Goal: Task Accomplishment & Management: Manage account settings

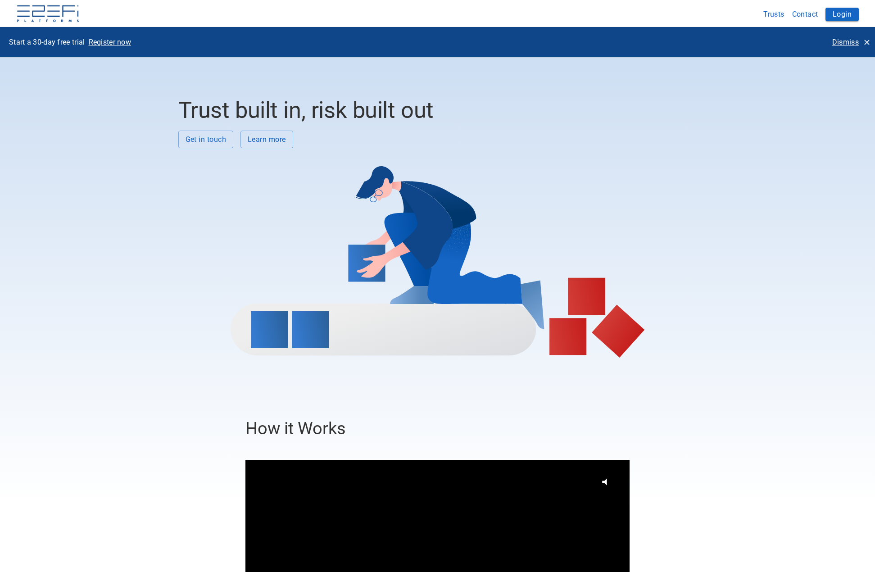
click at [845, 43] on p "Dismiss" at bounding box center [845, 42] width 27 height 10
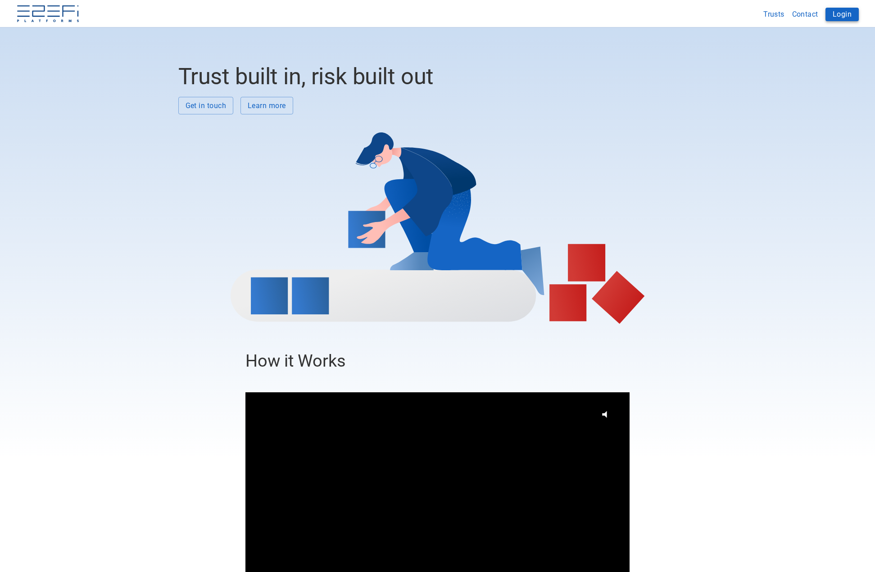
click at [845, 16] on button "Login" at bounding box center [842, 15] width 33 height 14
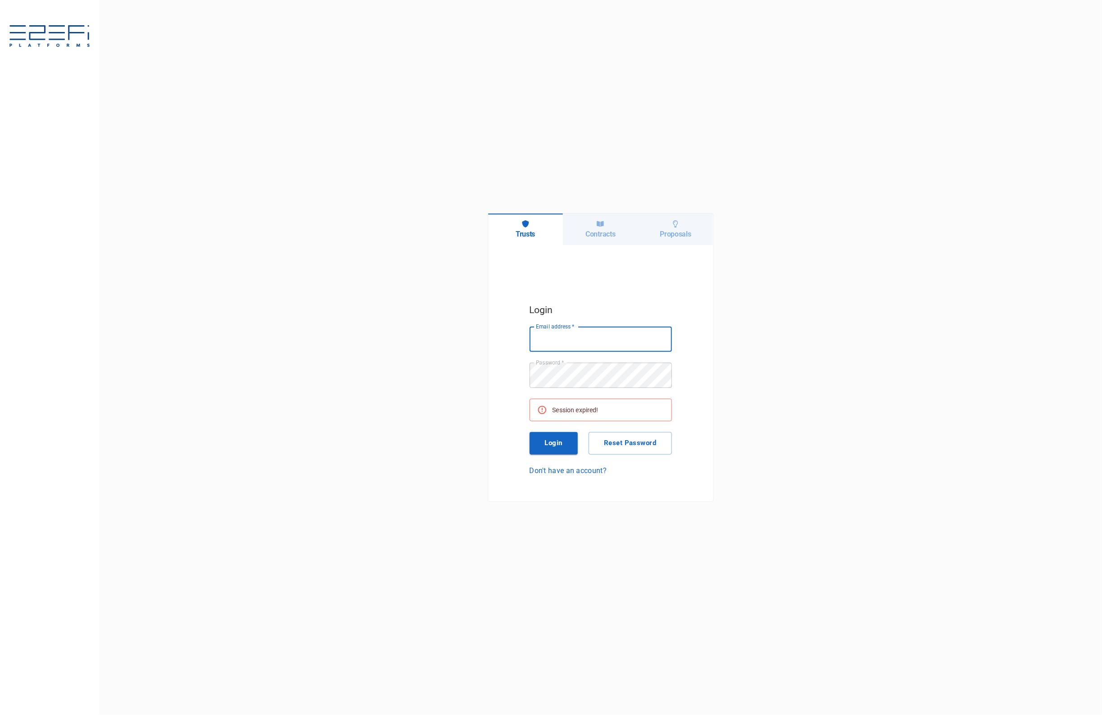
type input "[EMAIL_ADDRESS][DOMAIN_NAME]"
click at [561, 443] on button "Login" at bounding box center [554, 443] width 49 height 23
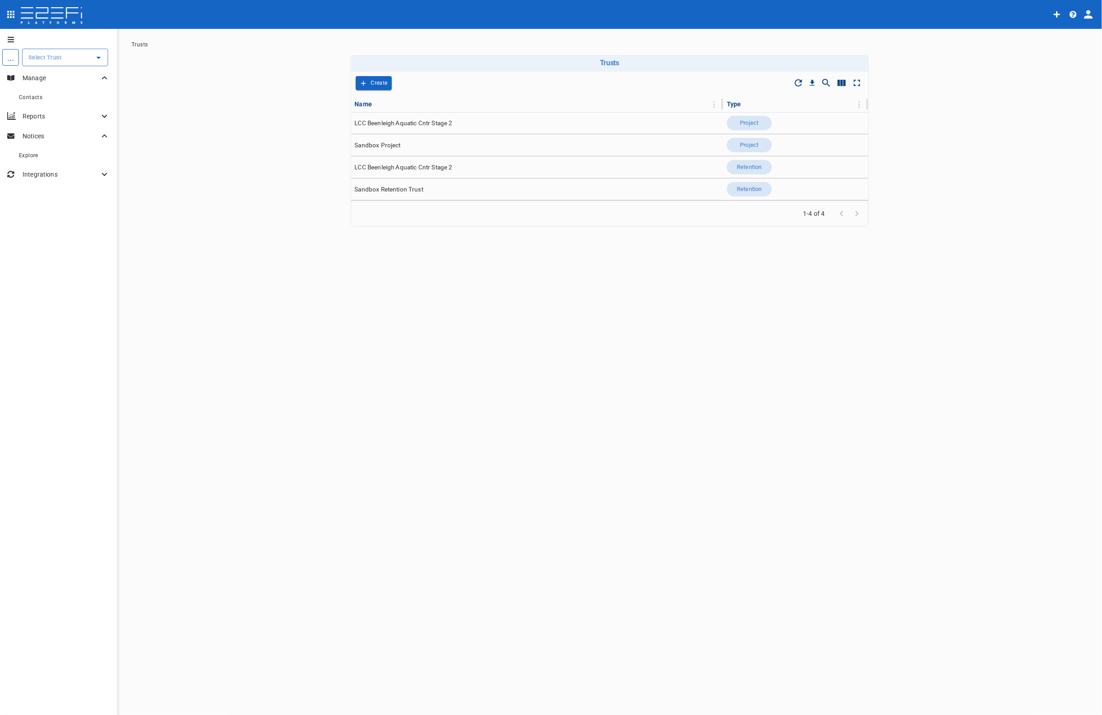
click at [38, 55] on input "text" at bounding box center [58, 57] width 64 height 9
click at [50, 106] on p "LCC Beenleigh A..." at bounding box center [43, 103] width 59 height 10
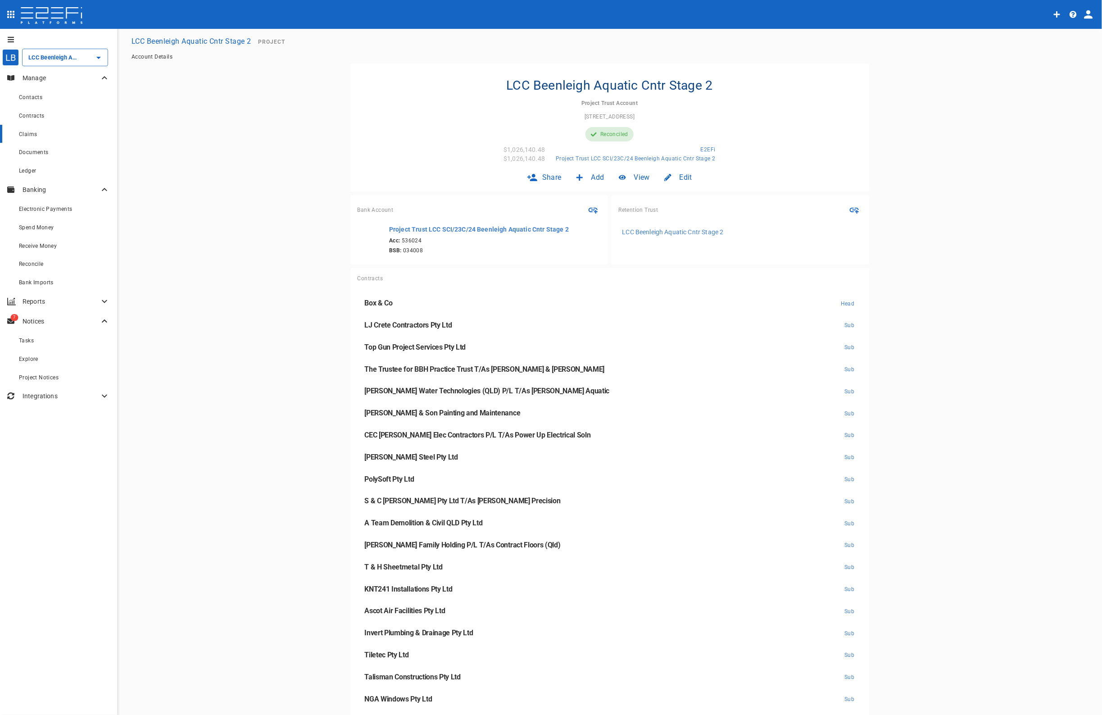
click at [29, 132] on span "Claims" at bounding box center [28, 134] width 18 height 6
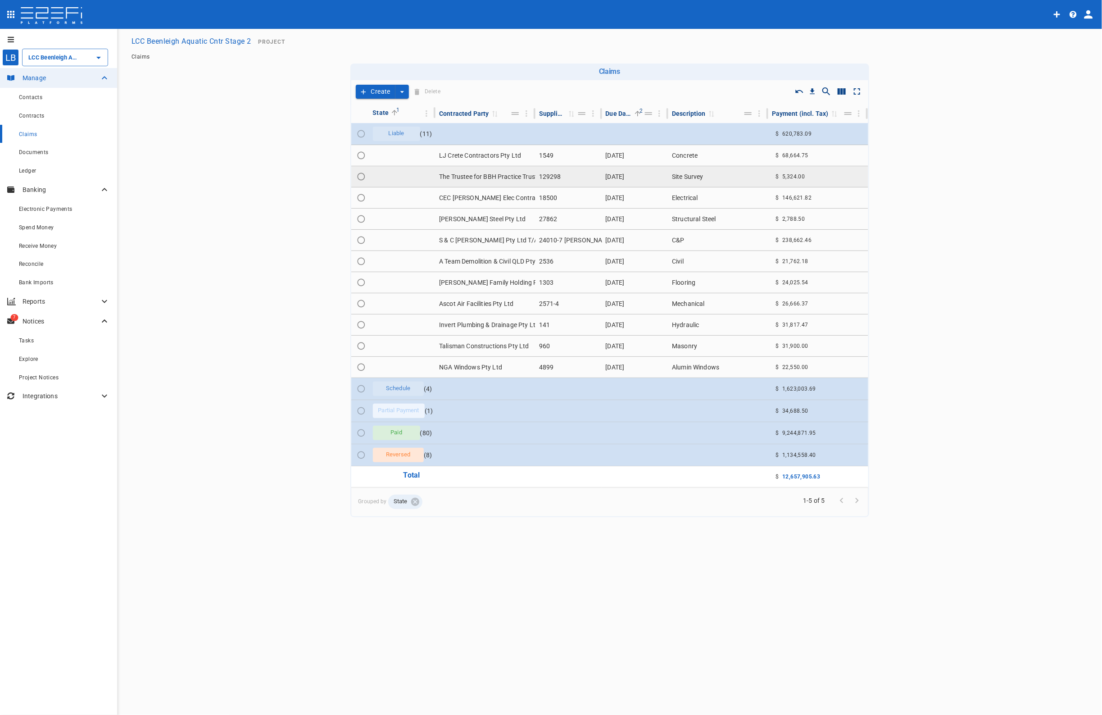
click at [493, 174] on td "The Trustee for BBH Practice Trust T/As [PERSON_NAME] & [PERSON_NAME]" at bounding box center [486, 176] width 100 height 21
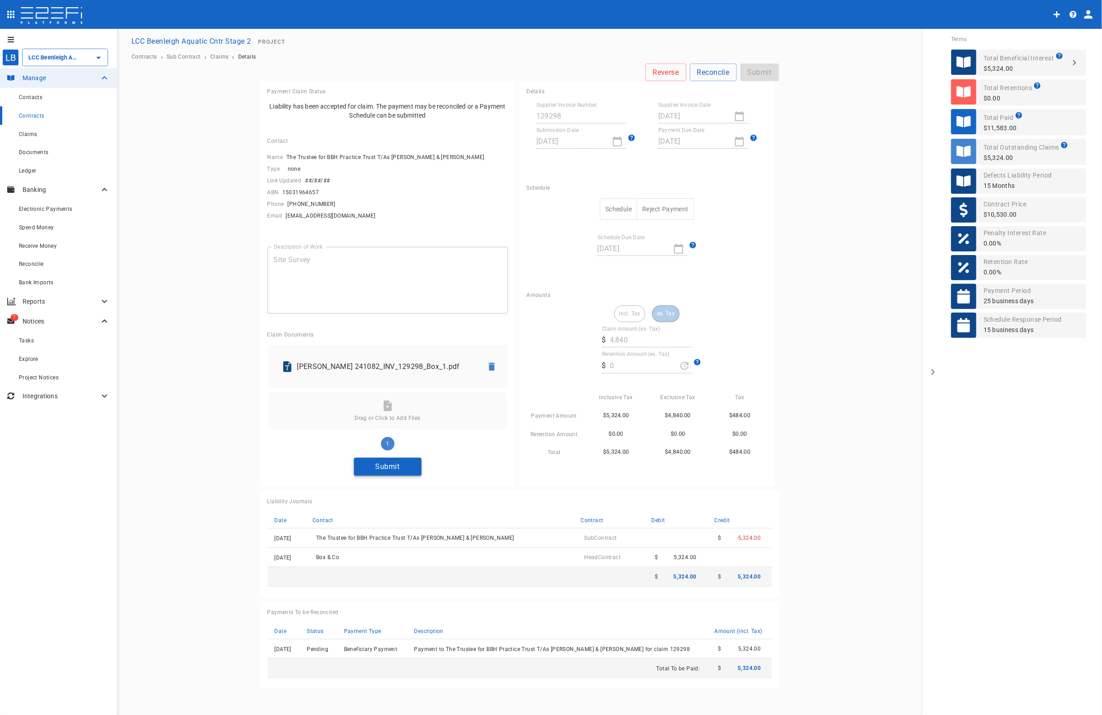
click at [397, 463] on button "Submit" at bounding box center [388, 467] width 68 height 18
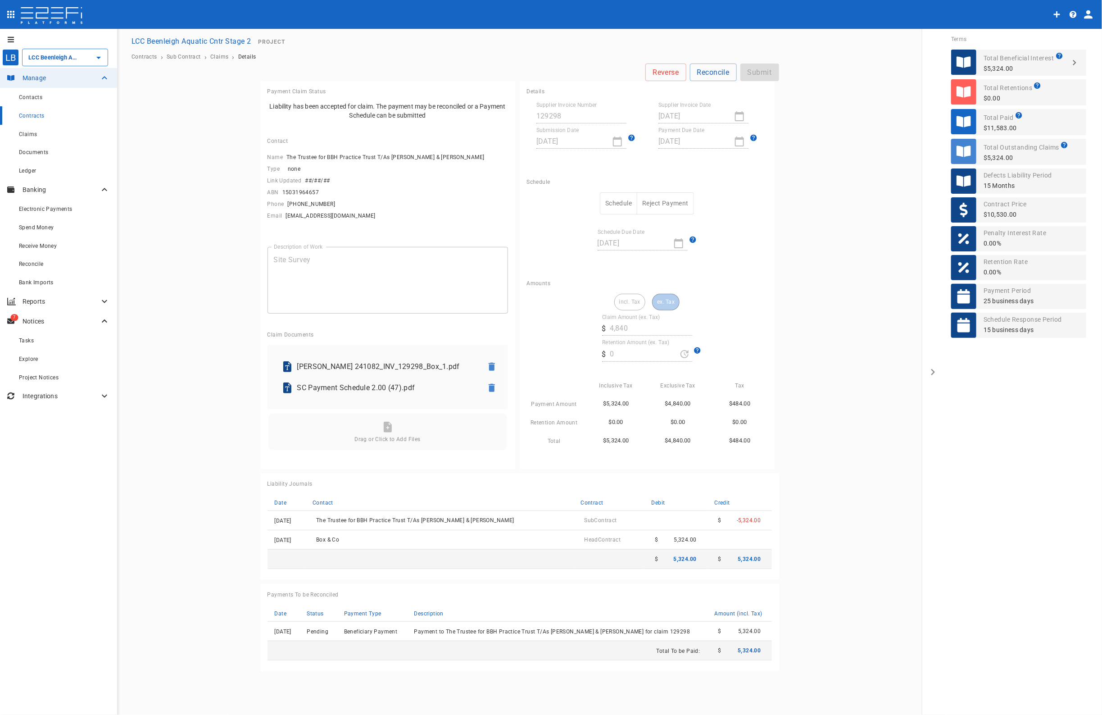
click at [627, 200] on button "Schedule" at bounding box center [618, 203] width 37 height 22
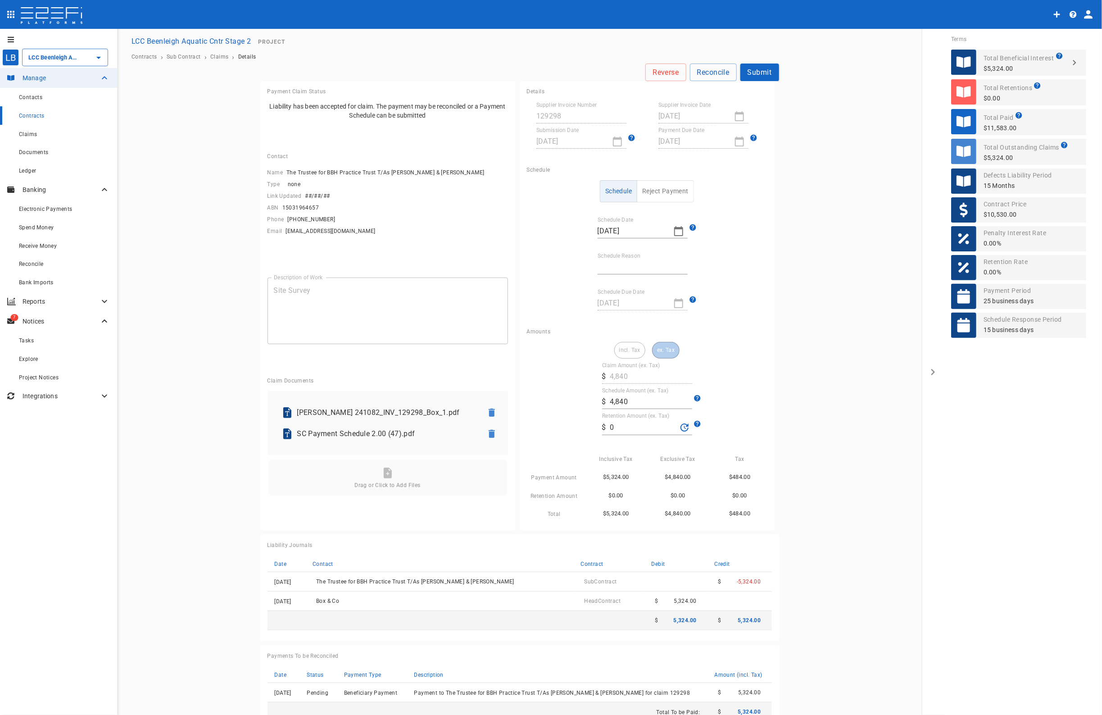
drag, startPoint x: 614, startPoint y: 265, endPoint x: 614, endPoint y: 277, distance: 12.2
click at [614, 265] on input "Schedule Reason" at bounding box center [643, 267] width 90 height 14
type input "Paid in full"
click at [755, 74] on button "Submit" at bounding box center [760, 73] width 39 height 18
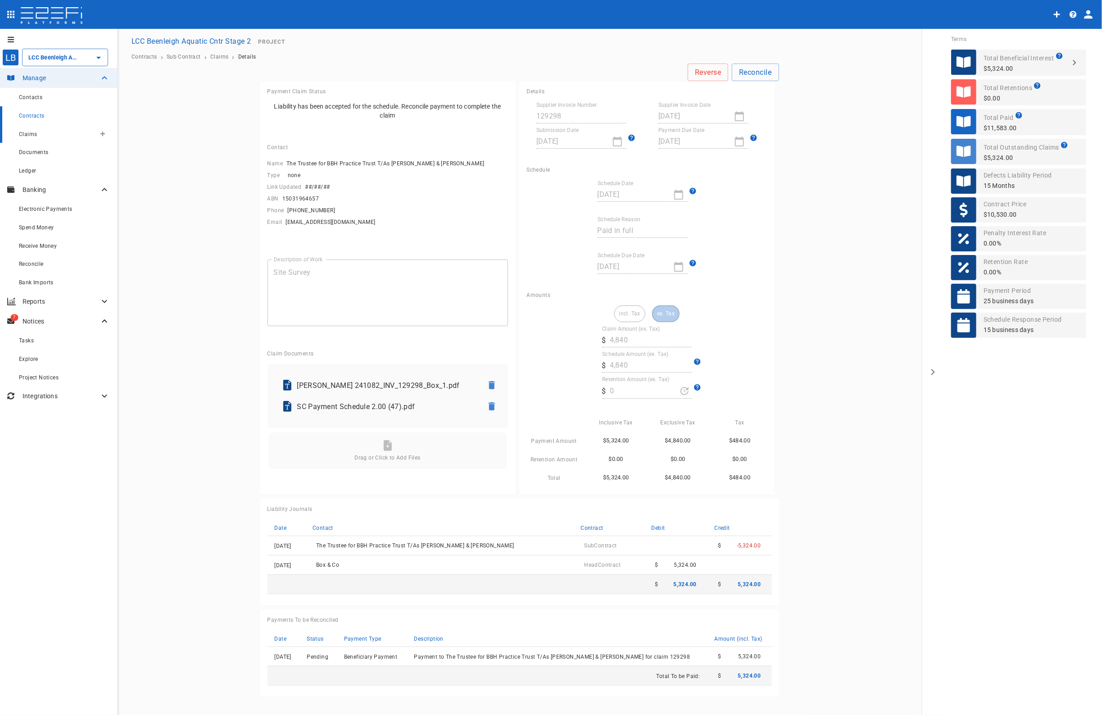
click at [31, 134] on span "Claims" at bounding box center [28, 134] width 18 height 6
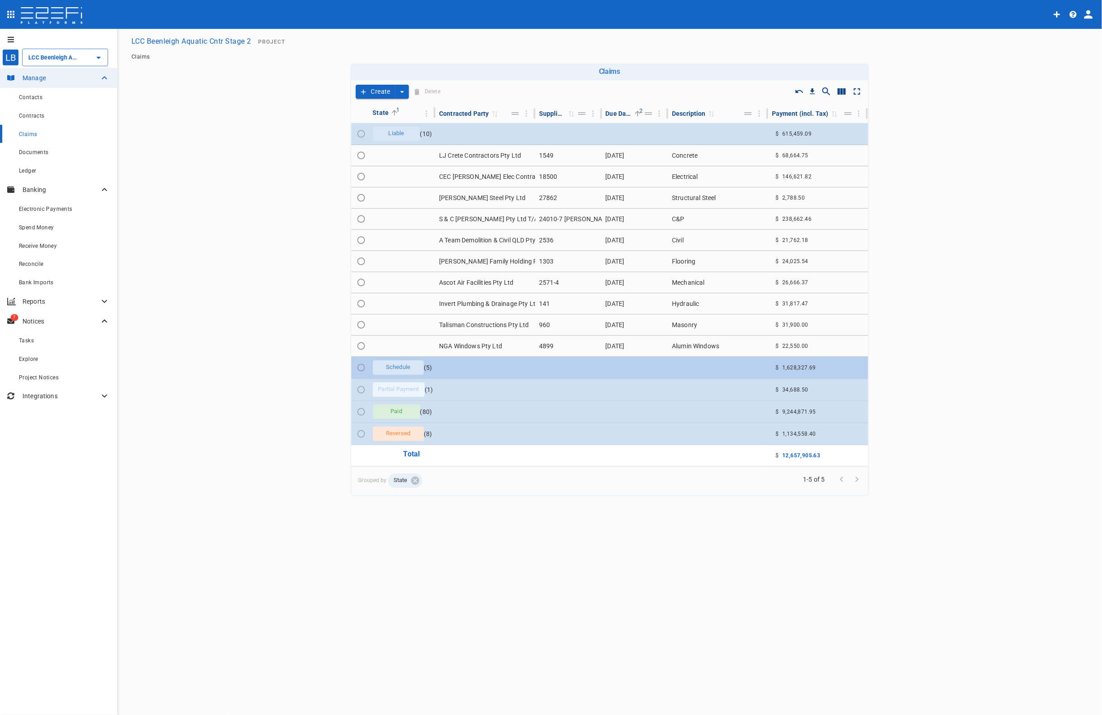
click at [535, 368] on td at bounding box center [486, 368] width 100 height 22
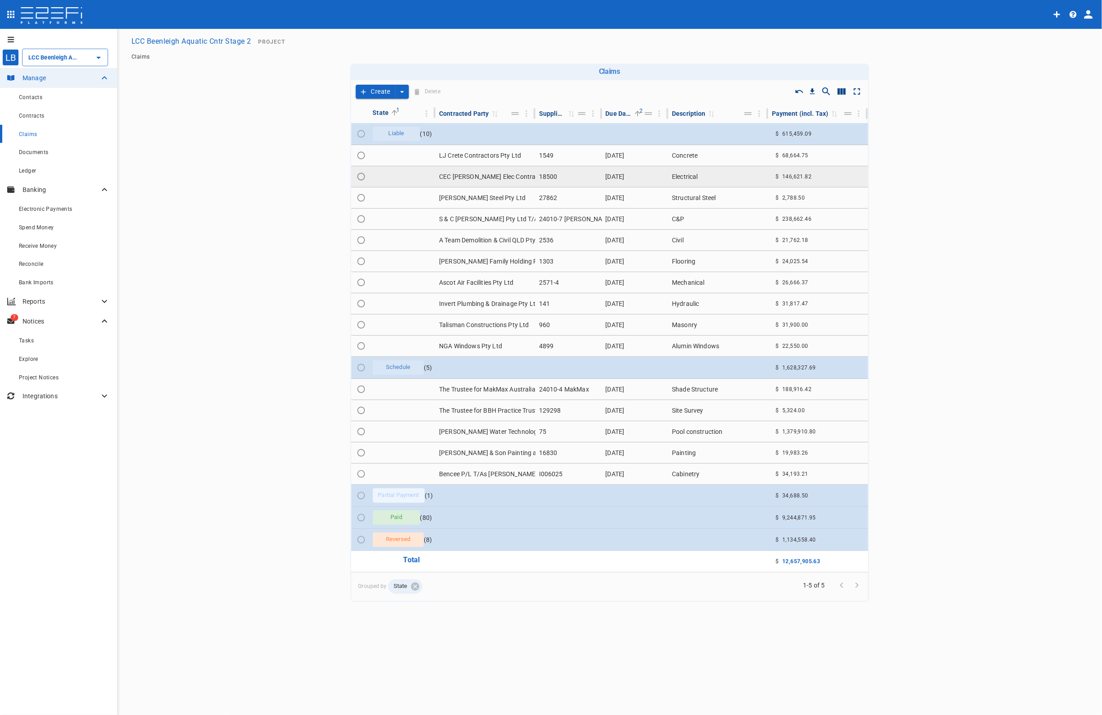
click at [477, 175] on td "CEC [PERSON_NAME] Elec Contractors P/L T/As Power Up Electrical Soln" at bounding box center [486, 176] width 100 height 21
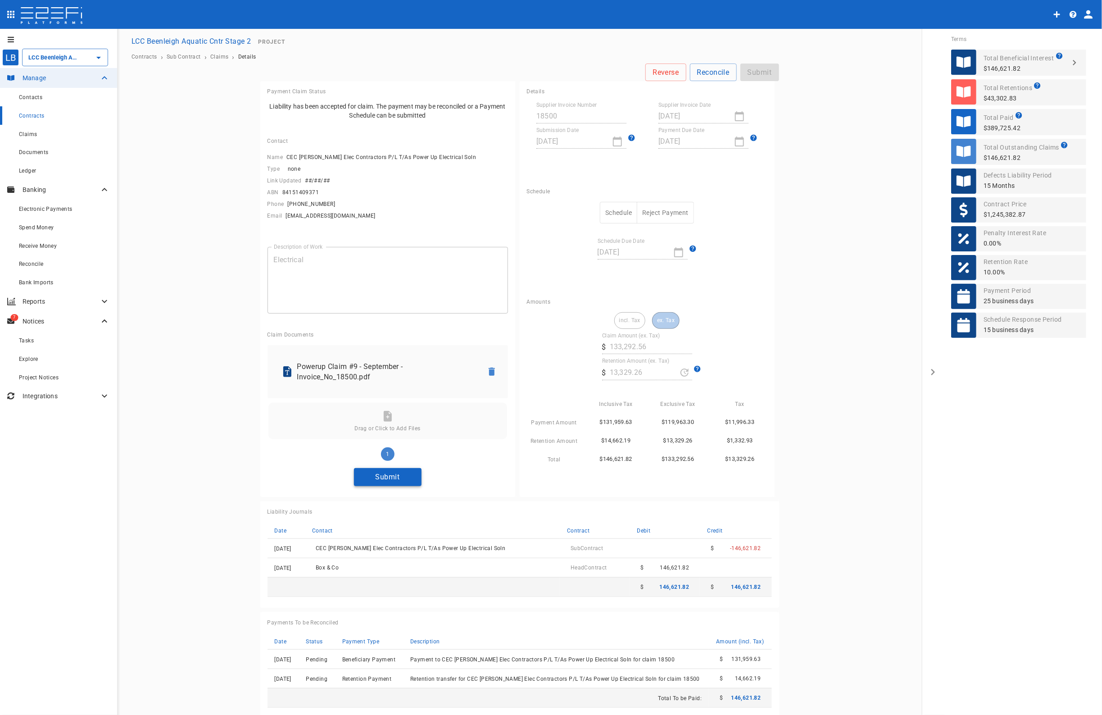
click at [383, 476] on button "Submit" at bounding box center [388, 477] width 68 height 18
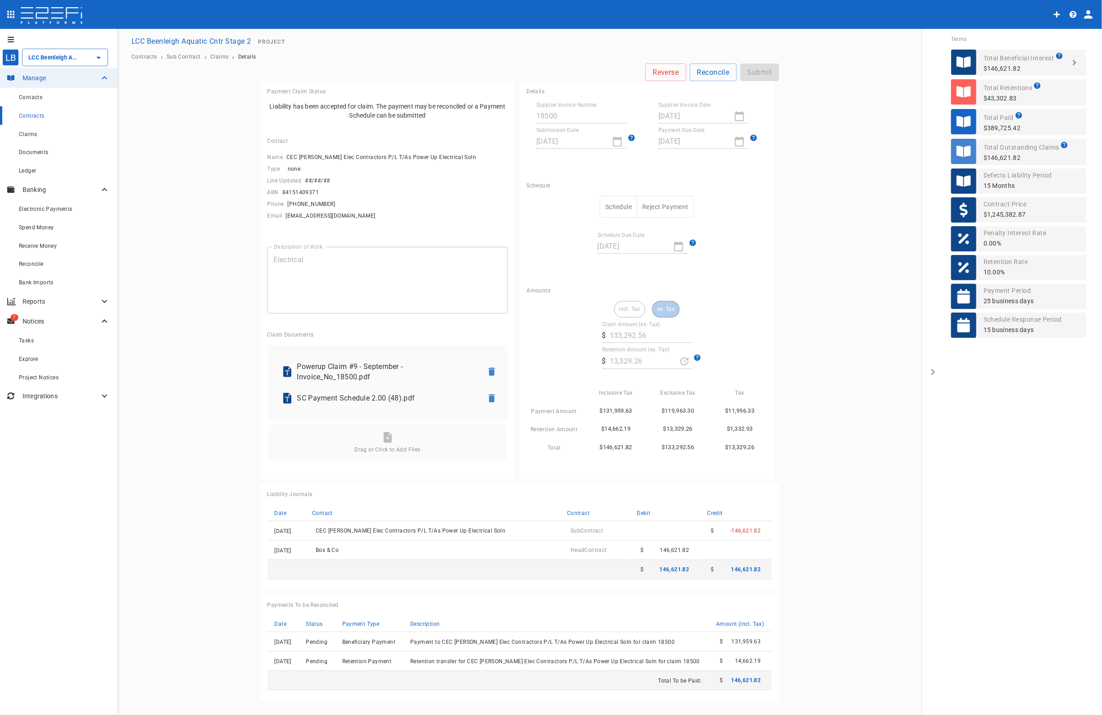
drag, startPoint x: 611, startPoint y: 203, endPoint x: 614, endPoint y: 208, distance: 5.9
click at [611, 203] on button "Schedule" at bounding box center [618, 207] width 37 height 22
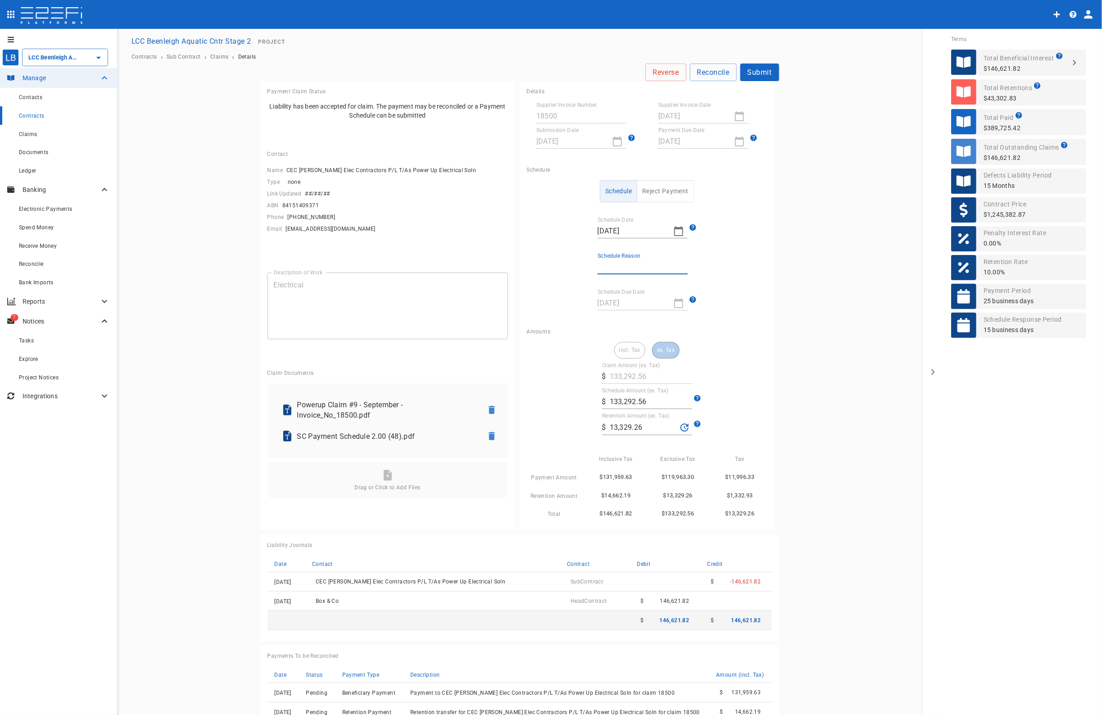
click at [624, 264] on input "Schedule Reason" at bounding box center [643, 267] width 90 height 14
type input "Paid in full"
click at [754, 73] on button "Submit" at bounding box center [760, 73] width 39 height 18
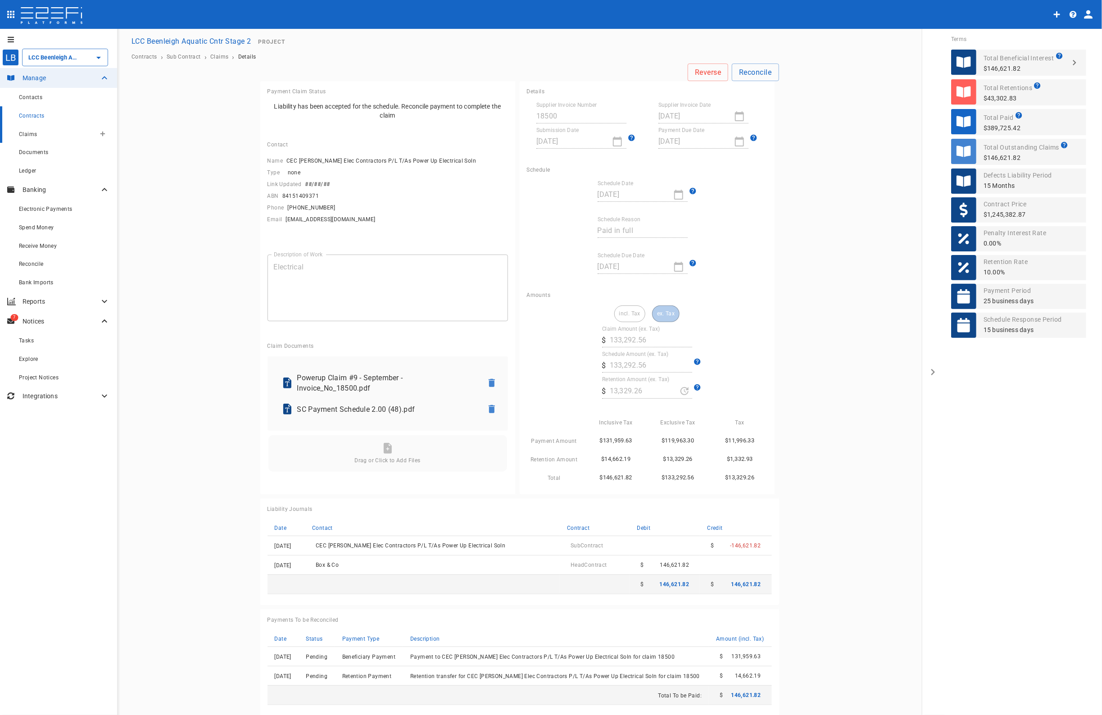
click at [36, 136] on span "Claims" at bounding box center [28, 134] width 18 height 6
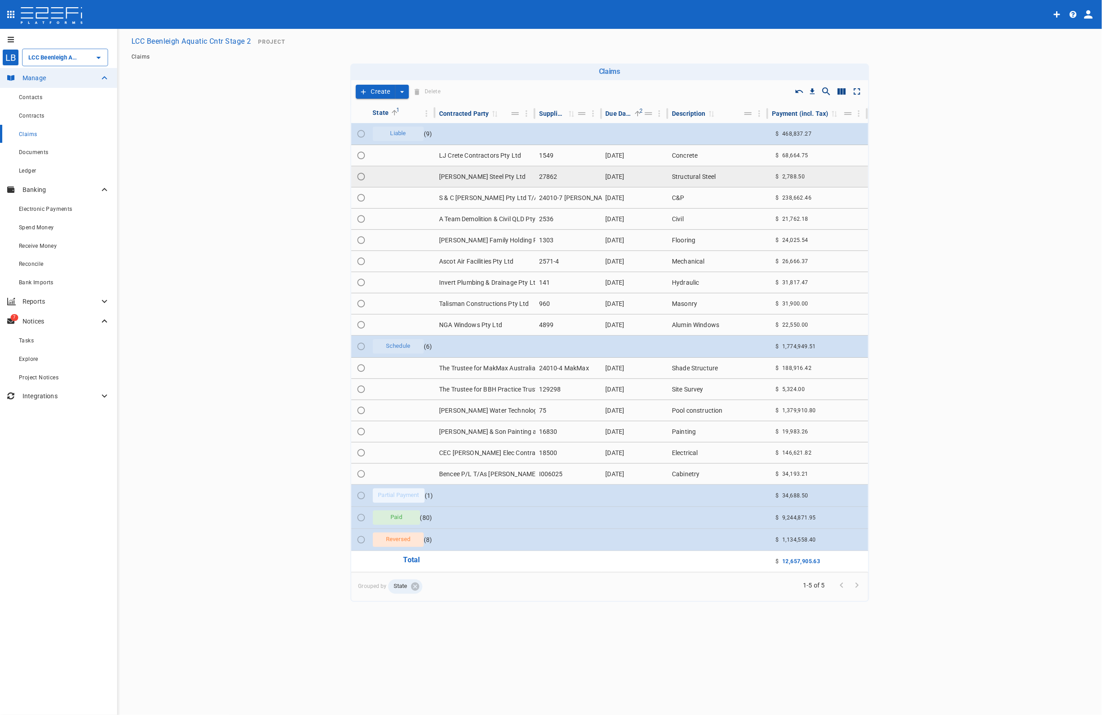
click at [464, 176] on td "[PERSON_NAME] Steel Pty Ltd" at bounding box center [486, 176] width 100 height 21
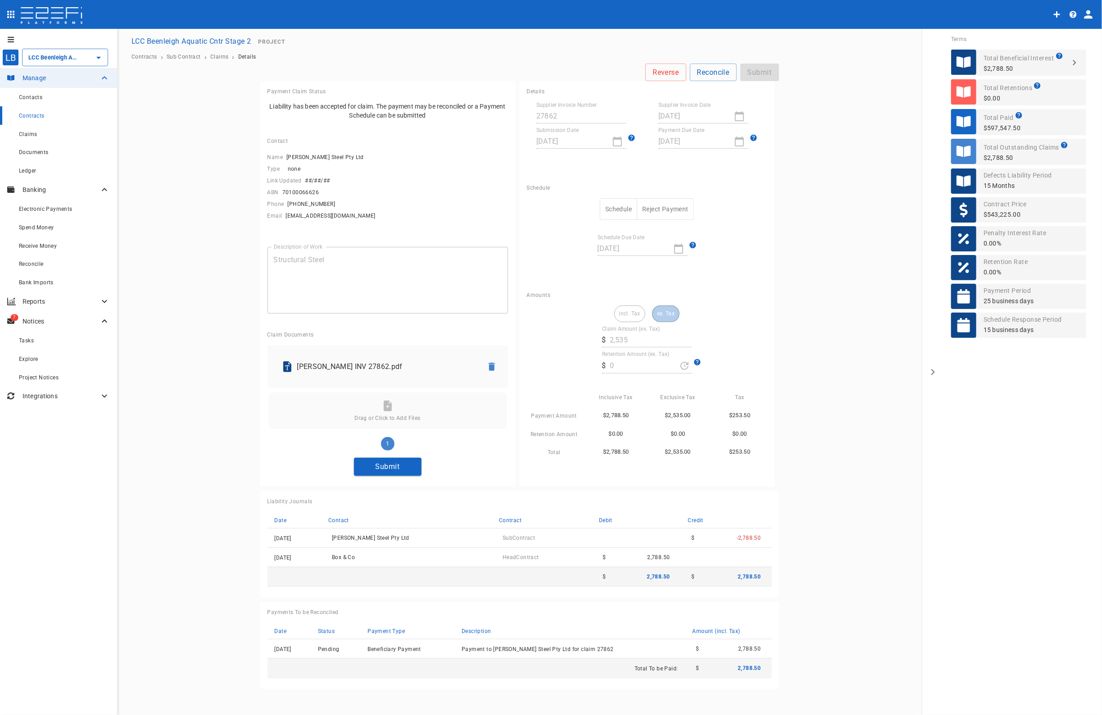
click at [384, 468] on button "Submit" at bounding box center [388, 467] width 68 height 18
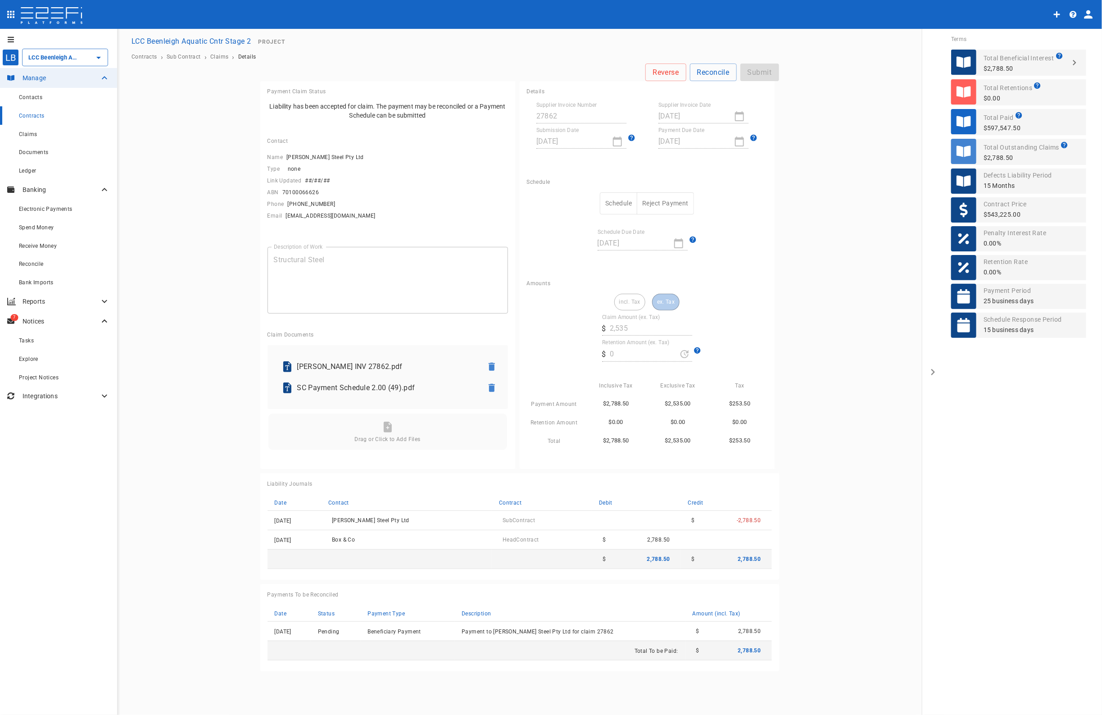
click at [618, 199] on button "Schedule" at bounding box center [618, 203] width 37 height 22
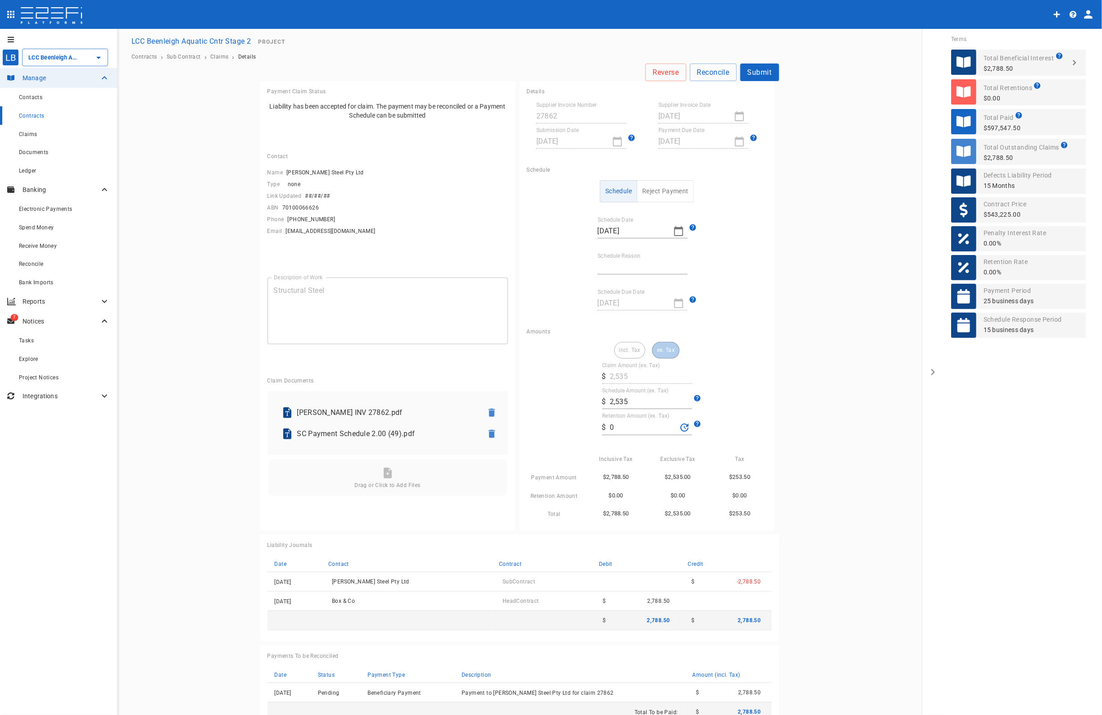
click at [620, 262] on input "Schedule Reason" at bounding box center [643, 267] width 90 height 14
type input "Paid in full"
click at [743, 73] on button "Submit" at bounding box center [760, 73] width 39 height 18
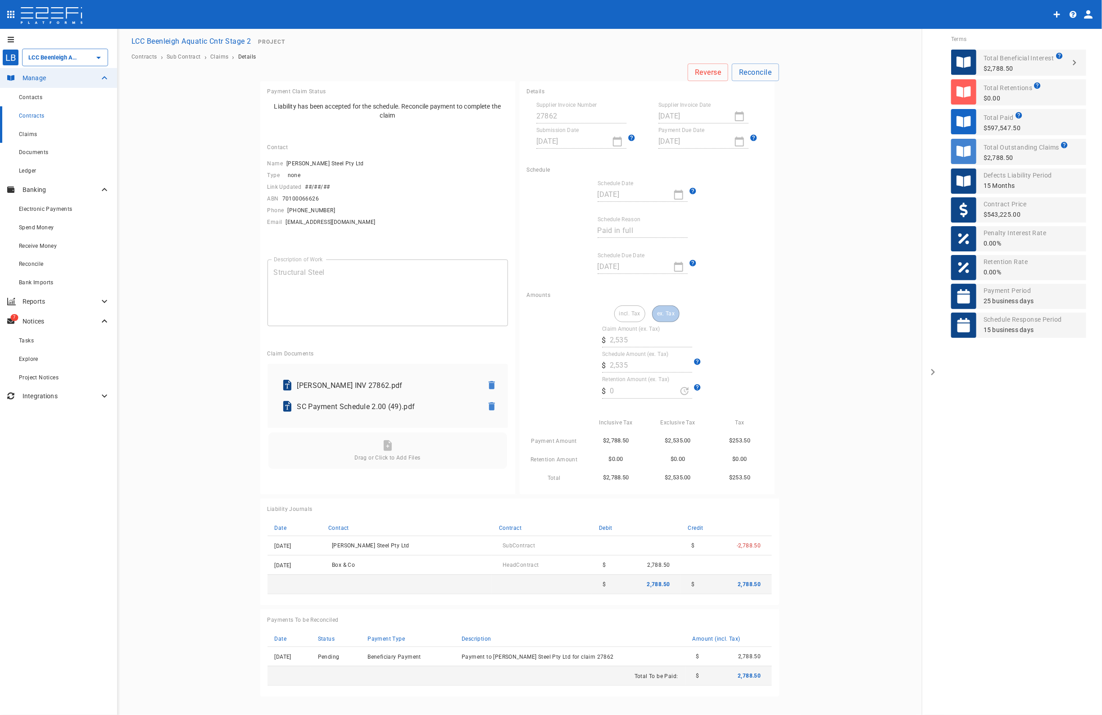
click at [35, 132] on span "Claims" at bounding box center [28, 134] width 18 height 6
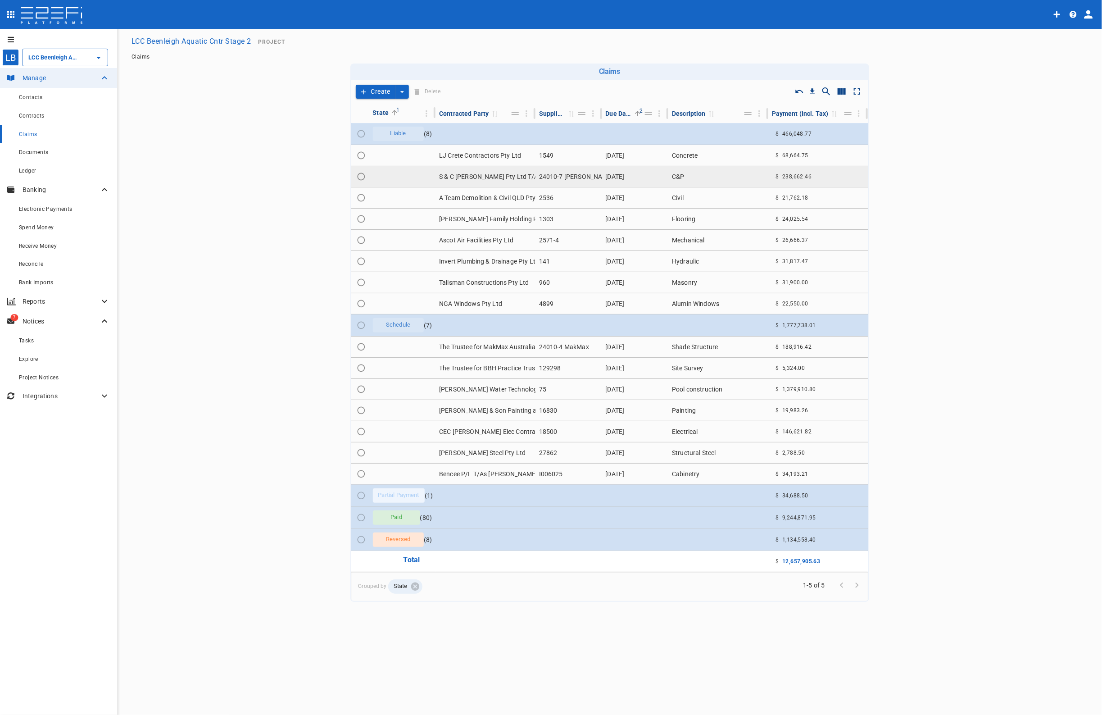
click at [480, 178] on td "S & C [PERSON_NAME] Pty Ltd T/As [PERSON_NAME] Precision" at bounding box center [486, 176] width 100 height 21
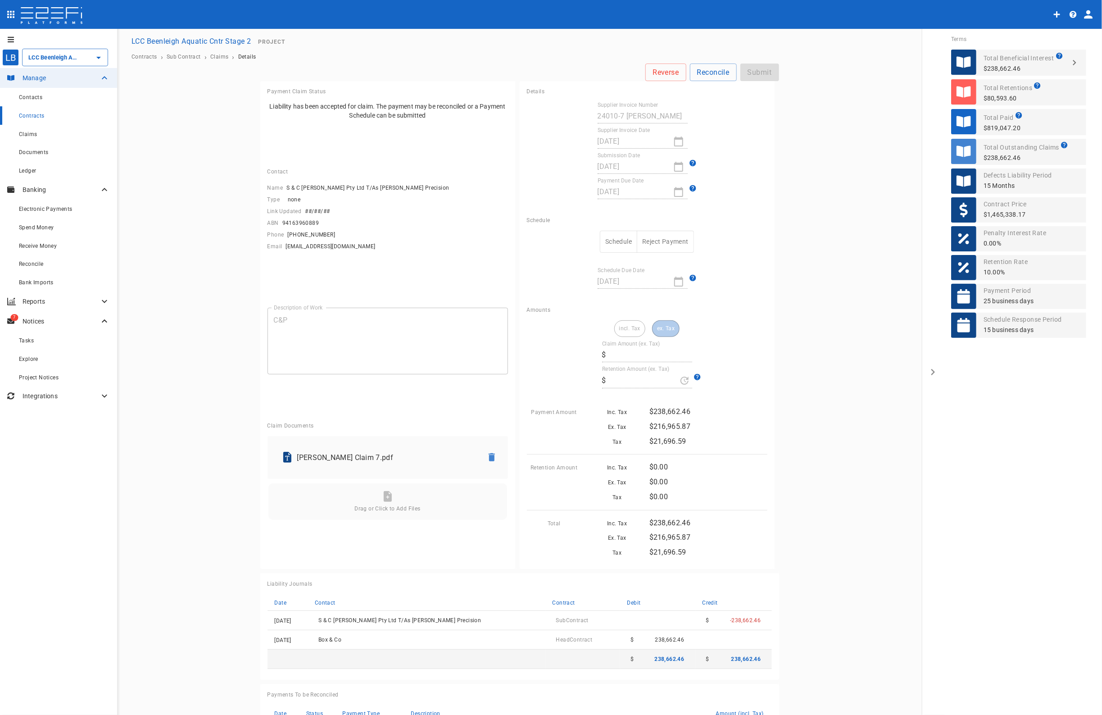
type input "216,965.87"
type input "0"
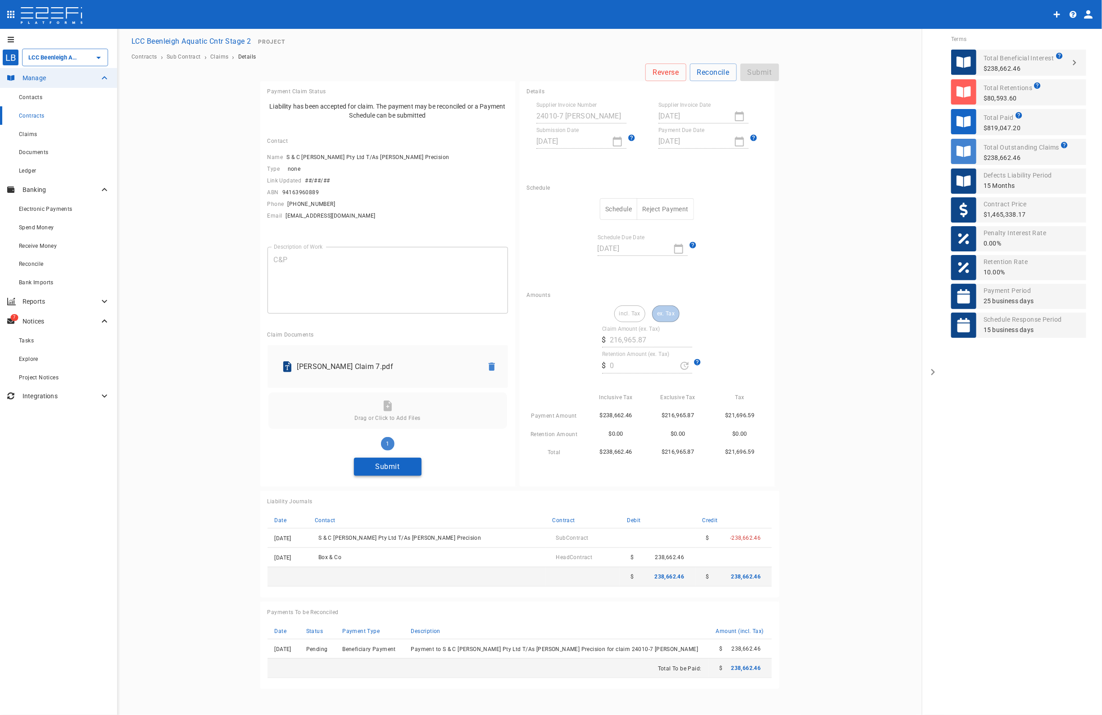
click at [387, 463] on button "Submit" at bounding box center [388, 467] width 68 height 18
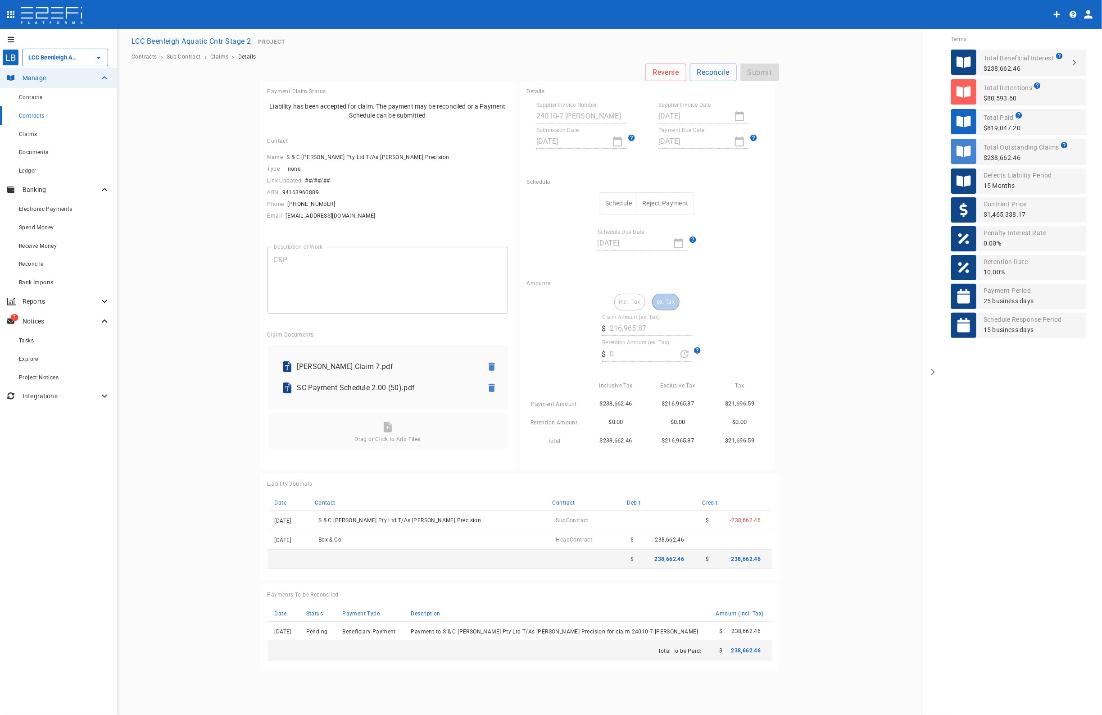
click at [616, 204] on button "Schedule" at bounding box center [618, 203] width 37 height 22
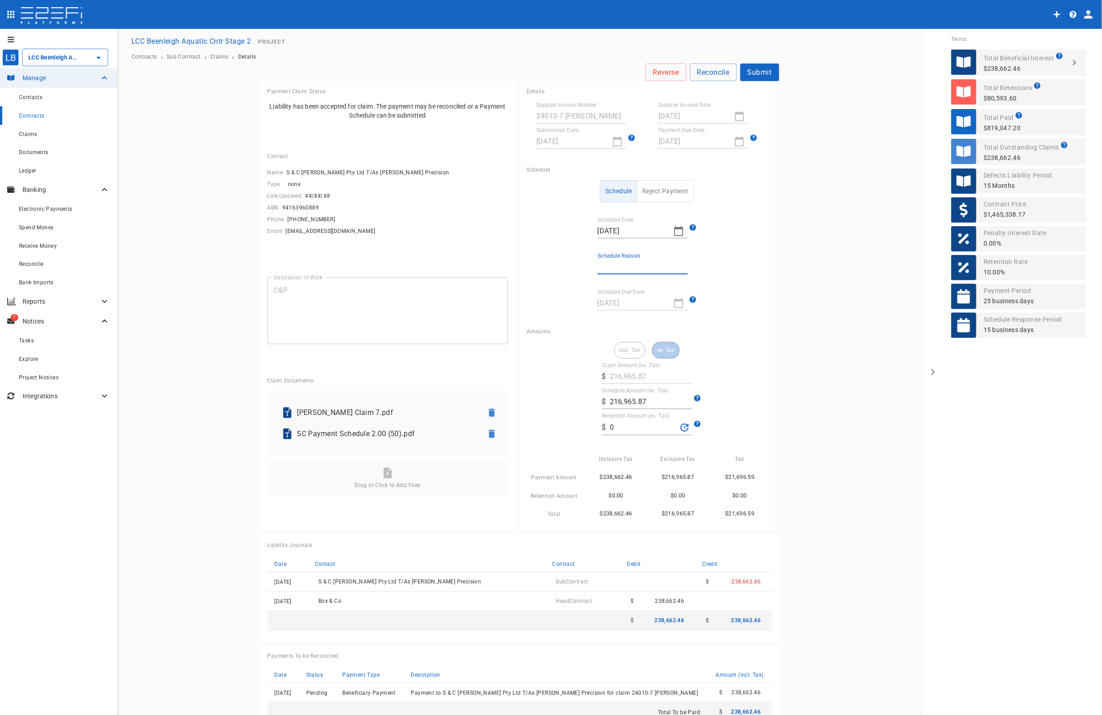
drag, startPoint x: 618, startPoint y: 264, endPoint x: 618, endPoint y: 268, distance: 5.0
click at [618, 264] on input "Schedule Reason" at bounding box center [643, 267] width 90 height 14
type input "Paid in full"
drag, startPoint x: 623, startPoint y: 425, endPoint x: 523, endPoint y: 424, distance: 100.5
click at [533, 424] on div "incl. Tax ex. Tax Claim Amount (ex. Tax) ​ $ 216,965.87 Schedule Amount (ex. Ta…" at bounding box center [647, 430] width 241 height 177
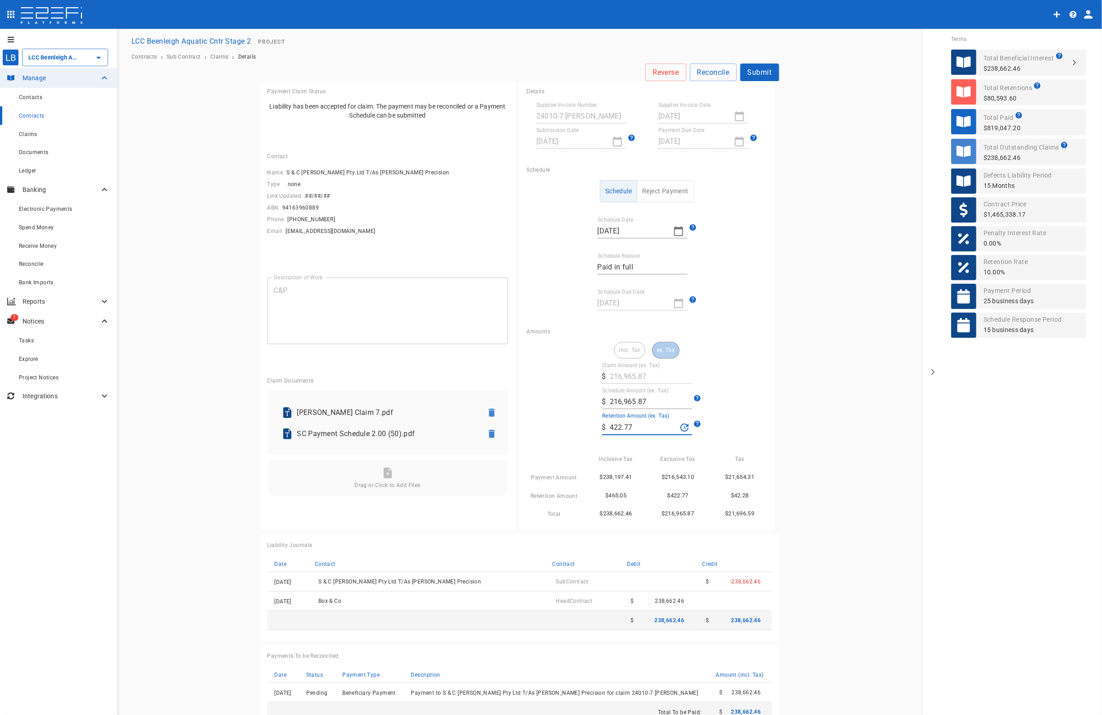
type input "422.77"
click at [748, 68] on button "Submit" at bounding box center [760, 73] width 39 height 18
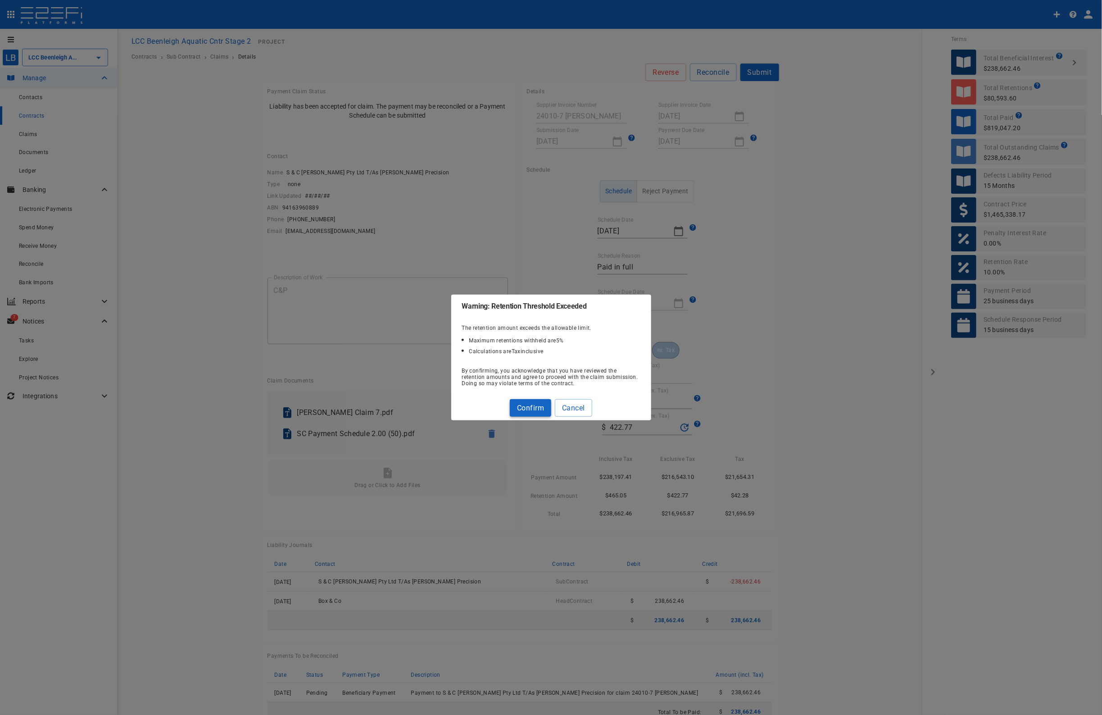
click at [526, 405] on button "Confirm" at bounding box center [530, 408] width 41 height 18
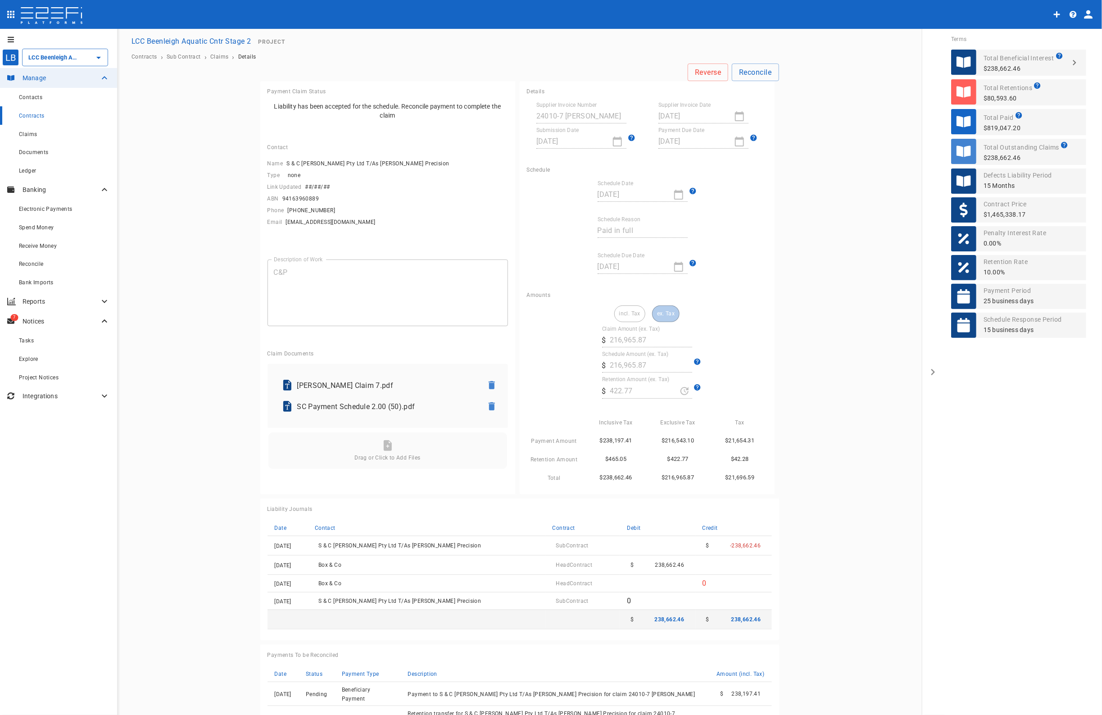
click at [31, 112] on div "Contracts" at bounding box center [64, 115] width 91 height 11
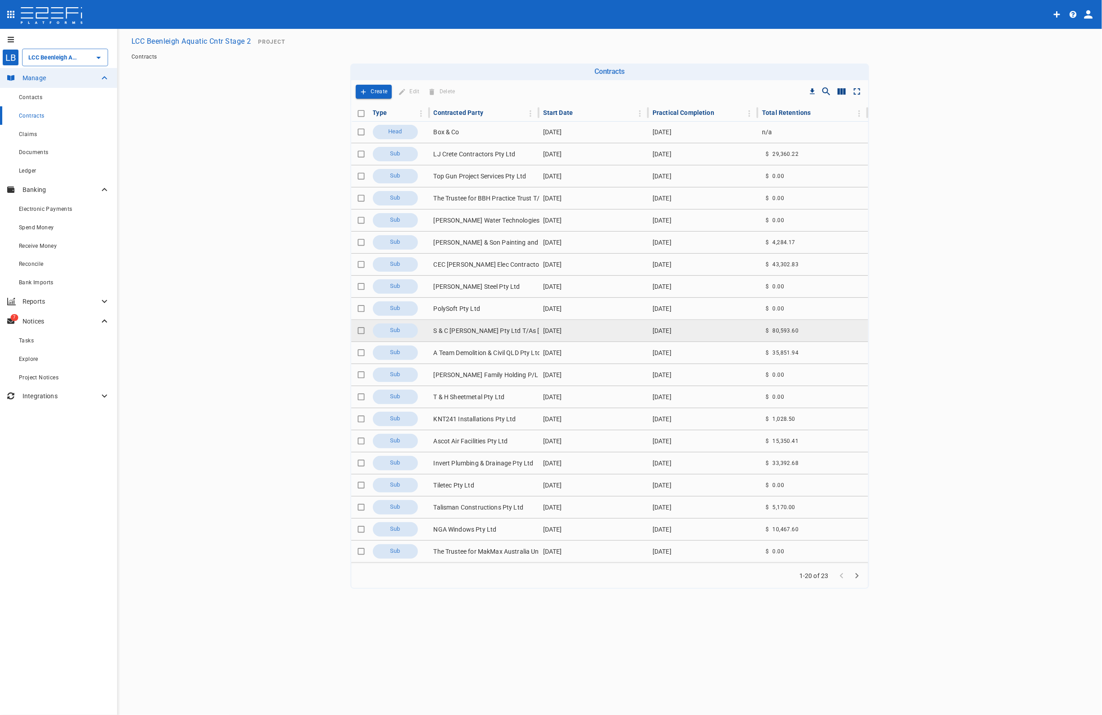
click at [461, 332] on td "S & C [PERSON_NAME] Pty Ltd T/As [PERSON_NAME] Precision" at bounding box center [484, 331] width 109 height 22
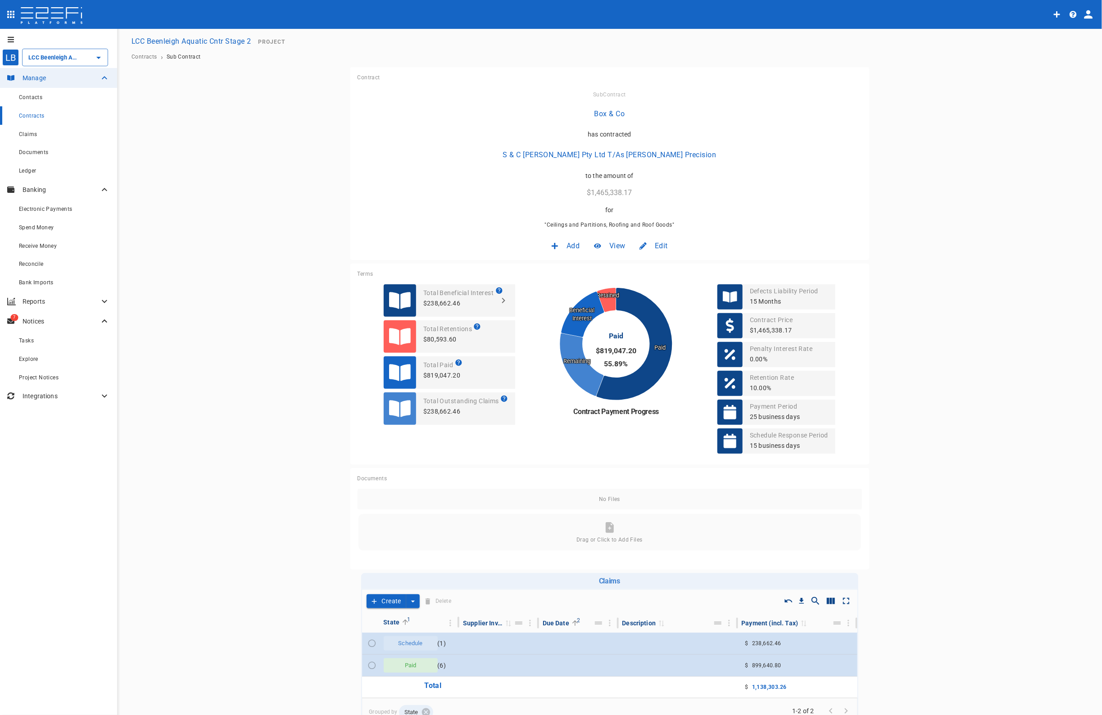
click at [655, 246] on span "Edit" at bounding box center [661, 246] width 13 height 10
click at [647, 266] on span "Contract" at bounding box center [649, 265] width 26 height 10
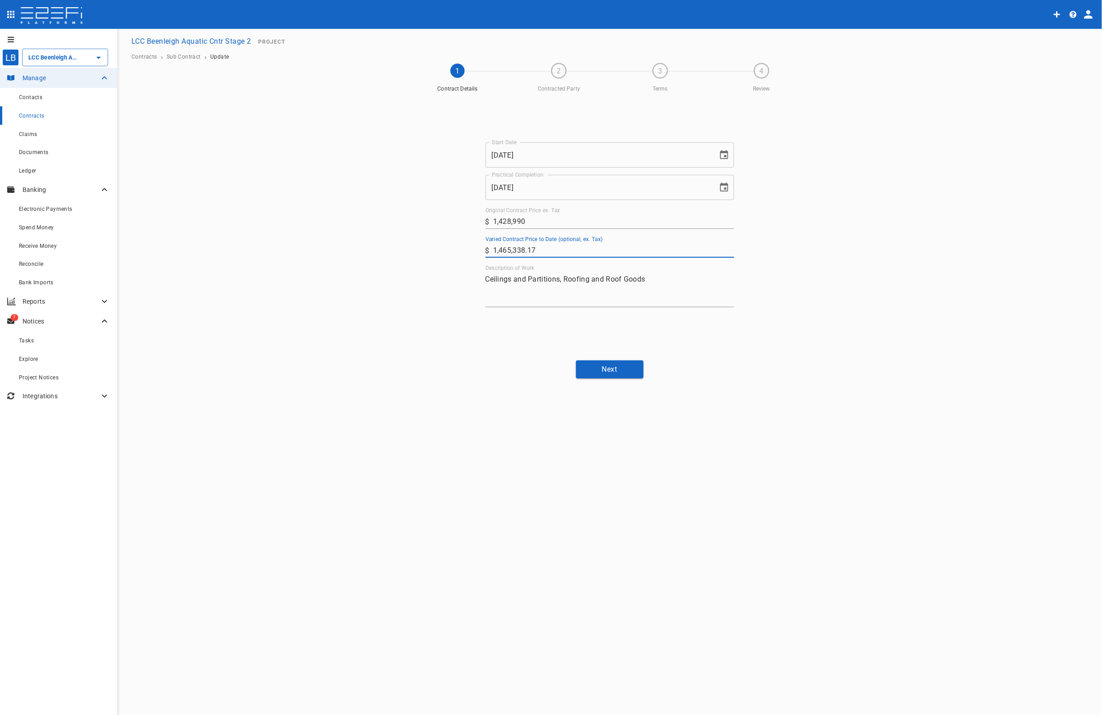
drag, startPoint x: 548, startPoint y: 256, endPoint x: 419, endPoint y: 254, distance: 128.9
click at [428, 249] on div "Start Date [DATE] Start Date Practical Completion [DATE] Practical Completion O…" at bounding box center [610, 224] width 541 height 257
type input "1,473,793.64"
click at [622, 368] on button "Next" at bounding box center [610, 369] width 68 height 18
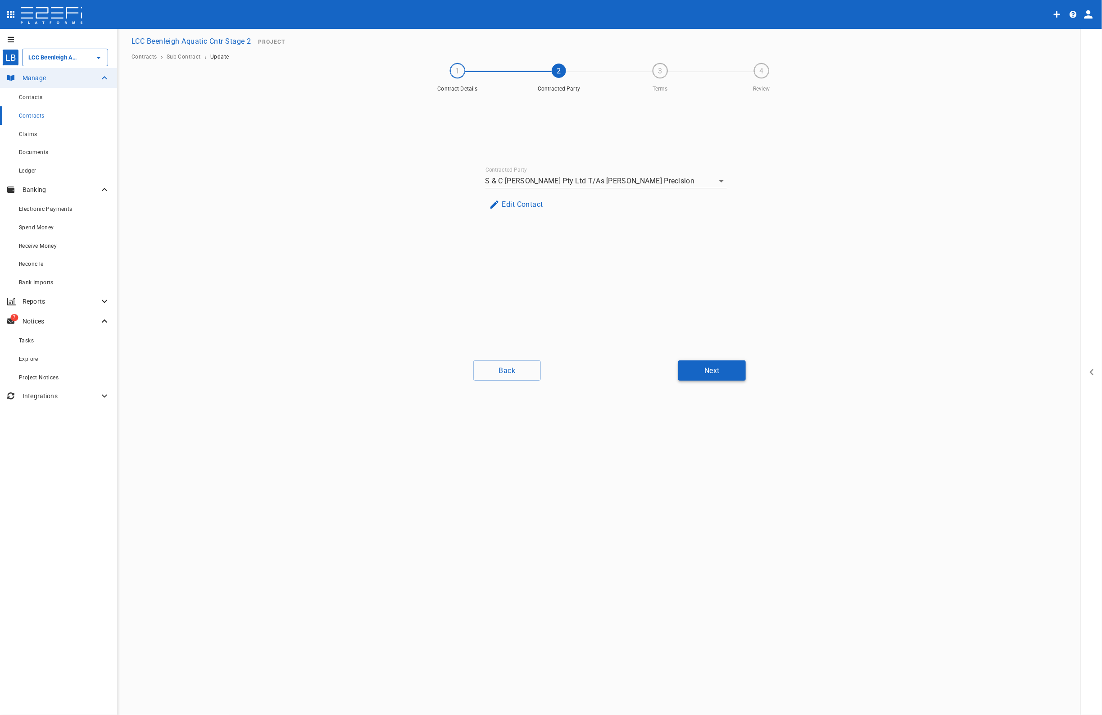
click at [694, 370] on button "Next" at bounding box center [712, 370] width 68 height 20
click at [706, 369] on button "Next" at bounding box center [712, 370] width 68 height 20
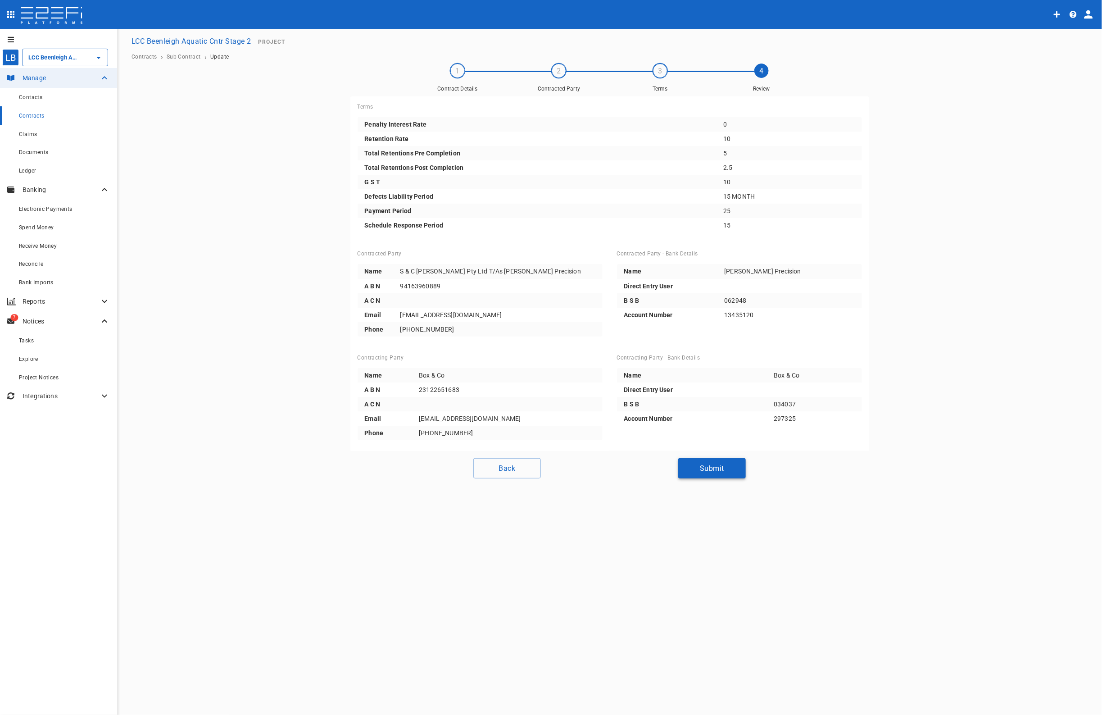
click at [714, 468] on button "Submit" at bounding box center [712, 468] width 68 height 20
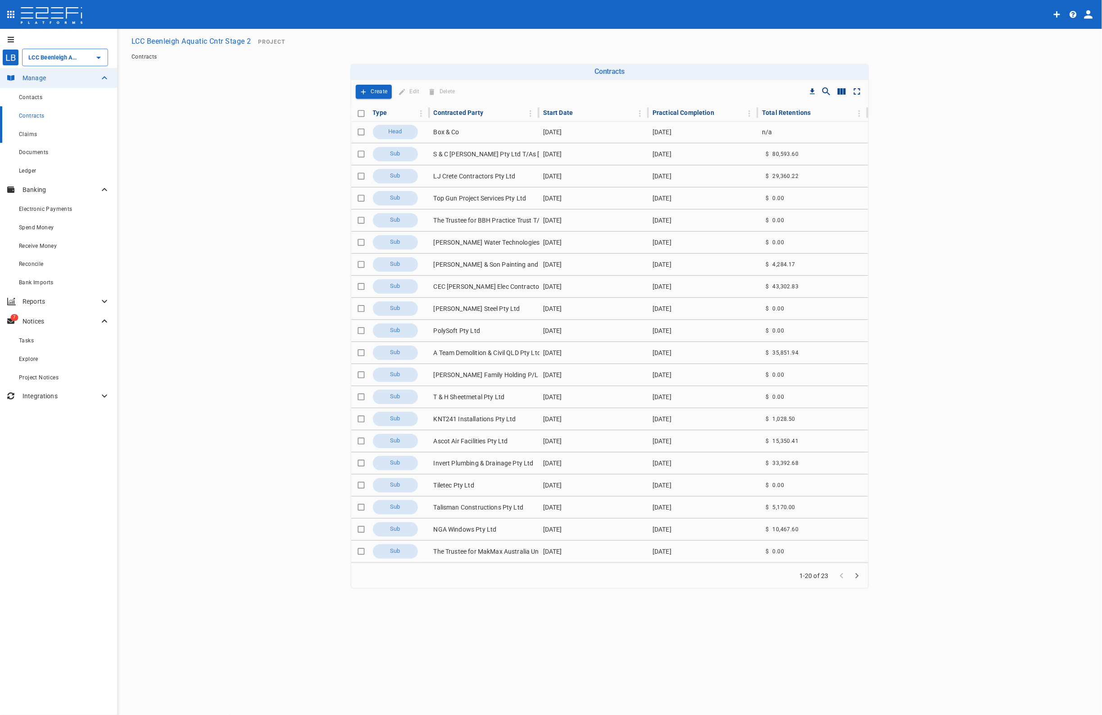
click at [28, 135] on span "Claims" at bounding box center [28, 134] width 18 height 6
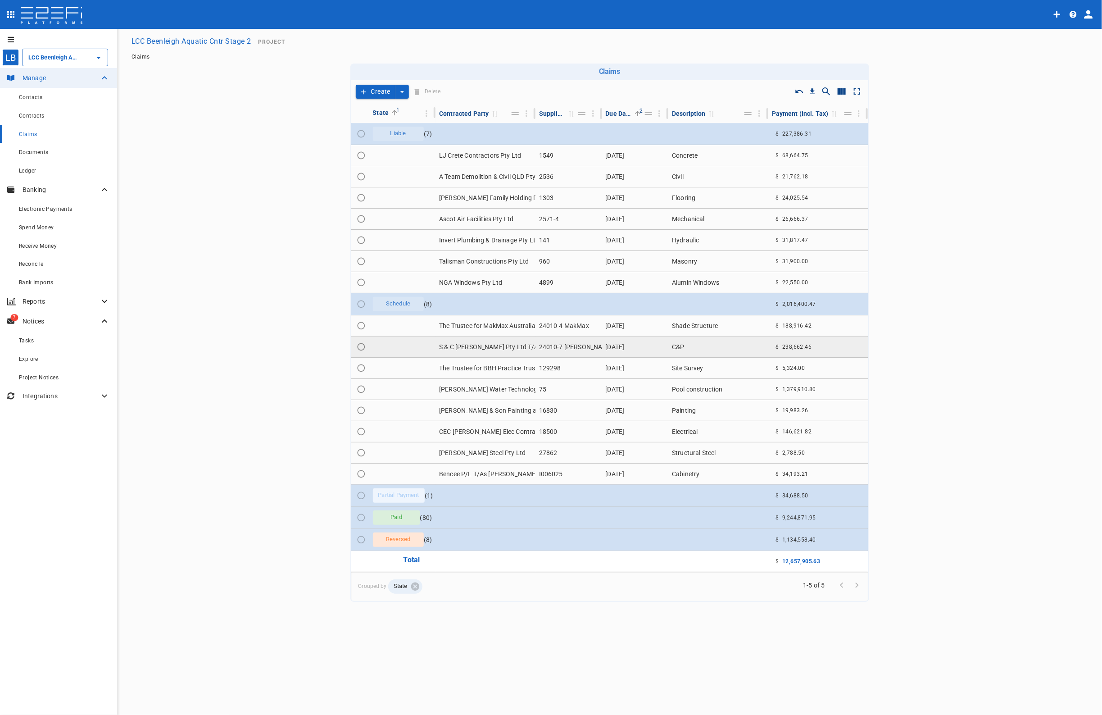
click at [499, 347] on td "S & C [PERSON_NAME] Pty Ltd T/As [PERSON_NAME] Precision" at bounding box center [486, 346] width 100 height 21
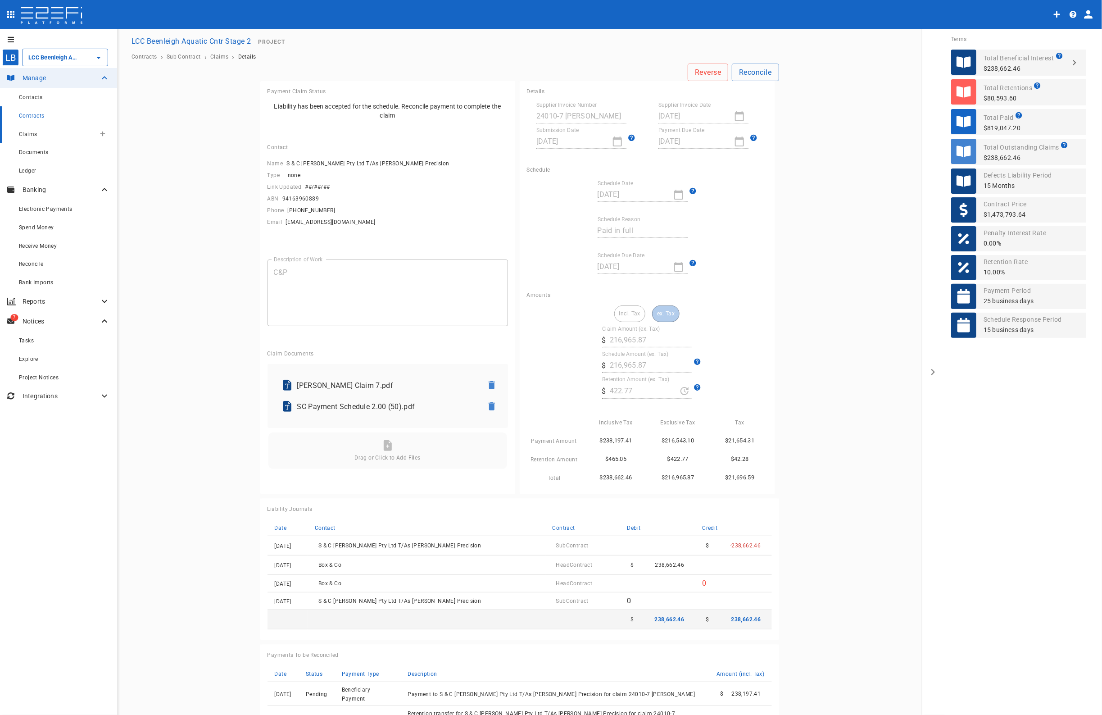
click at [23, 135] on span "Claims" at bounding box center [28, 134] width 18 height 6
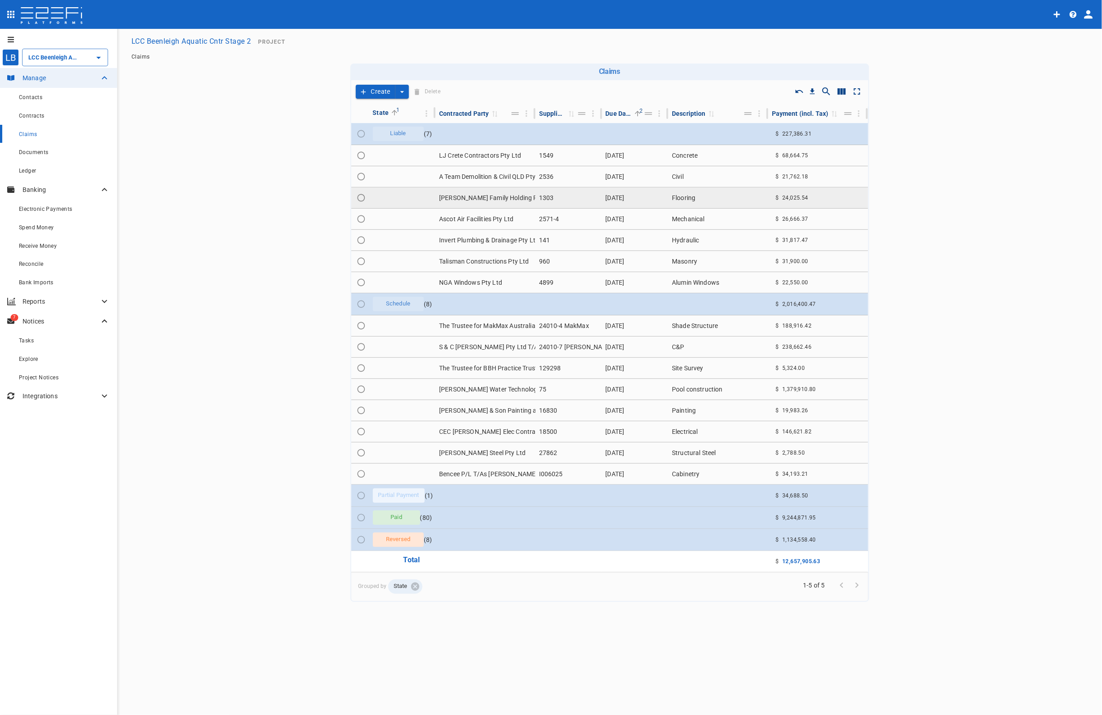
click at [489, 196] on td "[PERSON_NAME] Family Holding P/L T/As Contract Floors (Qld)" at bounding box center [486, 197] width 100 height 21
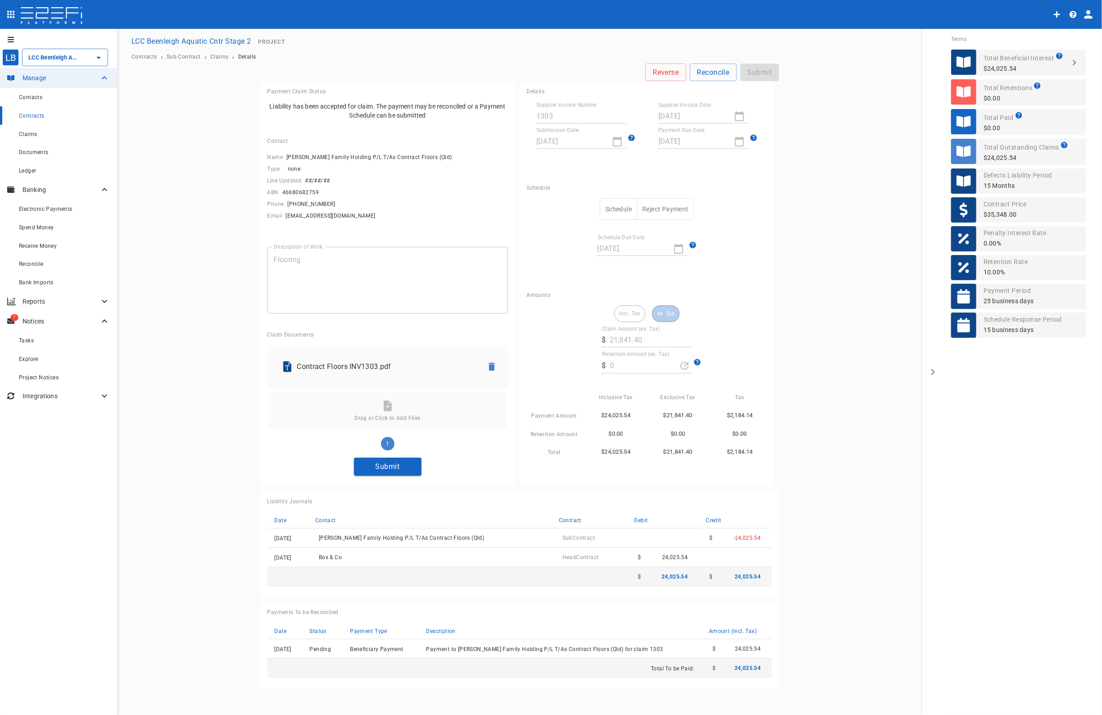
click at [386, 464] on button "Submit" at bounding box center [388, 467] width 68 height 18
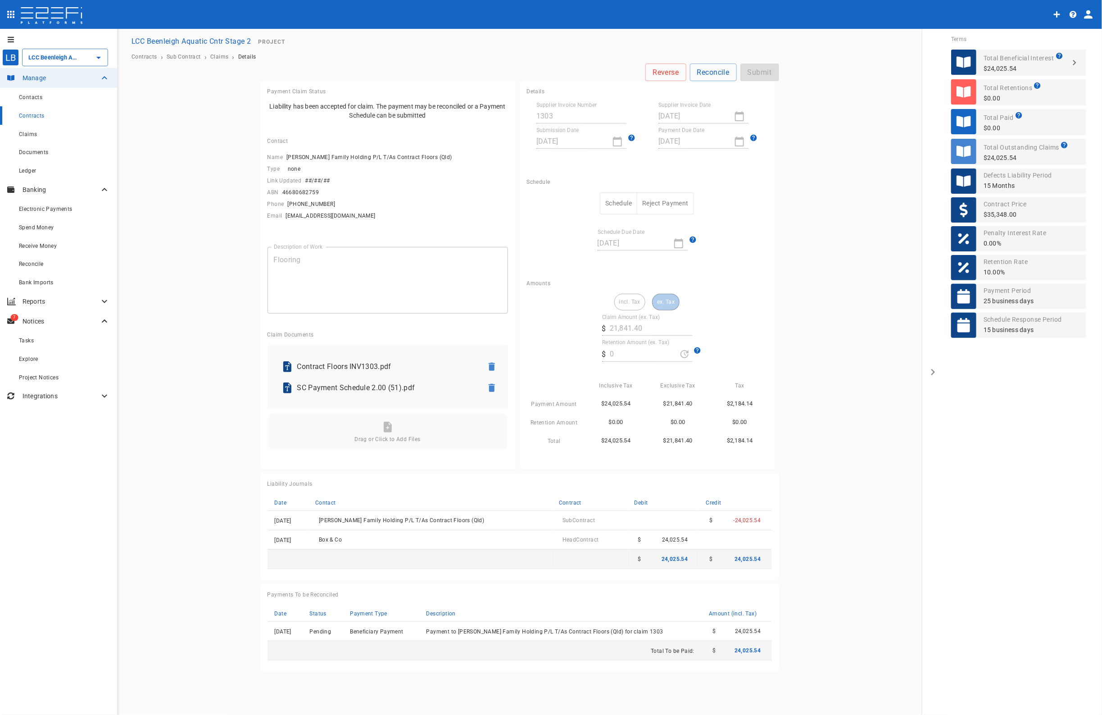
click at [624, 199] on button "Schedule" at bounding box center [618, 203] width 37 height 22
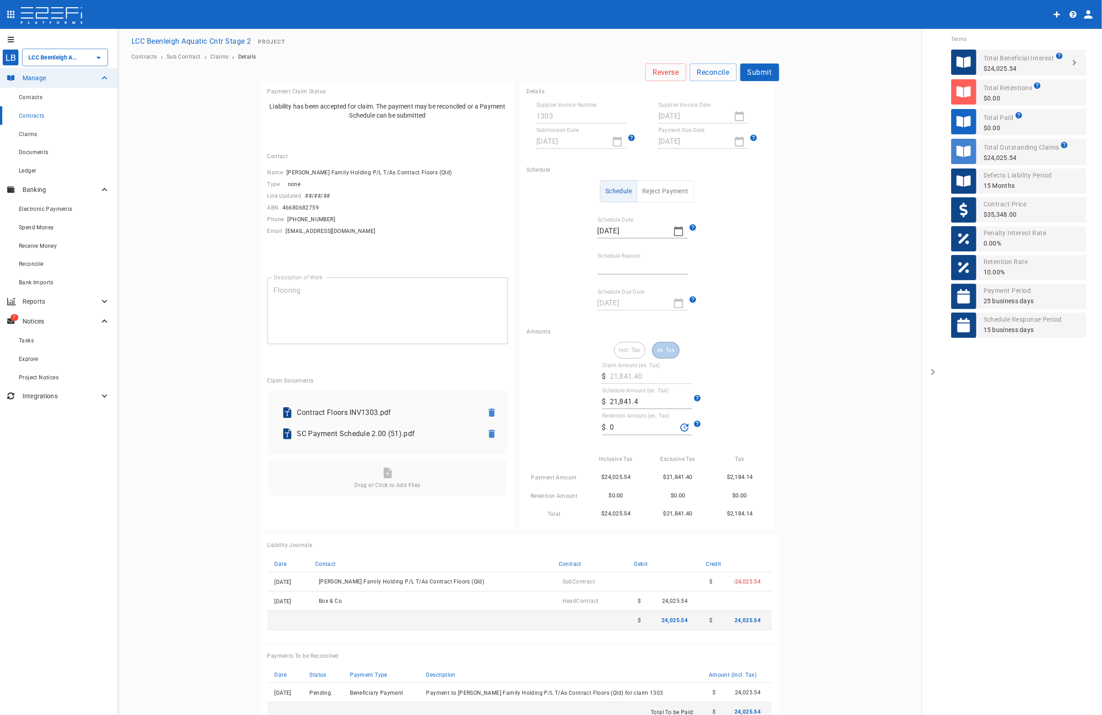
drag, startPoint x: 611, startPoint y: 261, endPoint x: 613, endPoint y: 270, distance: 9.2
click at [611, 261] on input "Schedule Reason" at bounding box center [643, 267] width 90 height 14
type input "Paid in full"
drag, startPoint x: 614, startPoint y: 428, endPoint x: 573, endPoint y: 421, distance: 42.0
click at [580, 422] on div "incl. Tax ex. Tax Claim Amount (ex. Tax) ​ $ 21,841.40 Schedule Amount (ex. Tax…" at bounding box center [647, 430] width 241 height 177
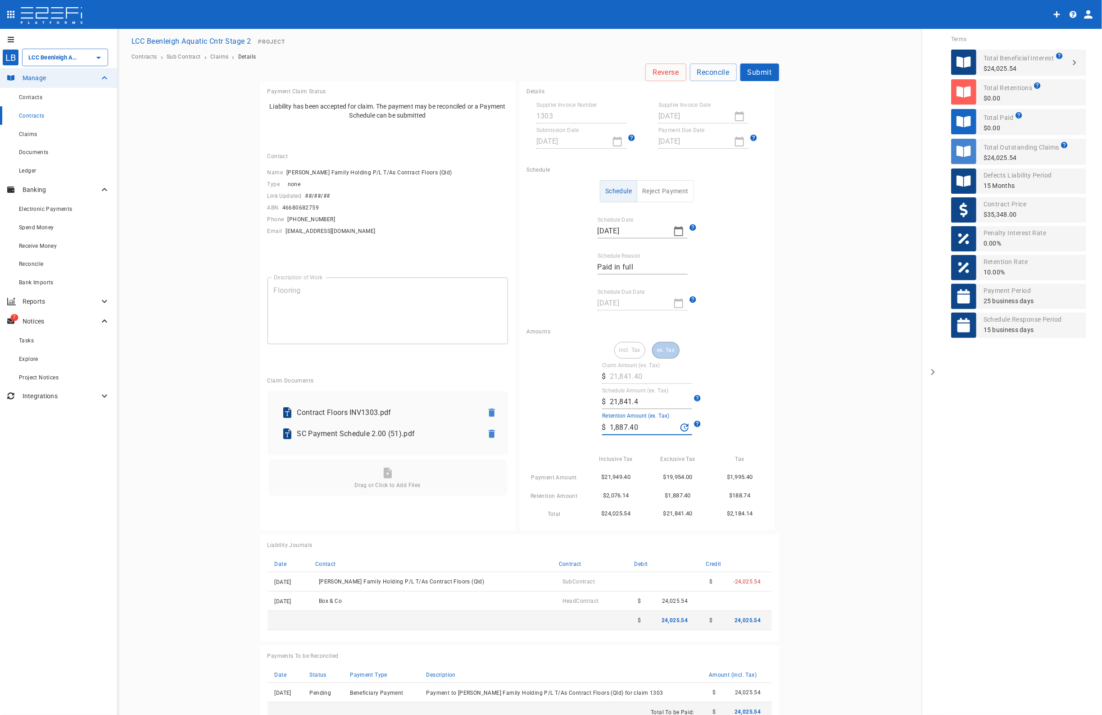
type input "1,887.4"
click at [841, 399] on main "Reverse Reconcile Submit Payment Claim Status Liability has been accepted for c…" at bounding box center [519, 398] width 783 height 669
click at [756, 68] on button "Submit" at bounding box center [760, 73] width 39 height 18
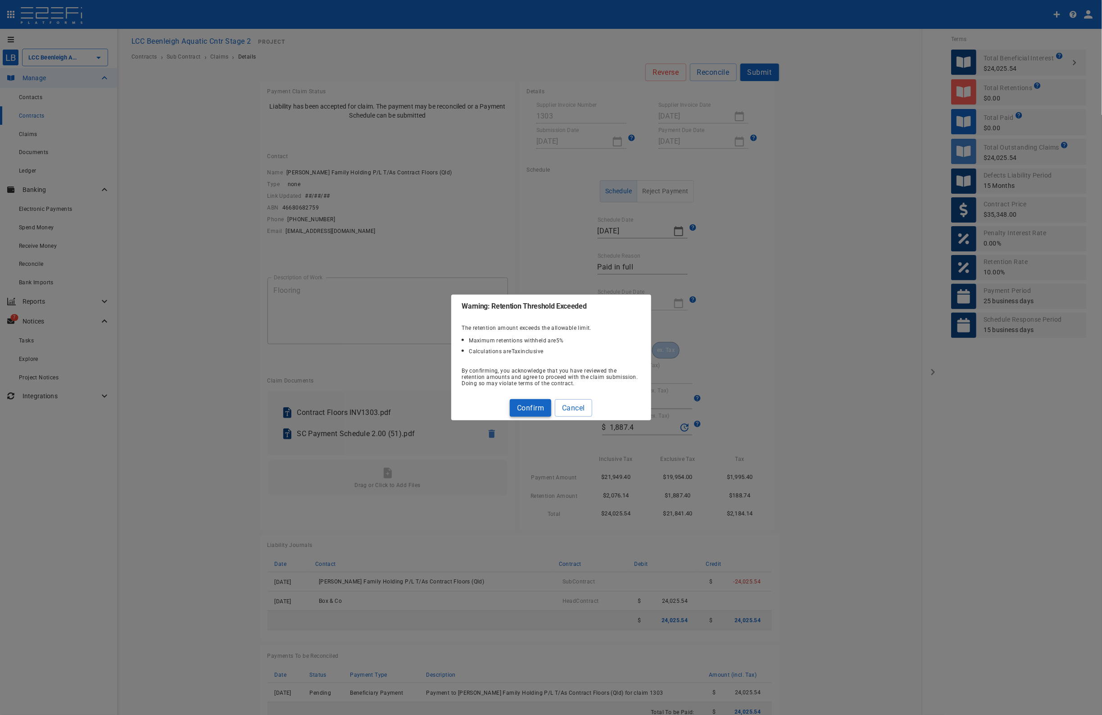
click at [532, 411] on button "Confirm" at bounding box center [530, 408] width 41 height 18
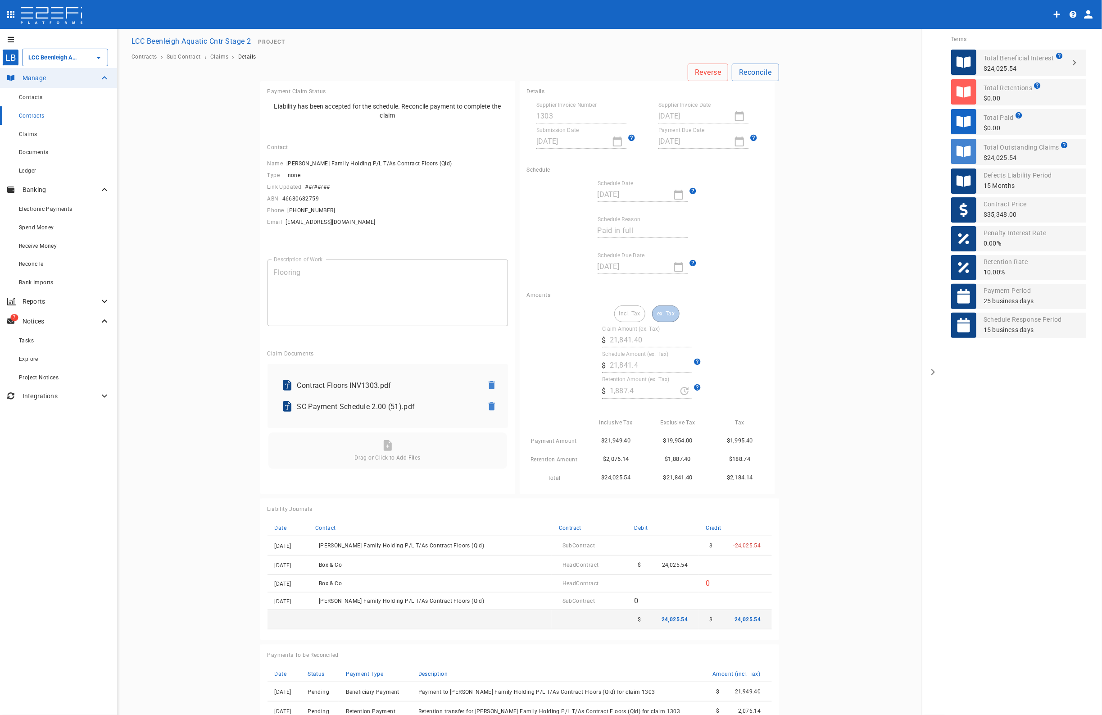
click at [25, 114] on span "Contracts" at bounding box center [32, 116] width 26 height 6
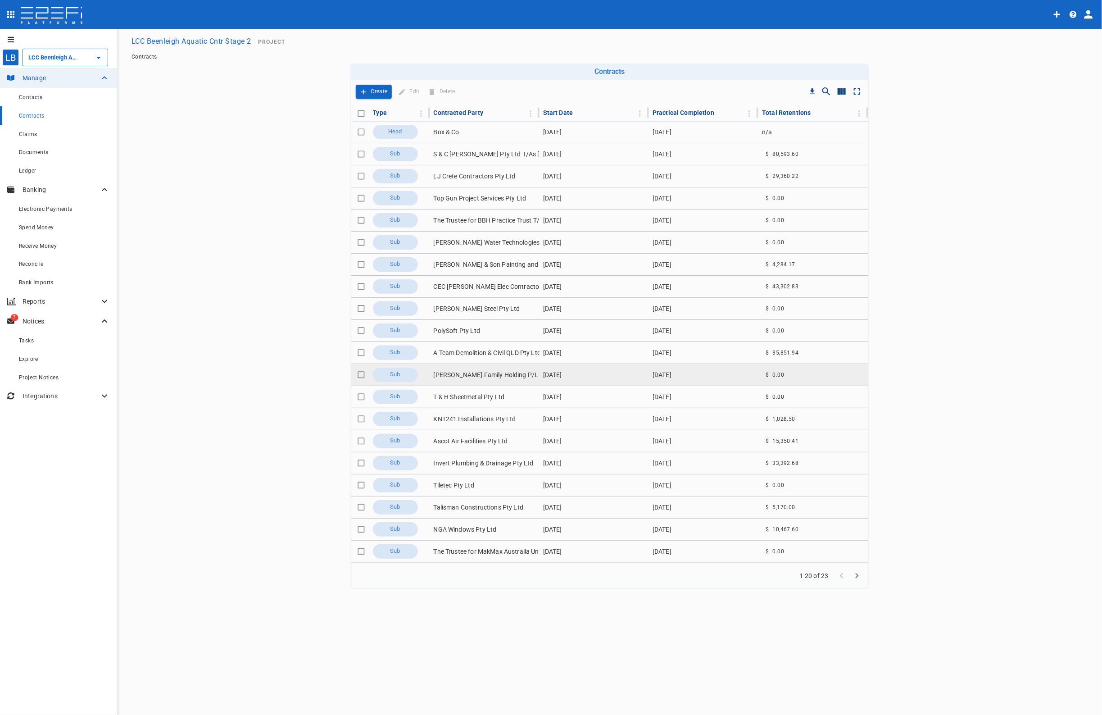
click at [458, 377] on td "[PERSON_NAME] Family Holding P/L T/As Contract Floors (Qld)" at bounding box center [484, 375] width 109 height 22
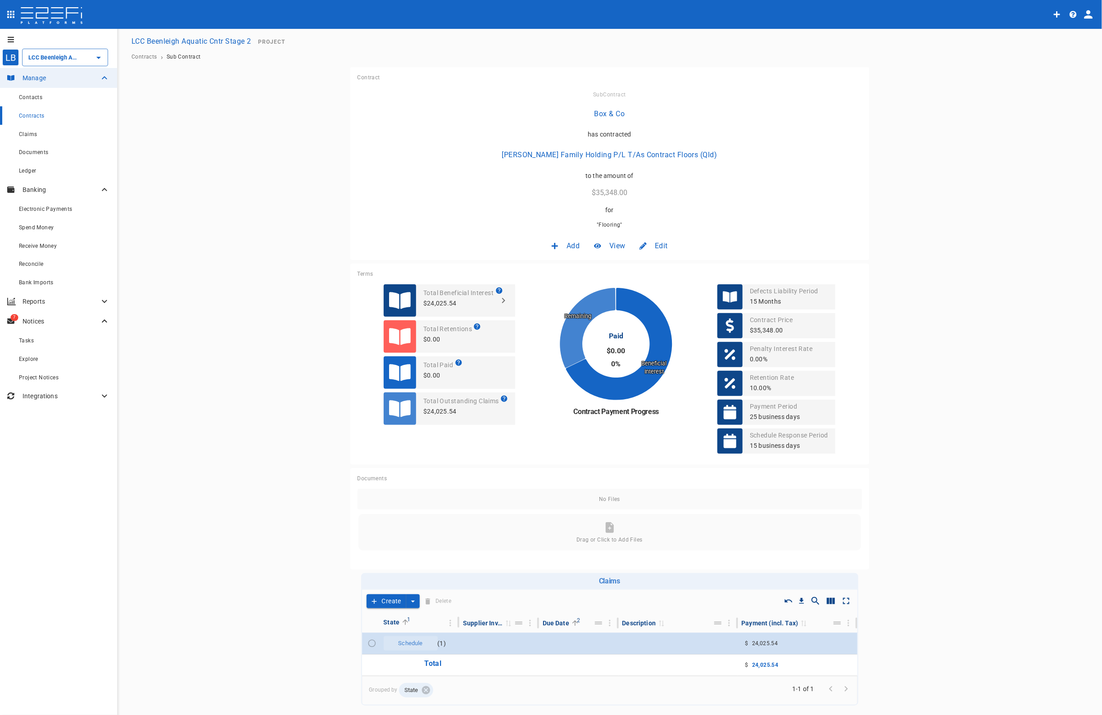
click at [658, 244] on span "Edit" at bounding box center [661, 246] width 13 height 10
click at [650, 264] on span "Contract" at bounding box center [649, 265] width 26 height 10
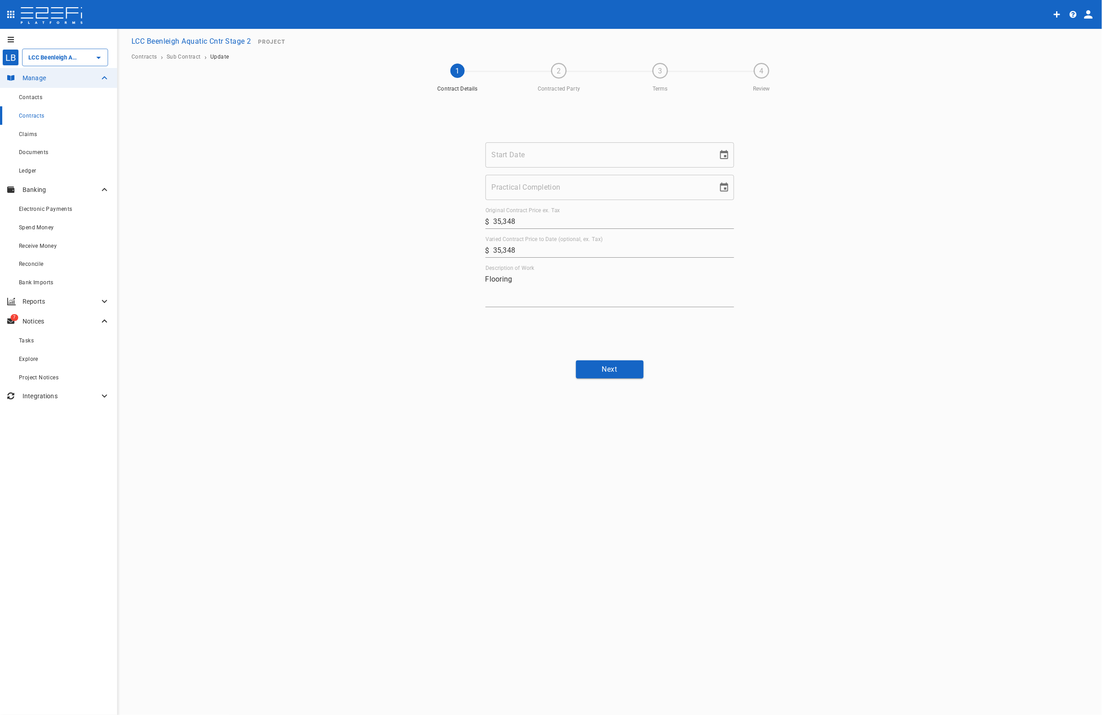
type input "[DATE]"
drag, startPoint x: 531, startPoint y: 253, endPoint x: 382, endPoint y: 260, distance: 149.3
click at [396, 259] on div "Start Date [DATE] Start Date Practical Completion [DATE] Practical Completion O…" at bounding box center [610, 224] width 541 height 257
type input "37,748"
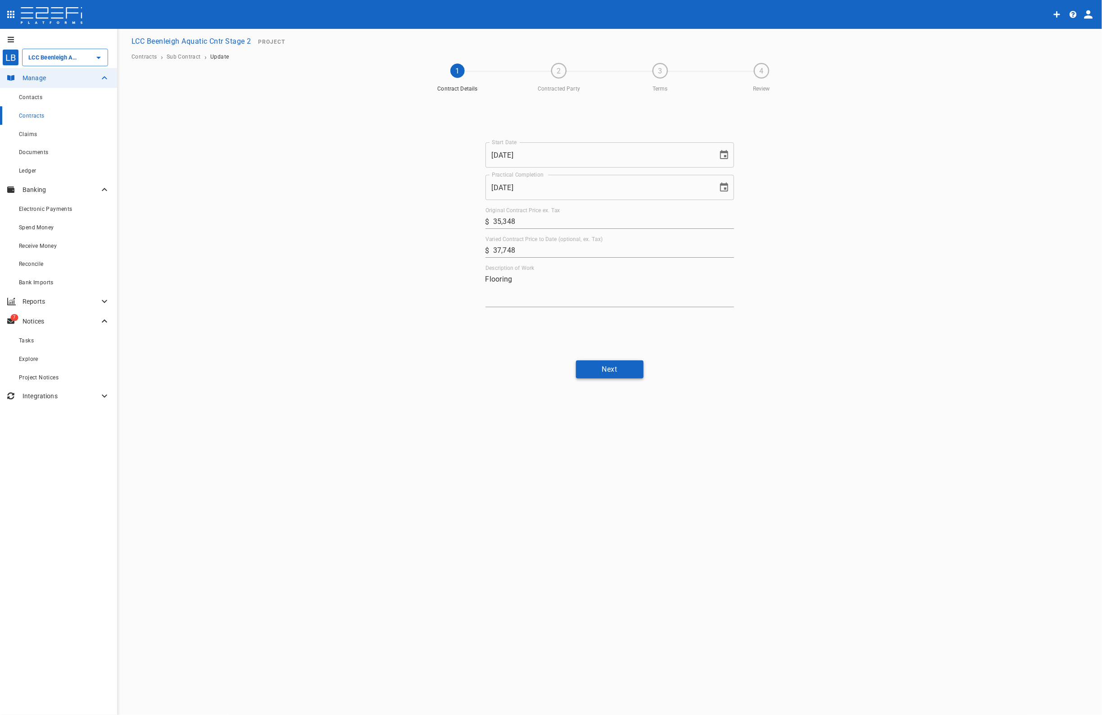
click at [617, 363] on button "Next" at bounding box center [610, 369] width 68 height 18
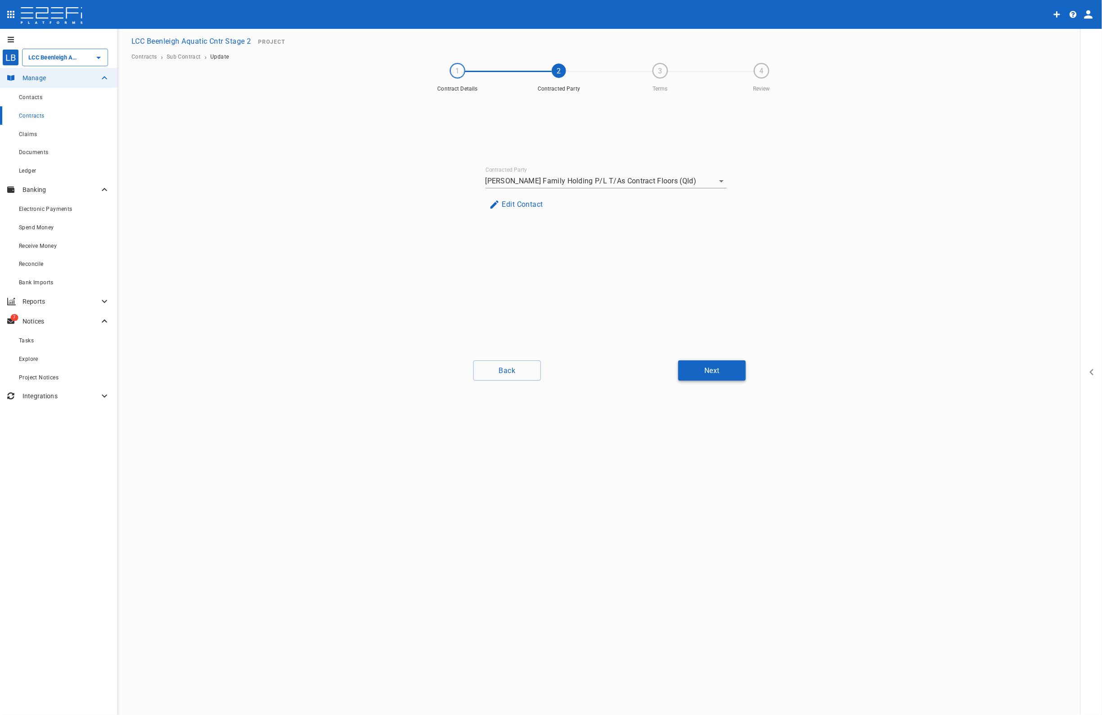
click at [707, 370] on button "Next" at bounding box center [712, 370] width 68 height 20
click at [712, 372] on button "Next" at bounding box center [712, 370] width 68 height 20
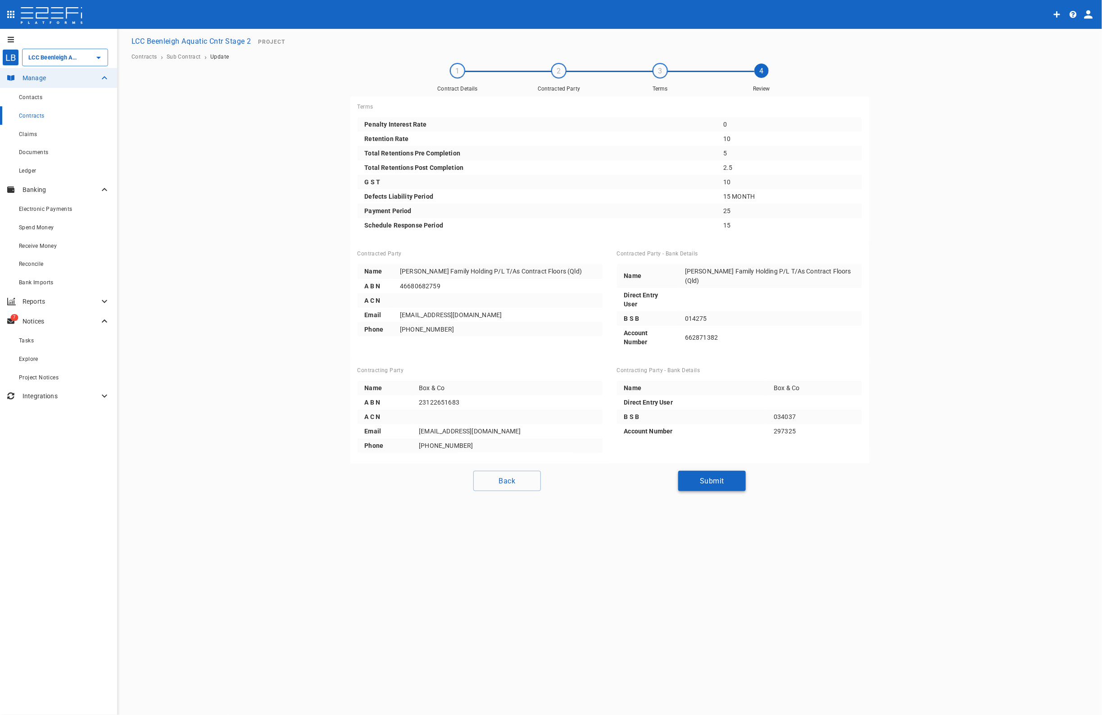
click at [713, 471] on button "Submit" at bounding box center [712, 481] width 68 height 20
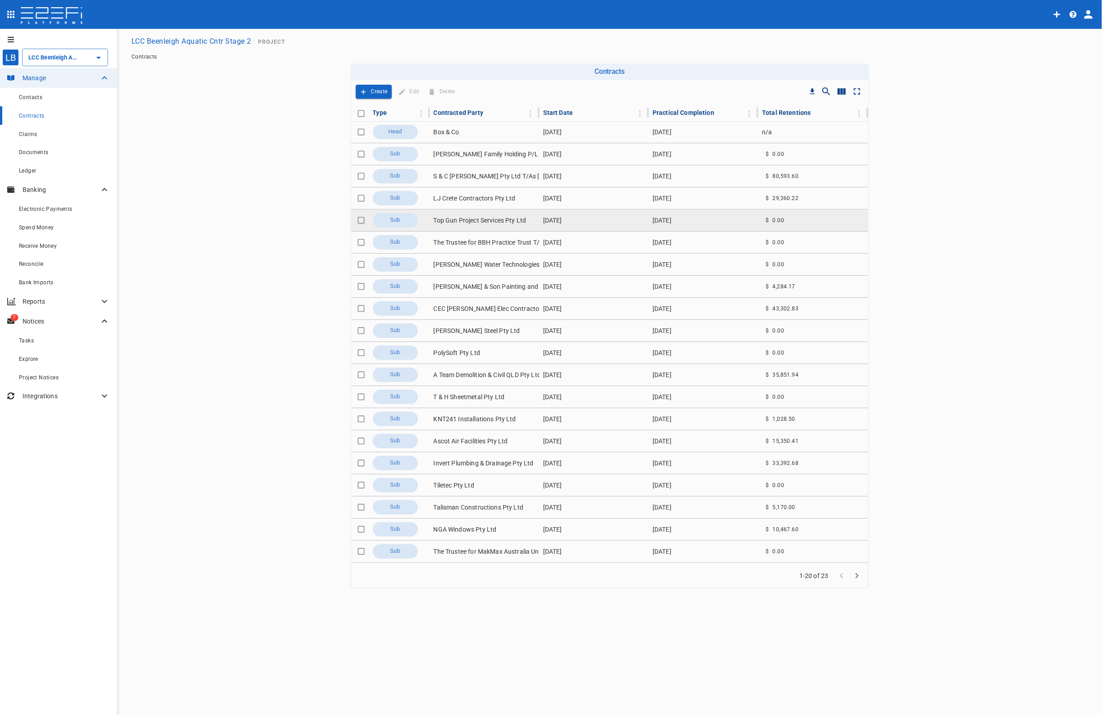
click at [485, 221] on td "Top Gun Project Services Pty Ltd" at bounding box center [484, 220] width 109 height 22
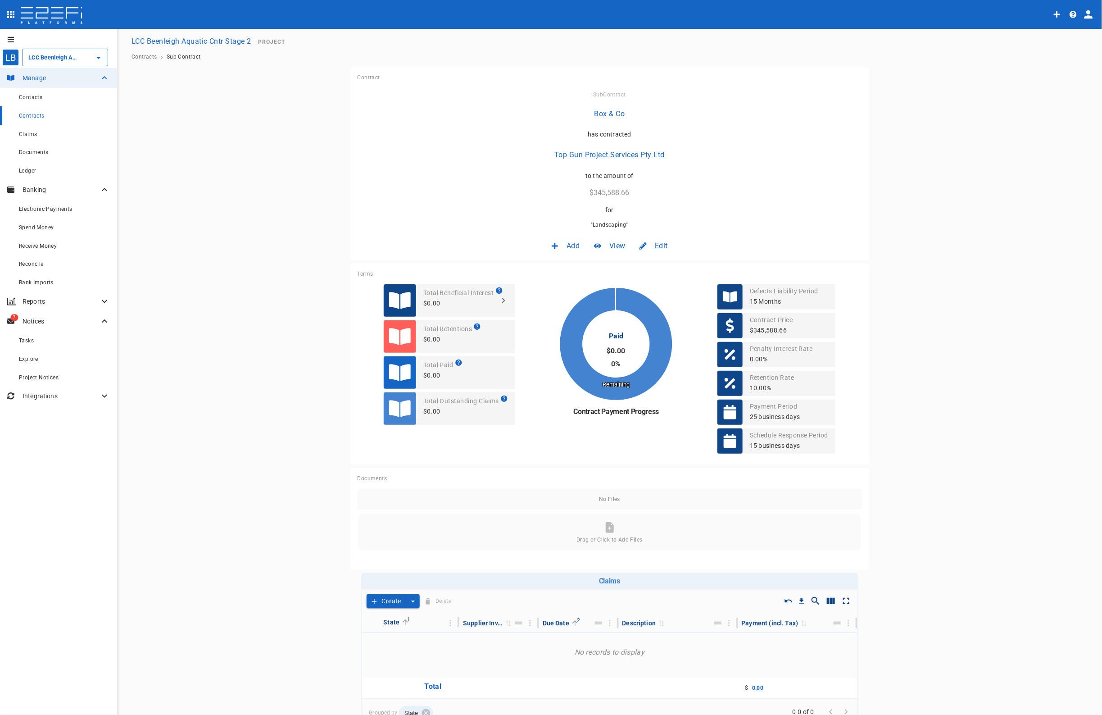
click at [655, 244] on span "Edit" at bounding box center [661, 246] width 13 height 10
click at [652, 263] on span "Contract" at bounding box center [649, 265] width 26 height 10
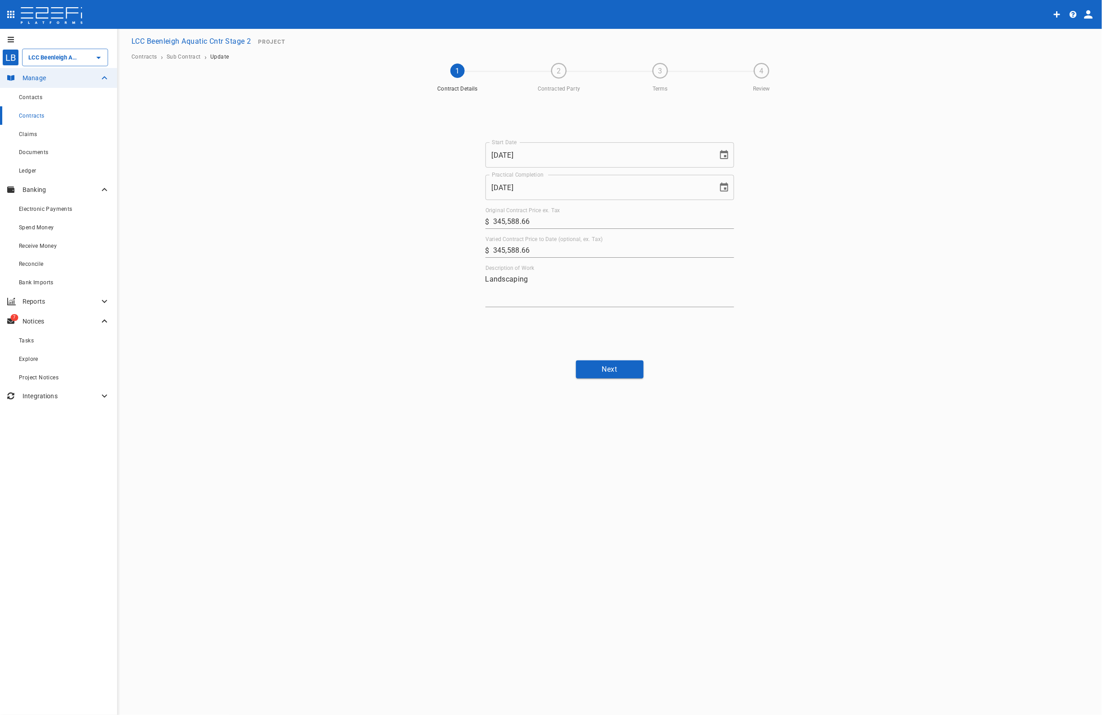
click at [722, 190] on icon "Choose date, selected date is Oct 5, 2025" at bounding box center [724, 187] width 11 height 11
click at [656, 213] on icon "Next month" at bounding box center [657, 214] width 11 height 11
click at [543, 335] on button "30" at bounding box center [544, 337] width 16 height 16
type input "[DATE]"
click at [616, 370] on button "Next" at bounding box center [610, 369] width 68 height 18
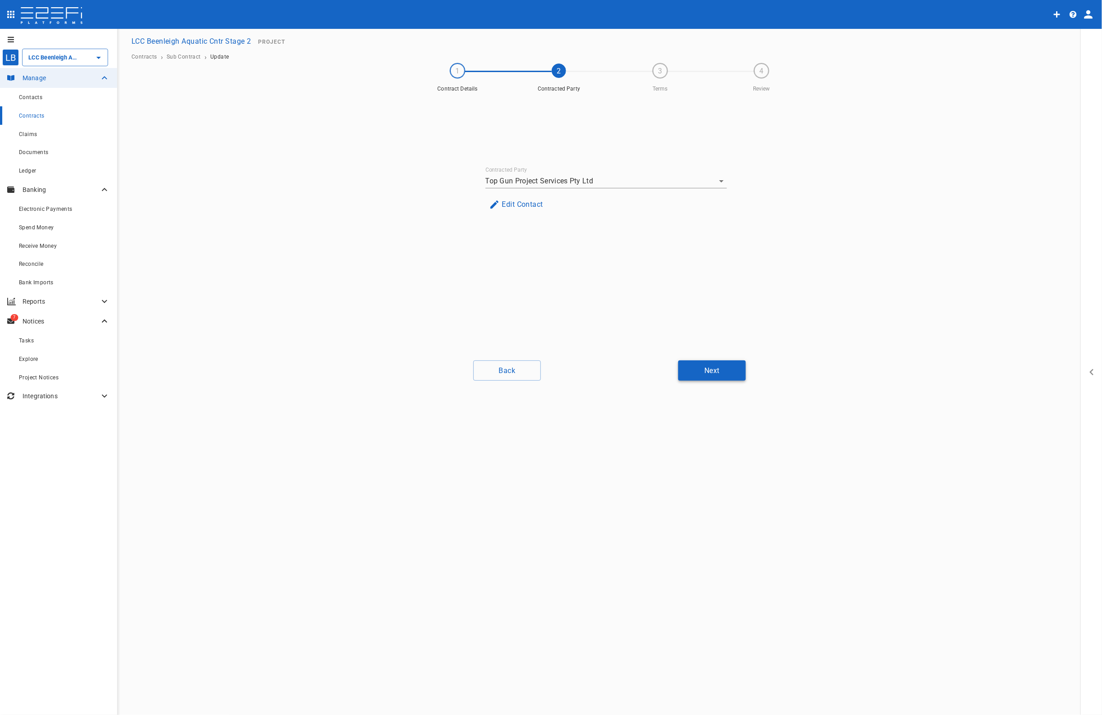
click at [718, 360] on button "Next" at bounding box center [712, 370] width 68 height 20
click at [721, 372] on button "Next" at bounding box center [712, 370] width 68 height 20
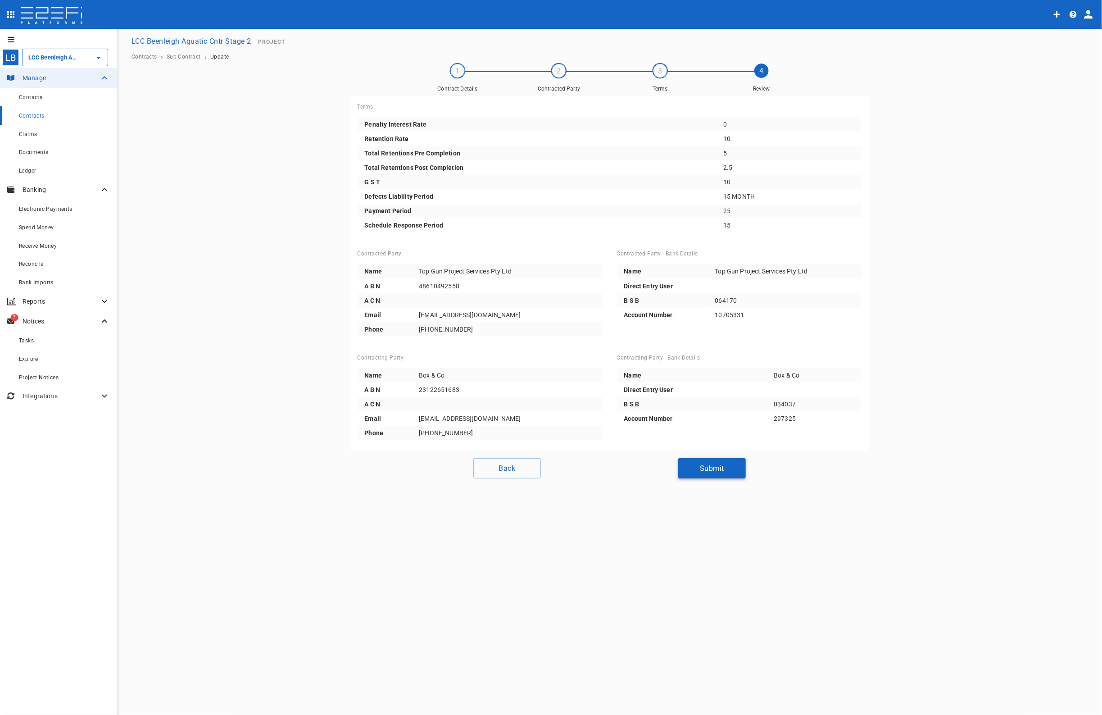
click at [723, 464] on button "Submit" at bounding box center [712, 468] width 68 height 20
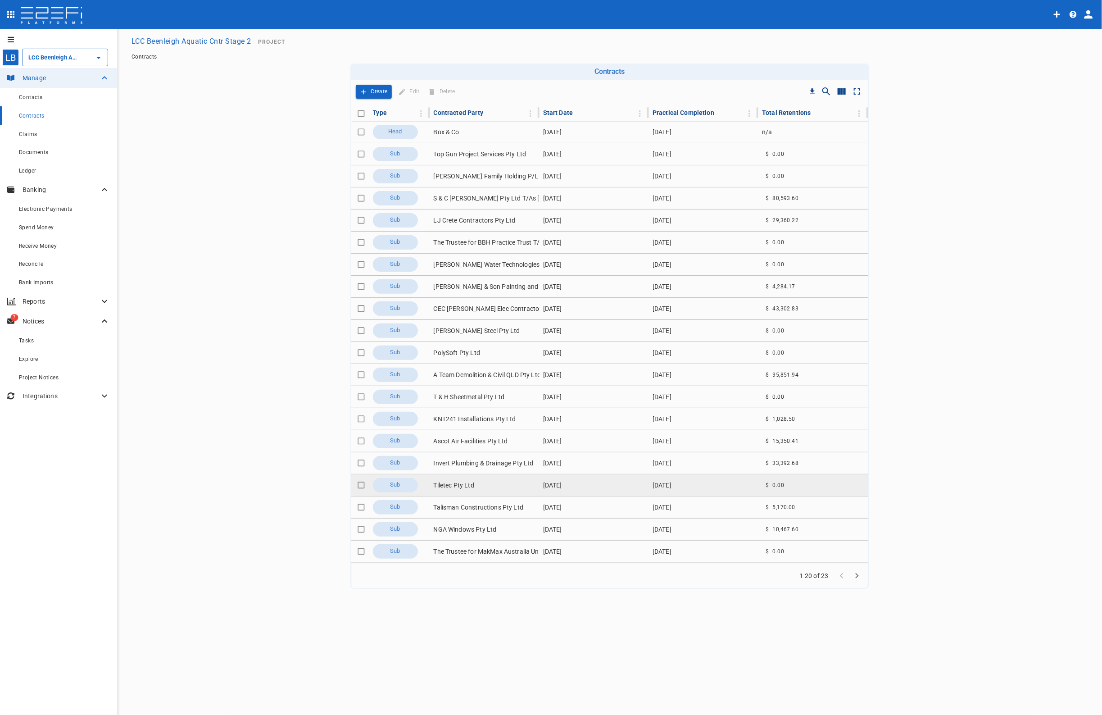
click at [462, 485] on td "Tiletec Pty Ltd" at bounding box center [484, 485] width 109 height 22
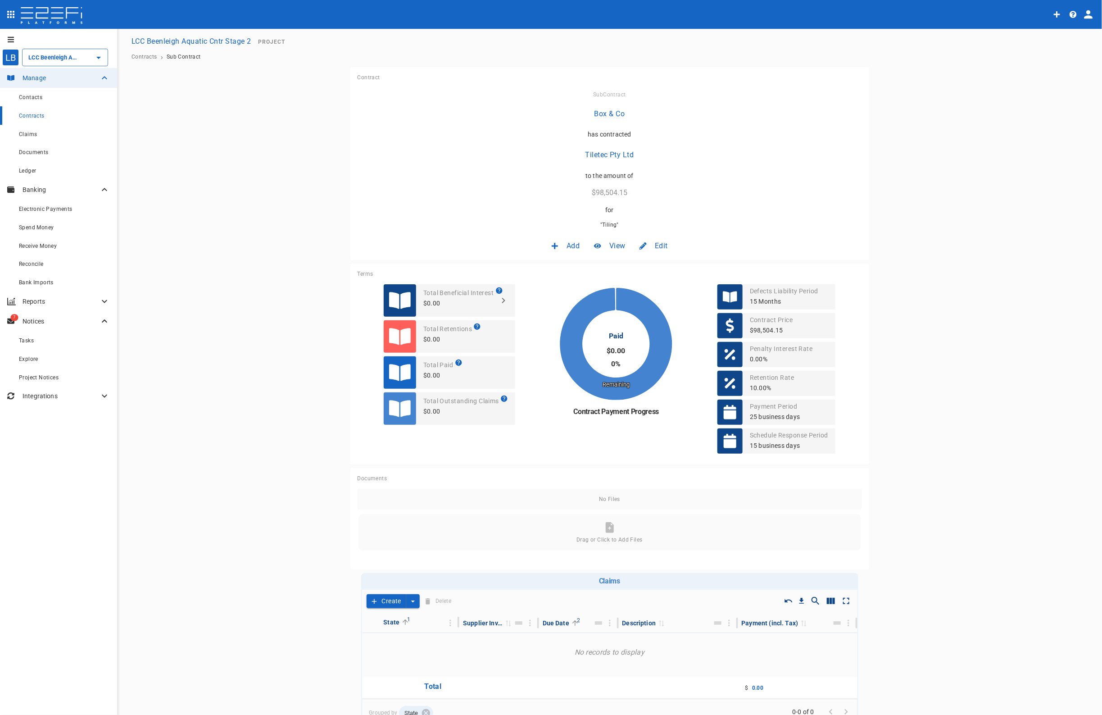
click at [663, 242] on span "Edit" at bounding box center [661, 246] width 13 height 10
click at [656, 264] on span "Contract" at bounding box center [649, 265] width 26 height 10
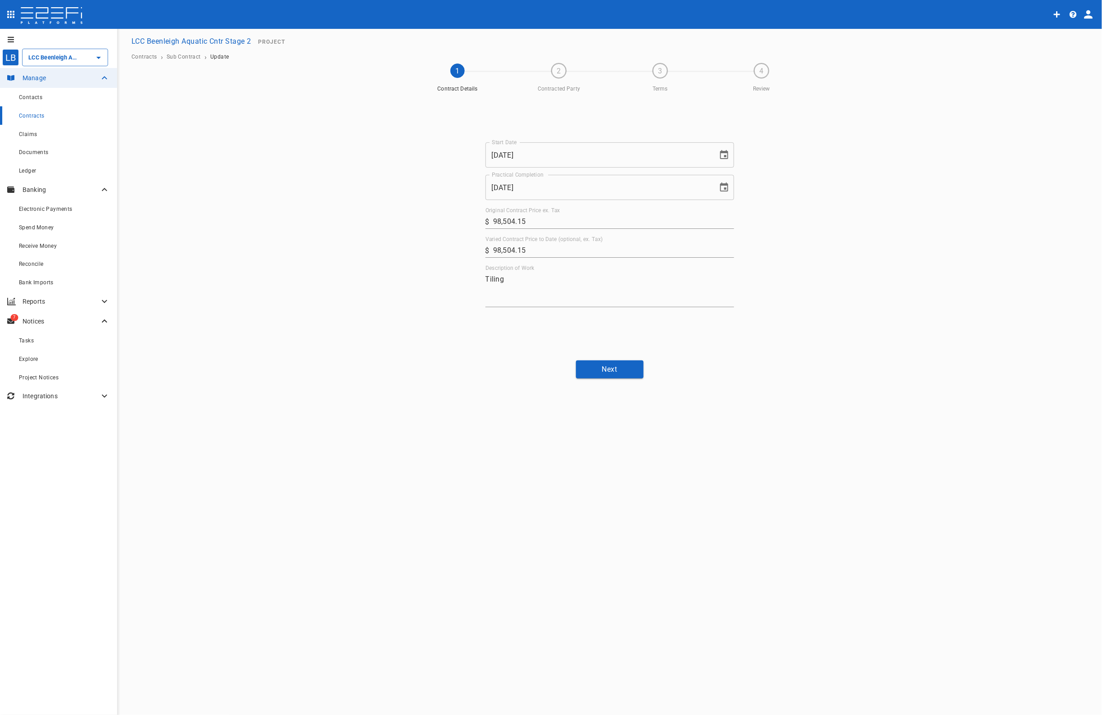
click at [721, 189] on icon "Choose date, selected date is Oct 20, 2025" at bounding box center [724, 187] width 11 height 11
click at [655, 215] on icon "Next month" at bounding box center [657, 214] width 11 height 11
click at [541, 339] on button "30" at bounding box center [544, 337] width 16 height 16
type input "[DATE]"
click at [622, 368] on button "Next" at bounding box center [610, 369] width 68 height 18
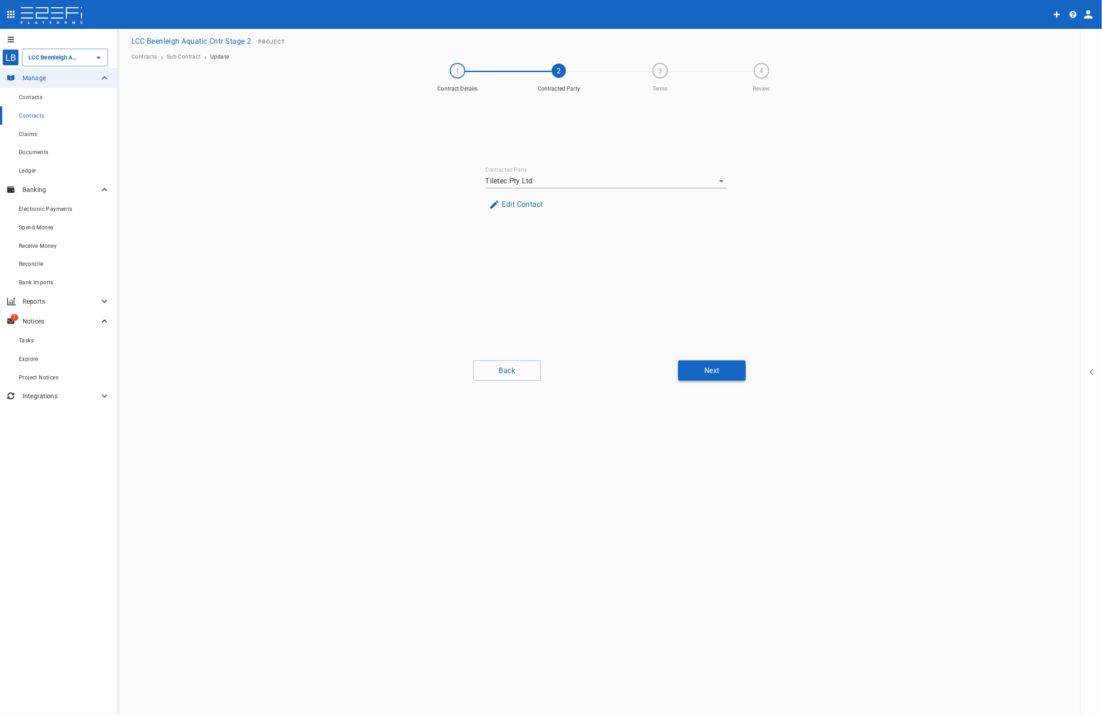
click at [712, 368] on button "Next" at bounding box center [712, 370] width 68 height 20
click at [724, 372] on button "Next" at bounding box center [712, 370] width 68 height 20
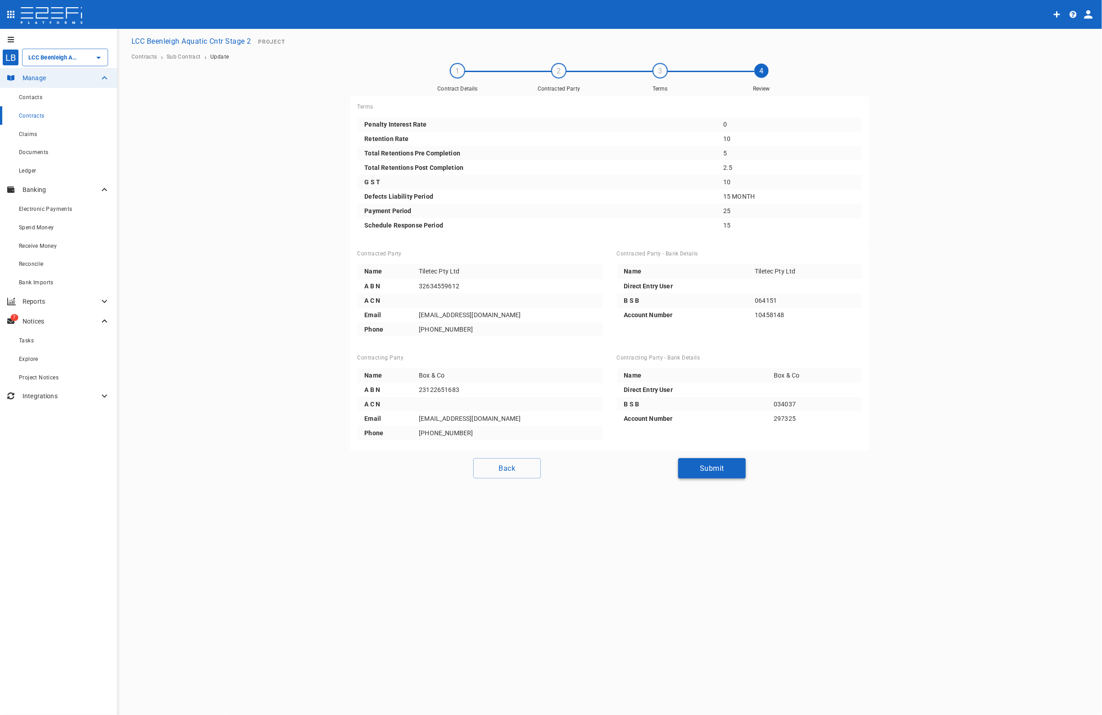
click at [708, 465] on button "Submit" at bounding box center [712, 468] width 68 height 20
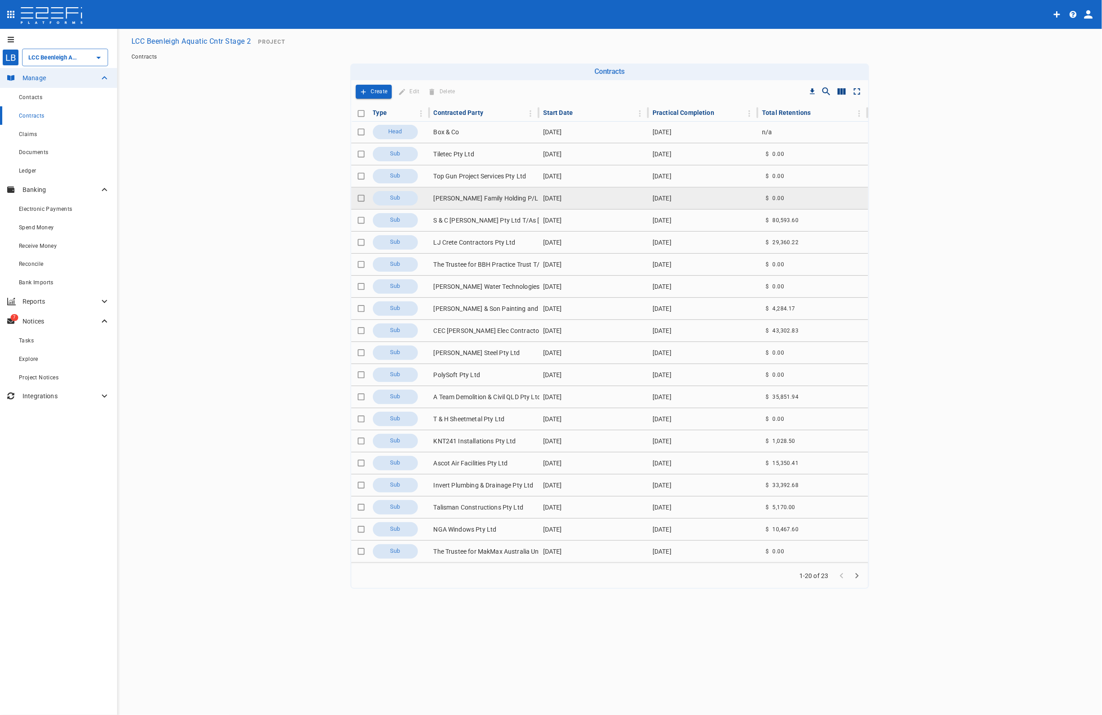
click at [468, 197] on td "[PERSON_NAME] Family Holding P/L T/As Contract Floors (Qld)" at bounding box center [484, 198] width 109 height 22
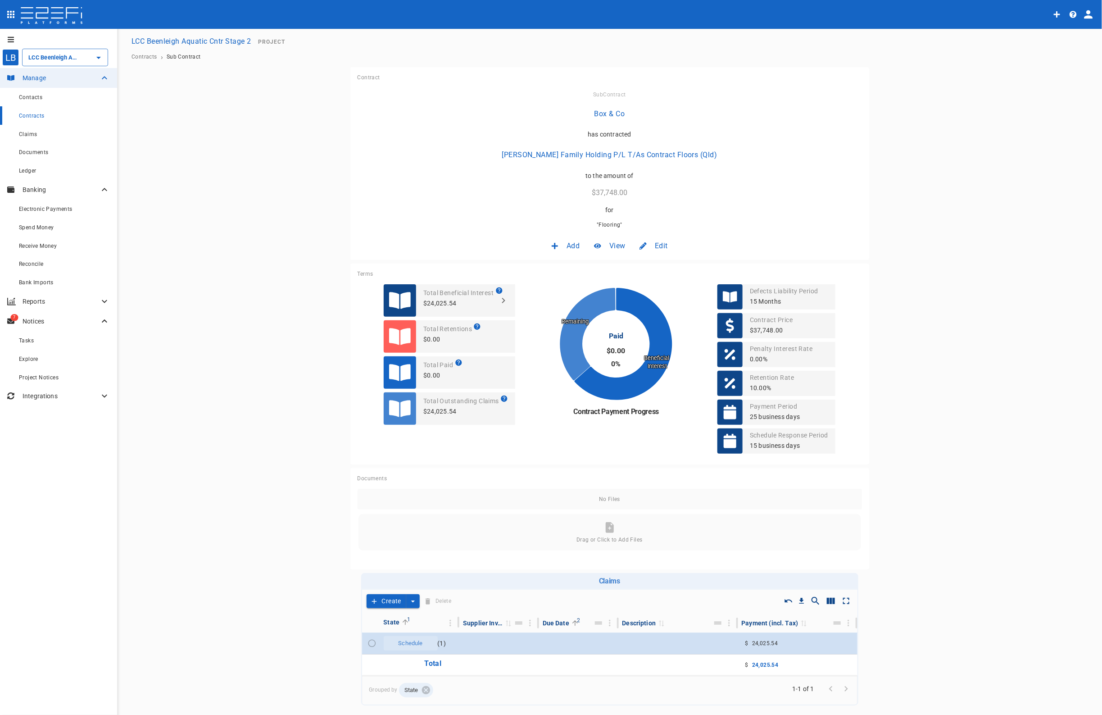
click at [657, 241] on span "Edit" at bounding box center [661, 246] width 13 height 10
click at [649, 264] on span "Contract" at bounding box center [649, 265] width 26 height 10
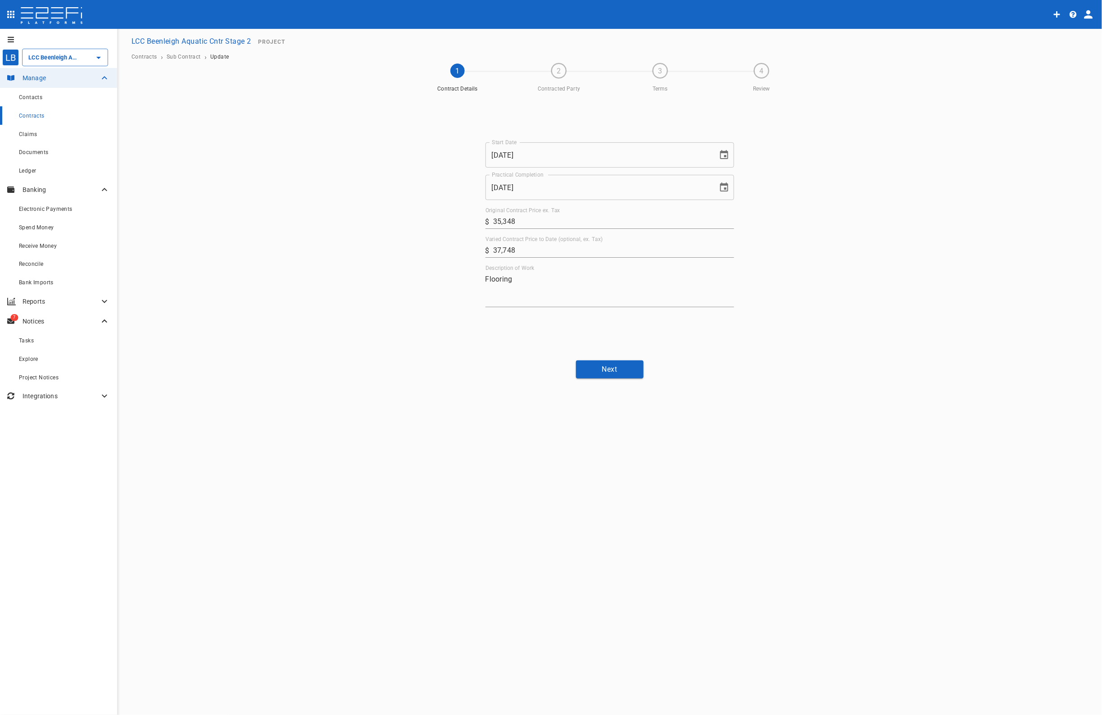
click at [724, 185] on icon "Choose date, selected date is Oct 31, 2025" at bounding box center [724, 186] width 8 height 9
click at [662, 213] on icon "Next month" at bounding box center [657, 214] width 11 height 11
click at [552, 332] on div "30" at bounding box center [599, 337] width 144 height 16
click at [544, 337] on button "30" at bounding box center [544, 337] width 16 height 16
type input "[DATE]"
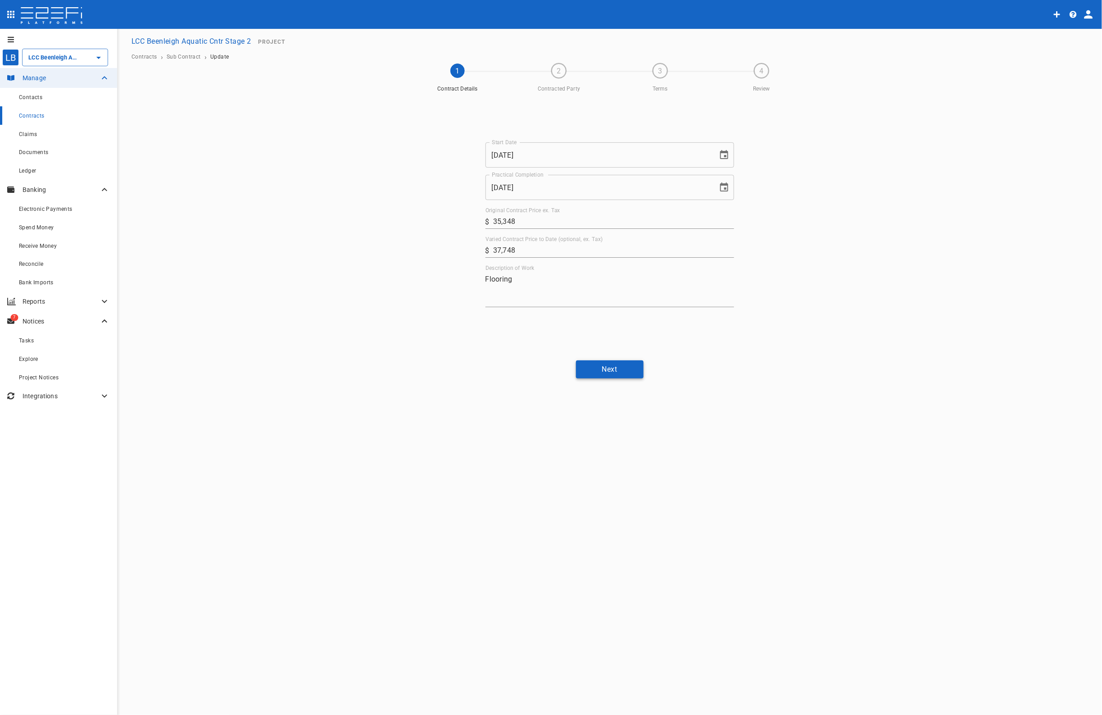
click at [623, 364] on button "Next" at bounding box center [610, 369] width 68 height 18
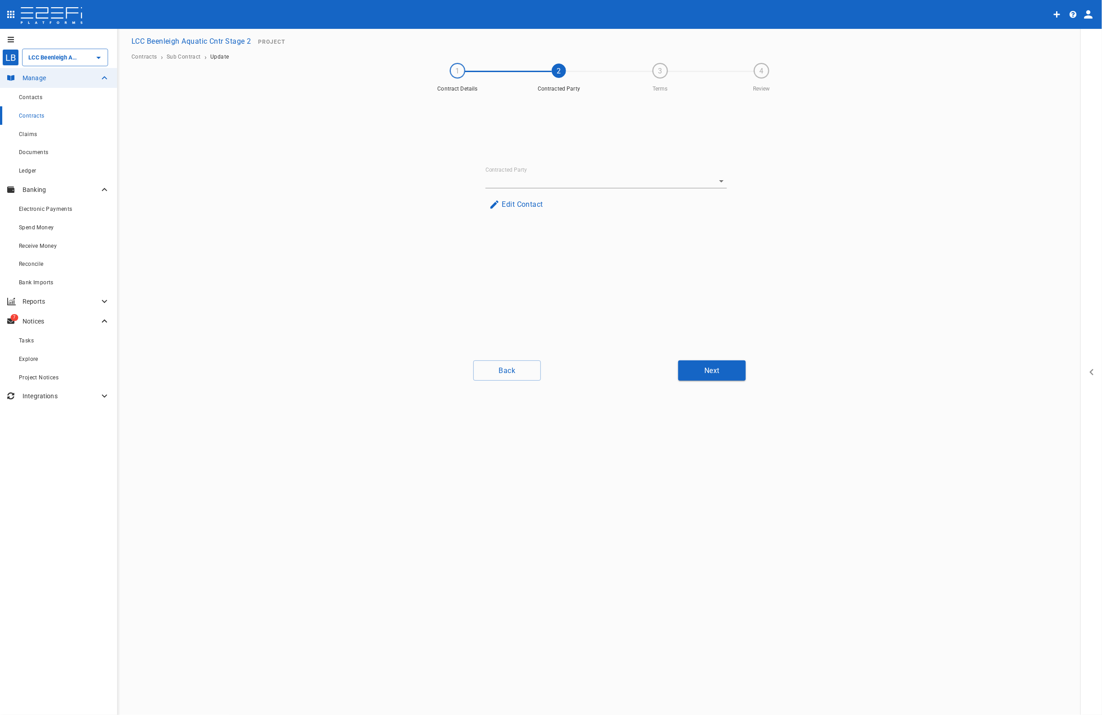
type input "[PERSON_NAME] Family Holding P/L T/As Contract Floors (Qld)"
click at [725, 376] on button "Next" at bounding box center [712, 370] width 68 height 20
click at [725, 374] on button "Next" at bounding box center [712, 370] width 68 height 20
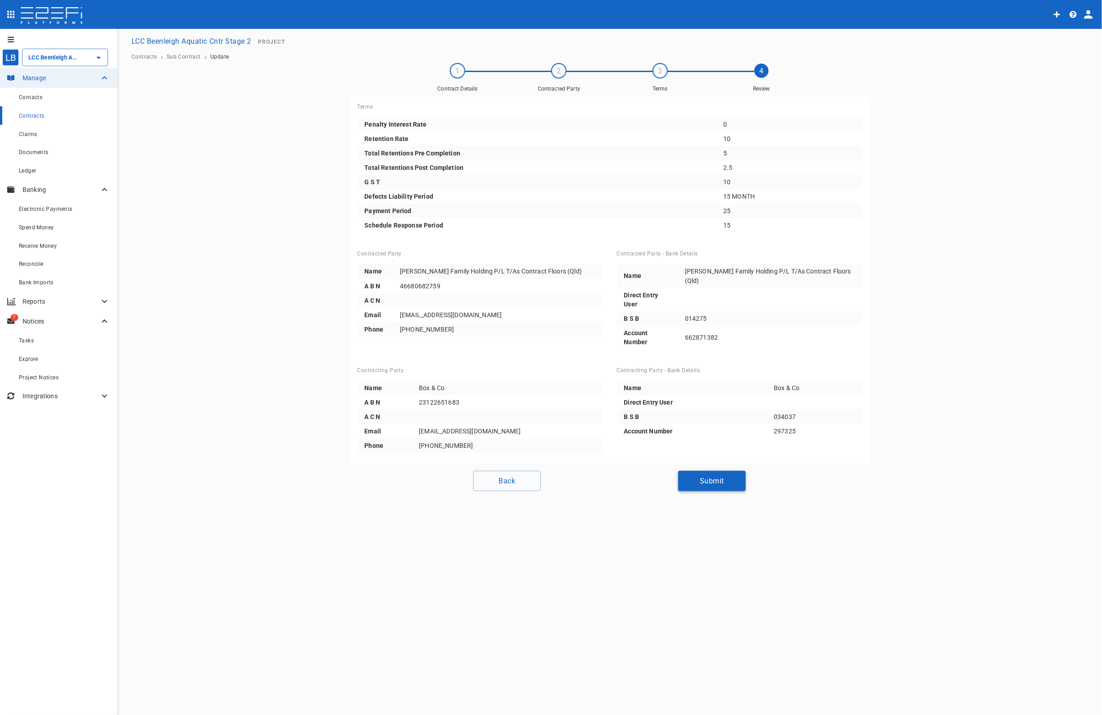
click at [713, 471] on button "Submit" at bounding box center [712, 481] width 68 height 20
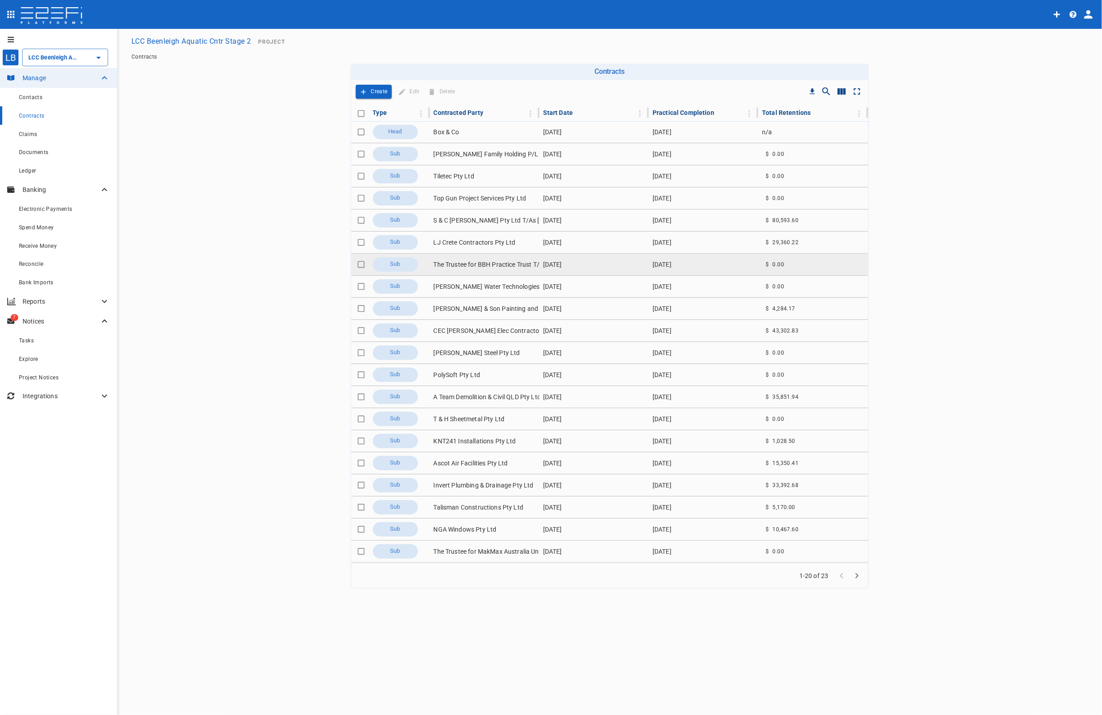
click at [486, 263] on td "The Trustee for BBH Practice Trust T/As [PERSON_NAME] & [PERSON_NAME]" at bounding box center [484, 265] width 109 height 22
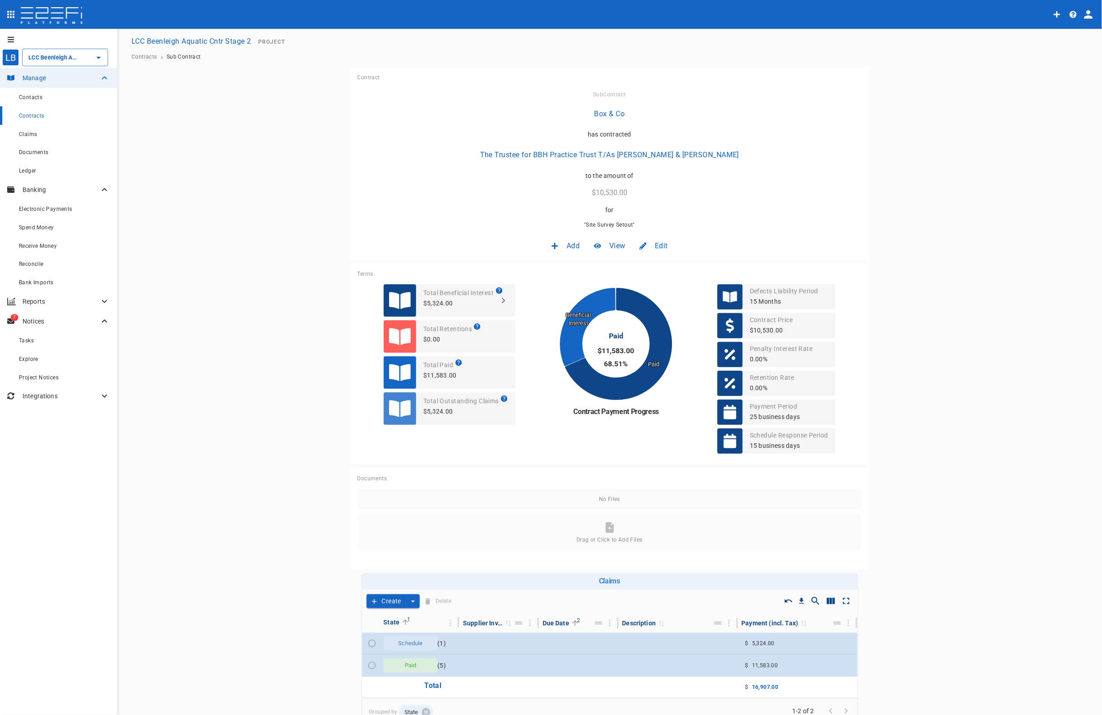
click at [661, 241] on span "Edit" at bounding box center [661, 246] width 13 height 10
click at [659, 264] on span "Contract" at bounding box center [649, 265] width 26 height 10
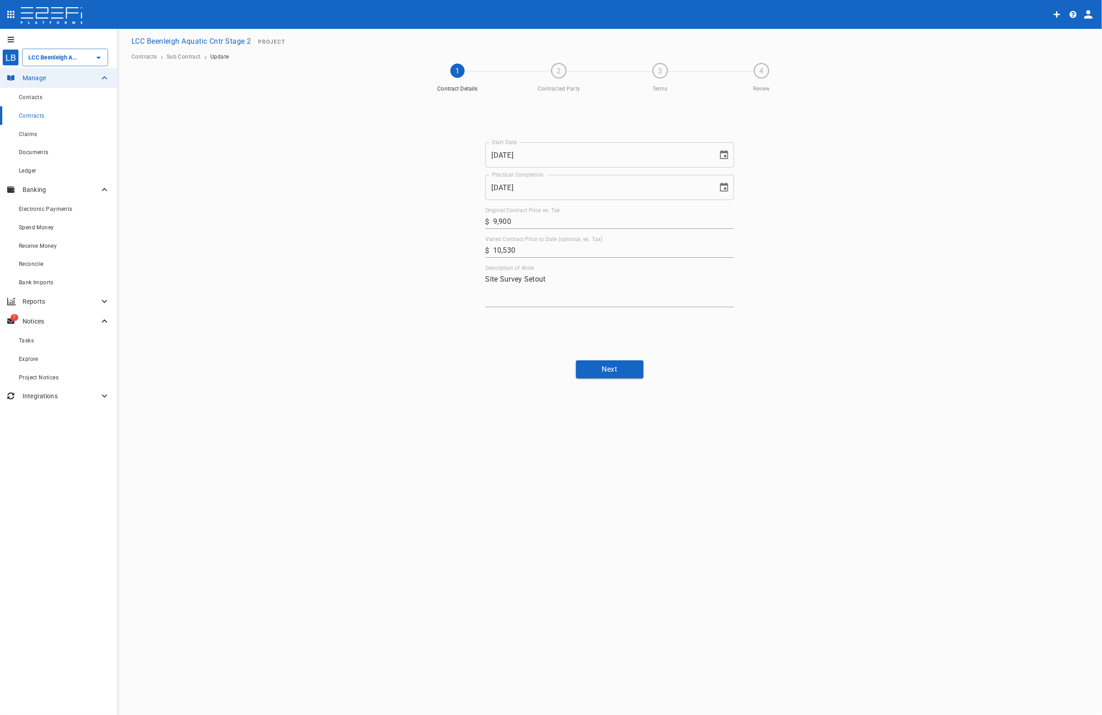
click at [724, 187] on icon "Choose date, selected date is Sep 29, 2025" at bounding box center [724, 187] width 11 height 11
click at [659, 213] on icon "Next month" at bounding box center [657, 214] width 11 height 11
click at [542, 338] on button "30" at bounding box center [544, 337] width 16 height 16
type input "[DATE]"
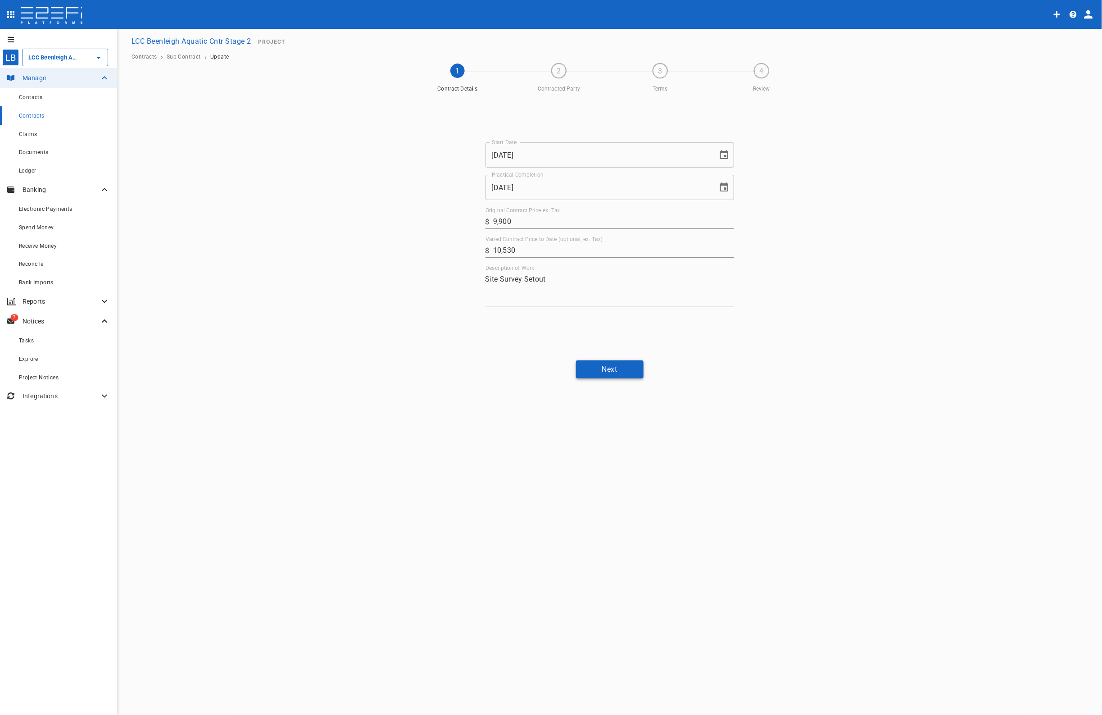
click at [615, 370] on button "Next" at bounding box center [610, 369] width 68 height 18
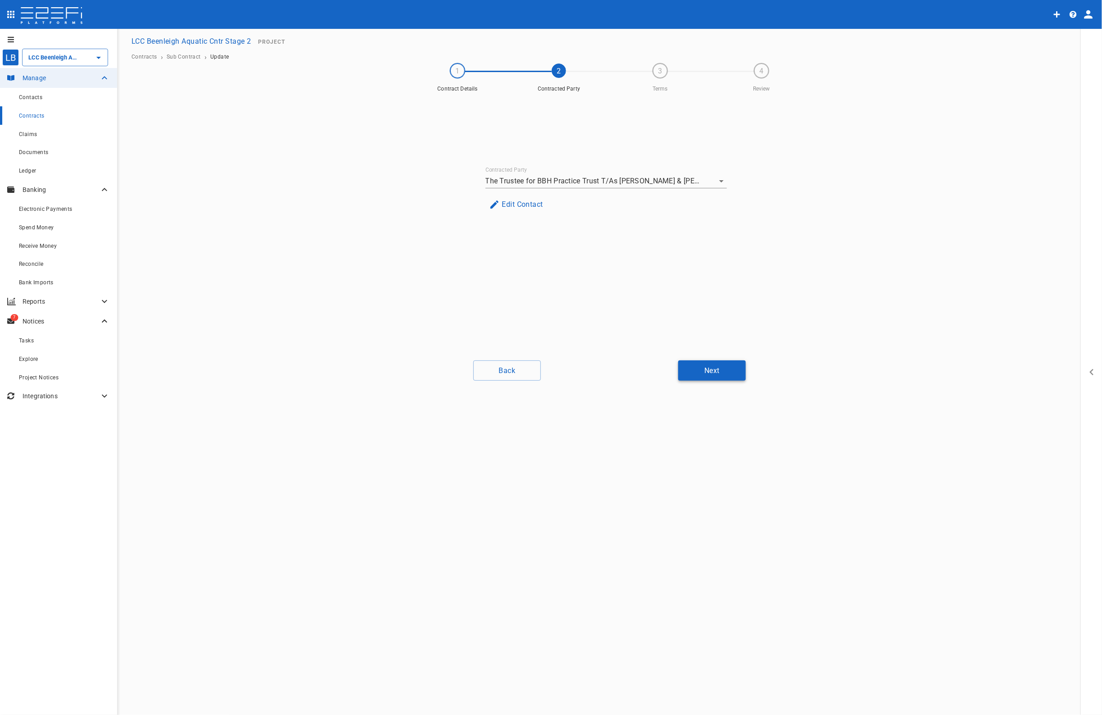
click at [732, 367] on button "Next" at bounding box center [712, 370] width 68 height 20
click at [726, 372] on button "Next" at bounding box center [712, 370] width 68 height 20
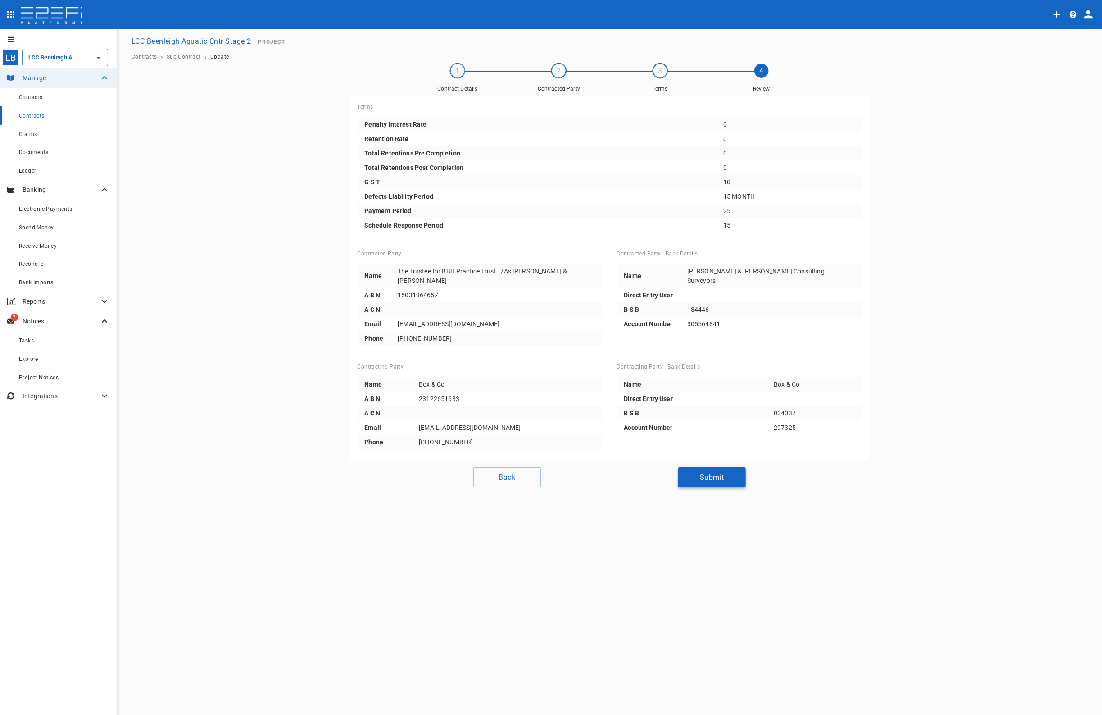
click at [714, 467] on button "Submit" at bounding box center [712, 477] width 68 height 20
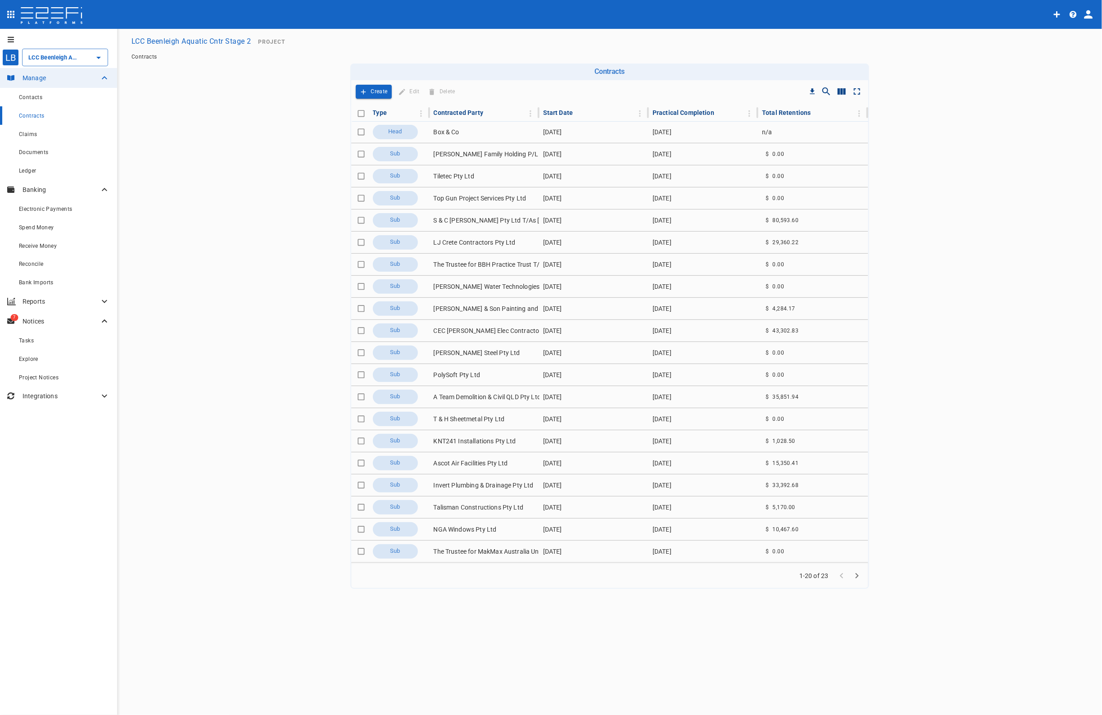
type input "LCC Beenleigh Aquatic Cntr Stage 2"
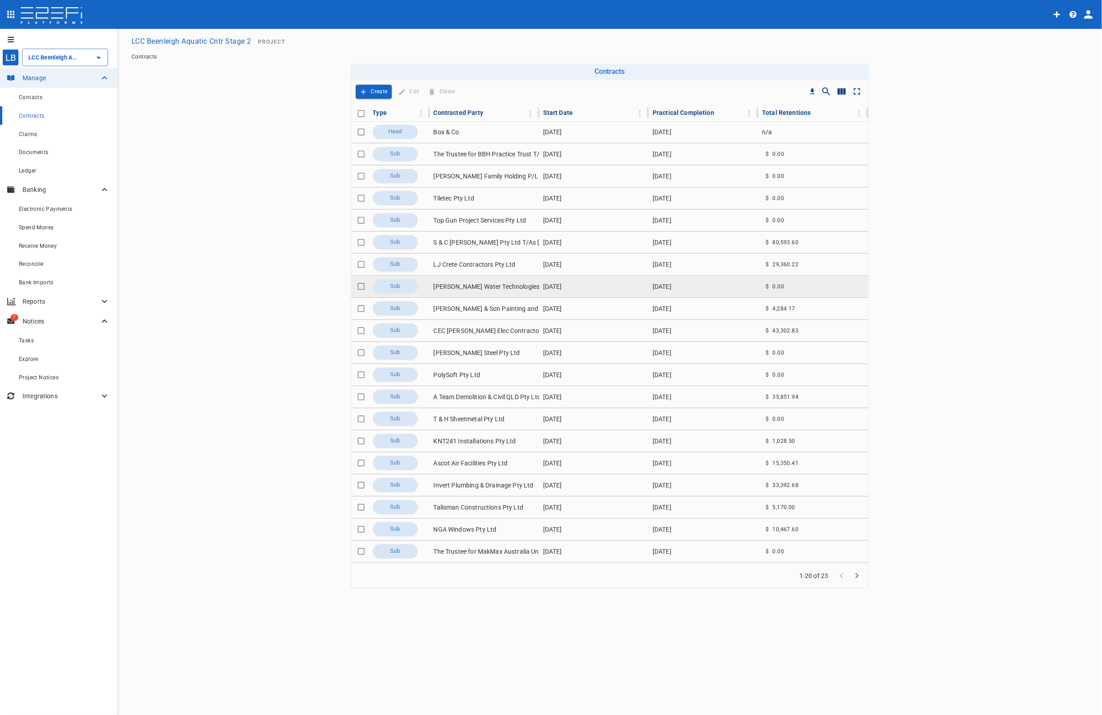
click at [489, 284] on td "[PERSON_NAME] Water Technologies (QLD) P/L T/As [PERSON_NAME] Aquatic" at bounding box center [484, 287] width 109 height 22
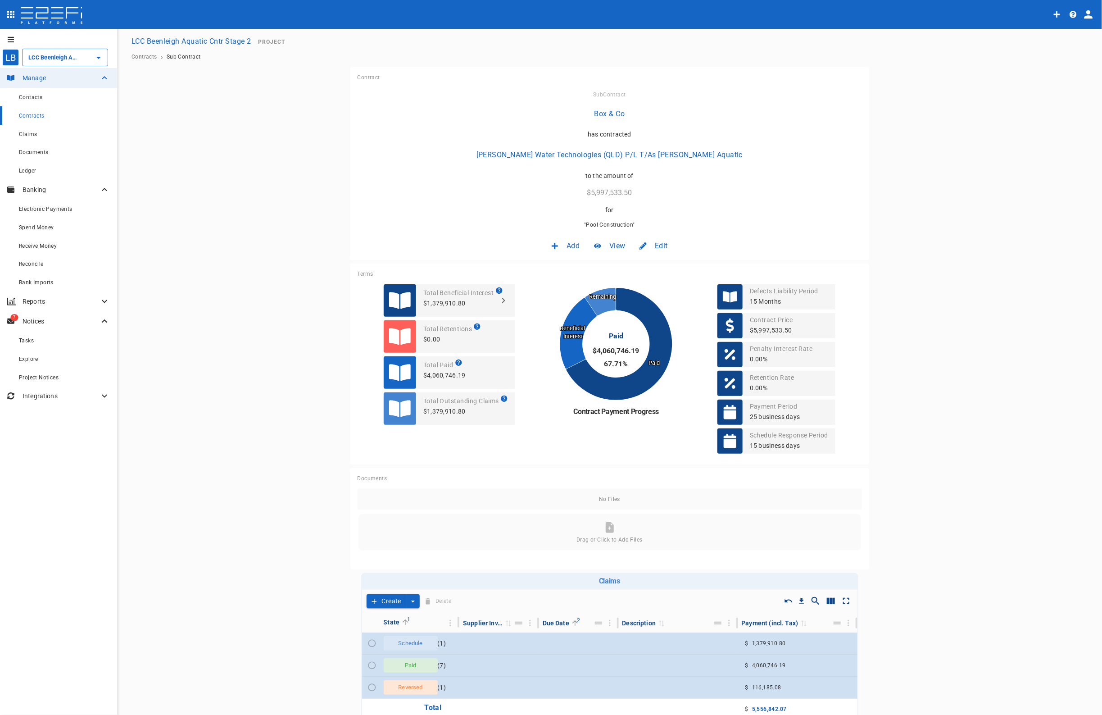
click at [664, 242] on span "Edit" at bounding box center [661, 246] width 13 height 10
click at [658, 264] on span "Contract" at bounding box center [649, 265] width 26 height 10
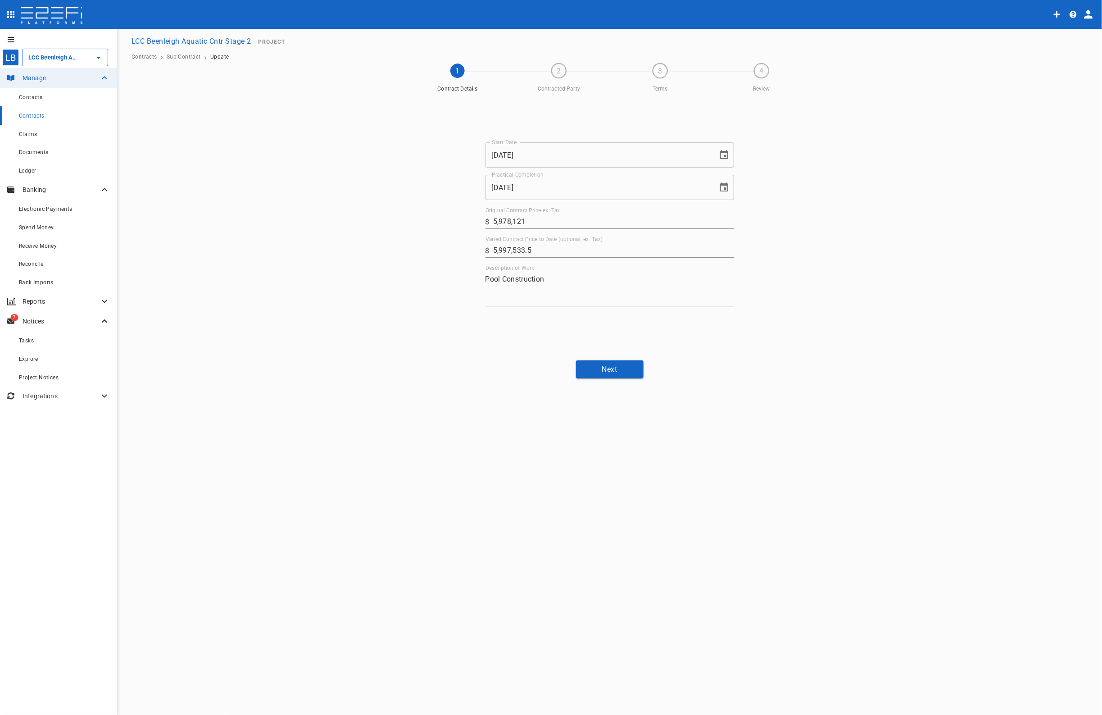
click at [728, 186] on icon "Choose date, selected date is Sep 26, 2025" at bounding box center [724, 187] width 11 height 11
click at [656, 212] on icon "Next month" at bounding box center [657, 213] width 3 height 5
click at [656, 212] on icon "Next month" at bounding box center [657, 214] width 11 height 11
click at [541, 331] on button "30" at bounding box center [544, 337] width 16 height 16
type input "[DATE]"
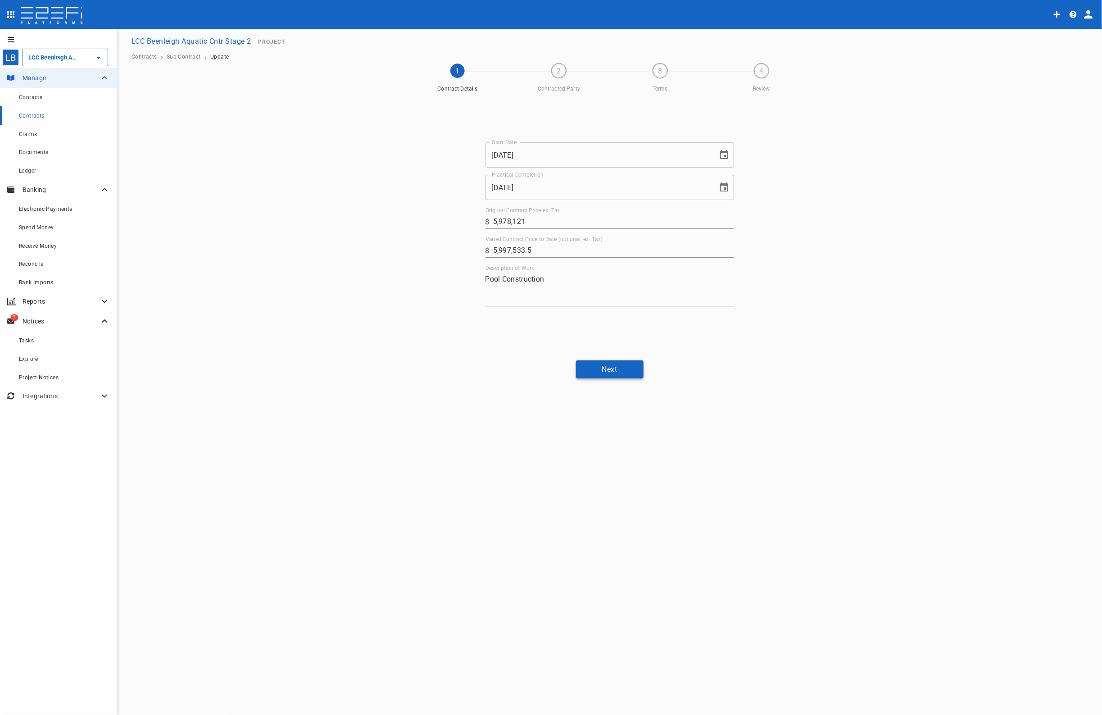
click at [627, 368] on button "Next" at bounding box center [610, 369] width 68 height 18
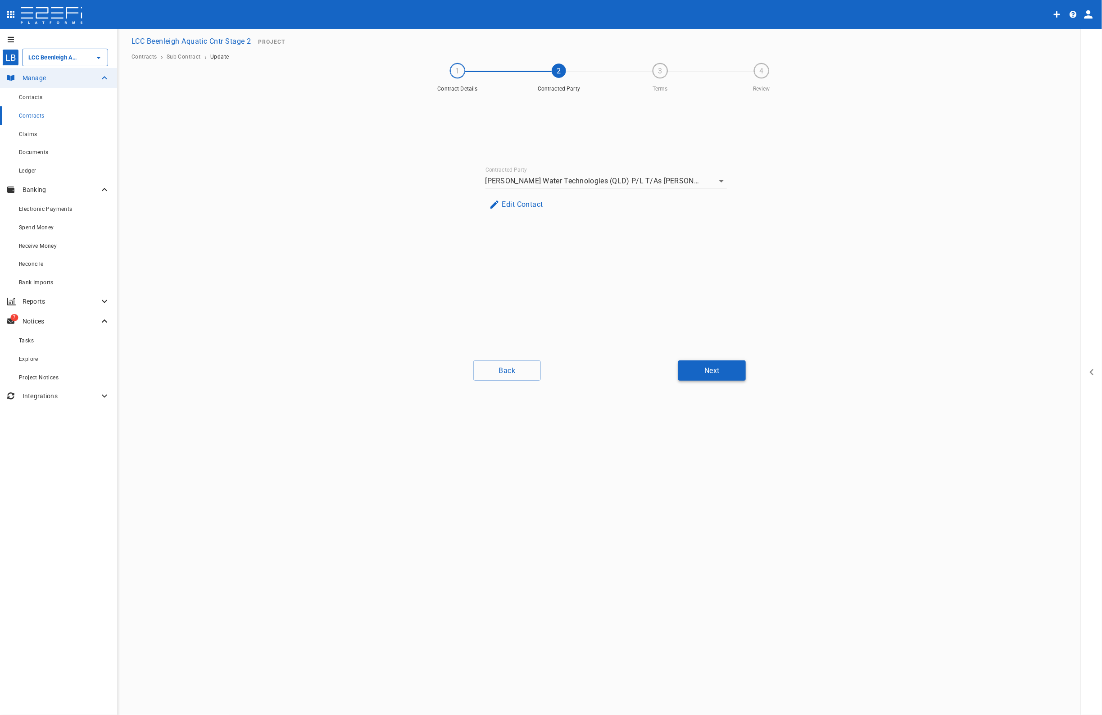
click at [717, 371] on button "Next" at bounding box center [712, 370] width 68 height 20
click at [719, 370] on button "Next" at bounding box center [712, 370] width 68 height 20
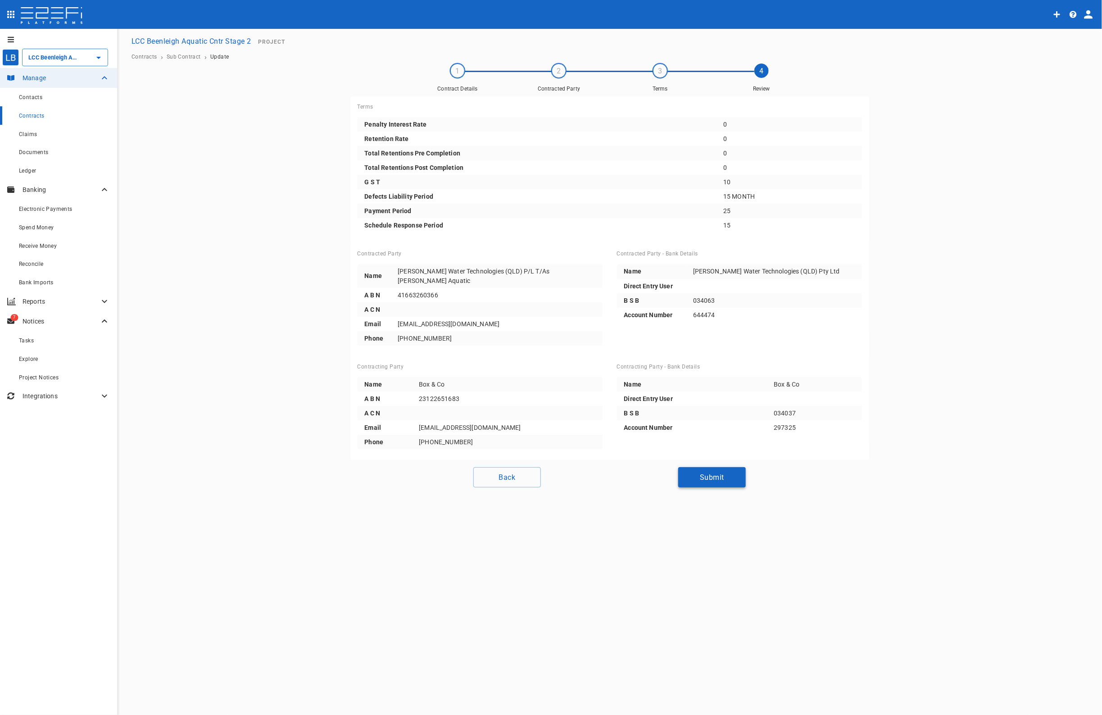
drag, startPoint x: 715, startPoint y: 467, endPoint x: 708, endPoint y: 461, distance: 9.9
click at [715, 467] on button "Submit" at bounding box center [712, 477] width 68 height 20
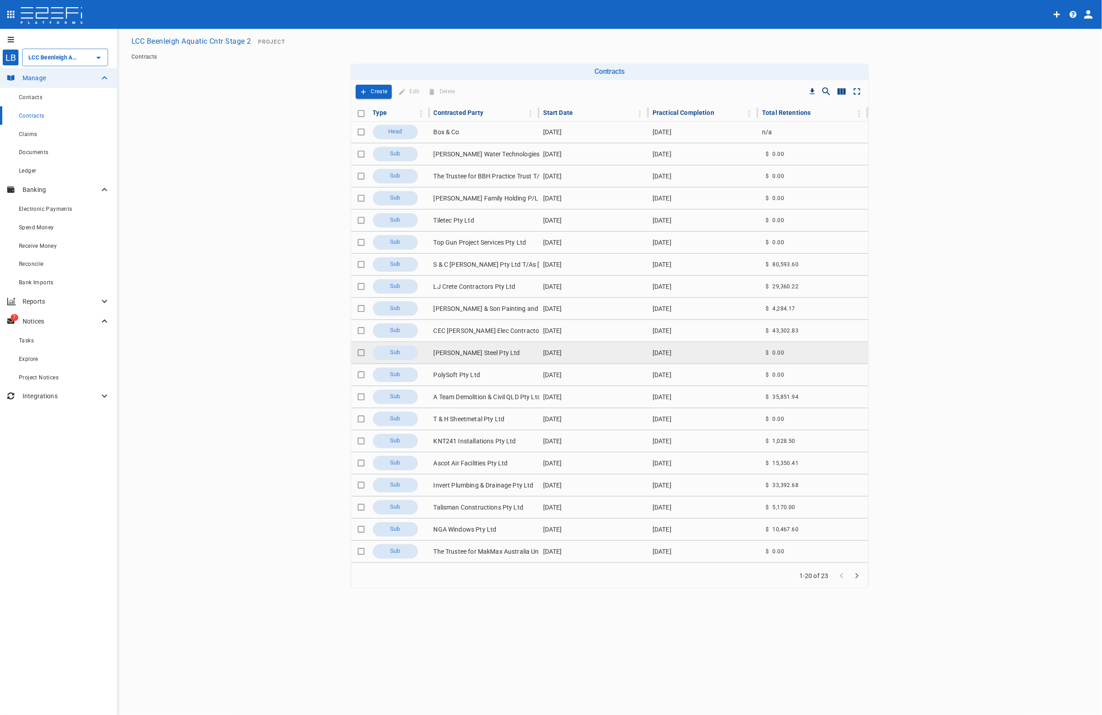
click at [476, 353] on td "[PERSON_NAME] Steel Pty Ltd" at bounding box center [484, 353] width 109 height 22
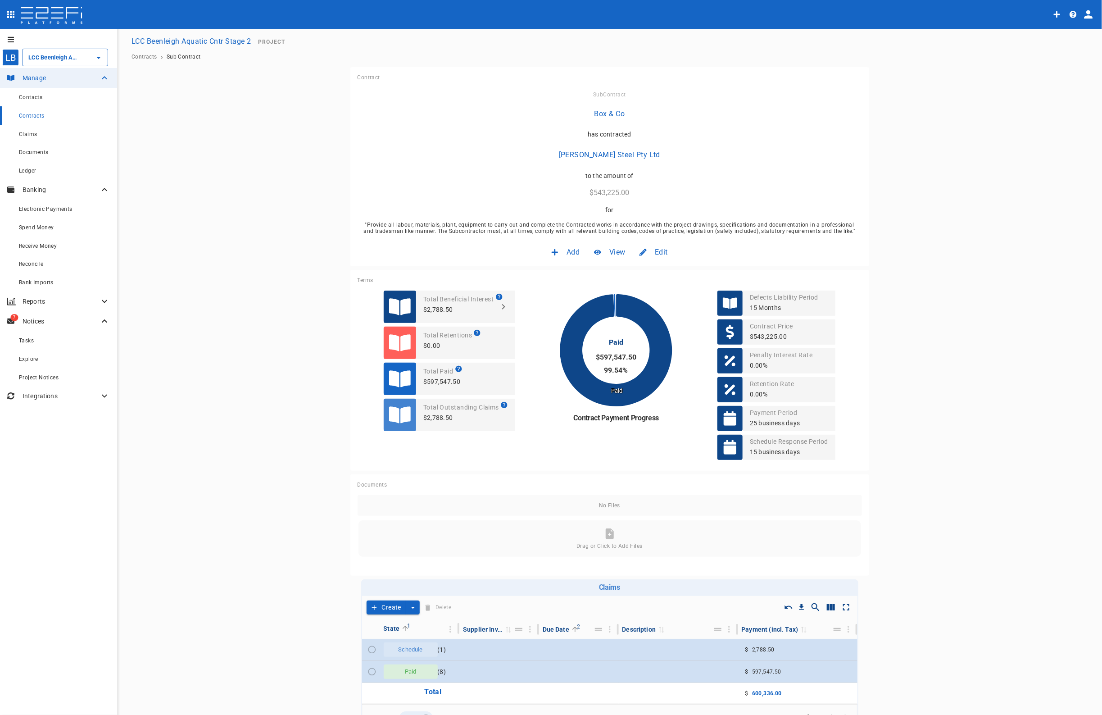
click at [655, 250] on span "Edit" at bounding box center [661, 252] width 13 height 10
click at [651, 269] on span "Contract" at bounding box center [649, 271] width 26 height 10
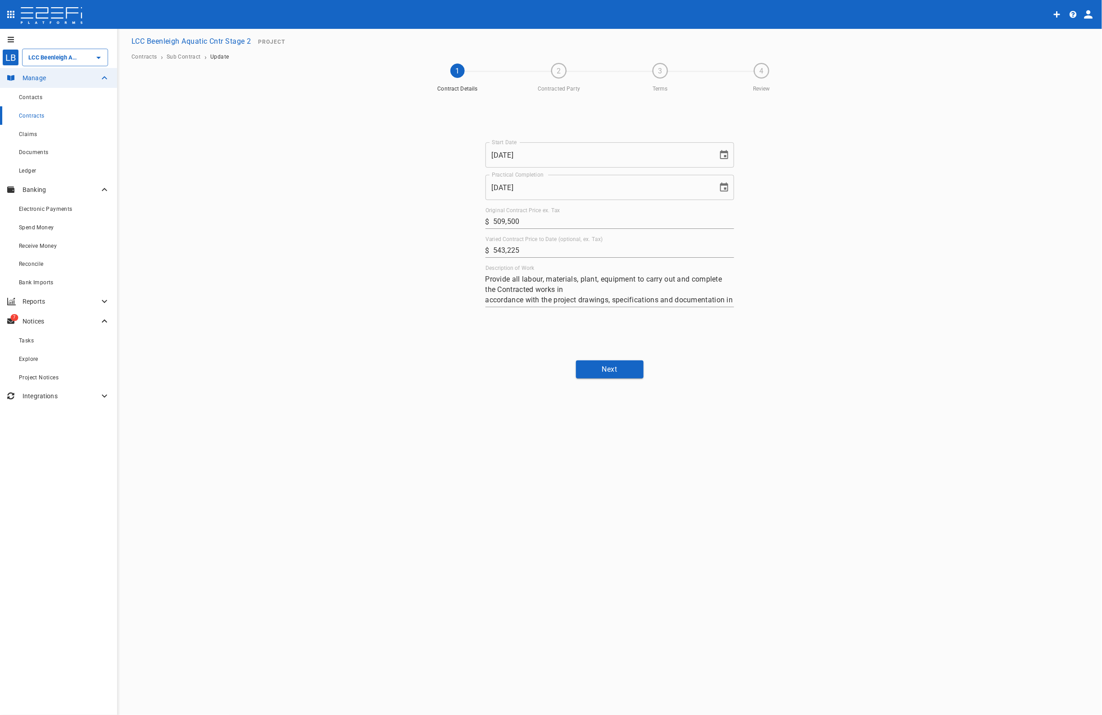
click at [723, 184] on icon "Choose date, selected date is Mar 31, 2025" at bounding box center [724, 186] width 8 height 9
click at [655, 214] on icon "Next month" at bounding box center [657, 214] width 11 height 11
click at [655, 215] on icon "Next month" at bounding box center [657, 214] width 11 height 11
click at [652, 215] on icon "Next month" at bounding box center [657, 214] width 11 height 11
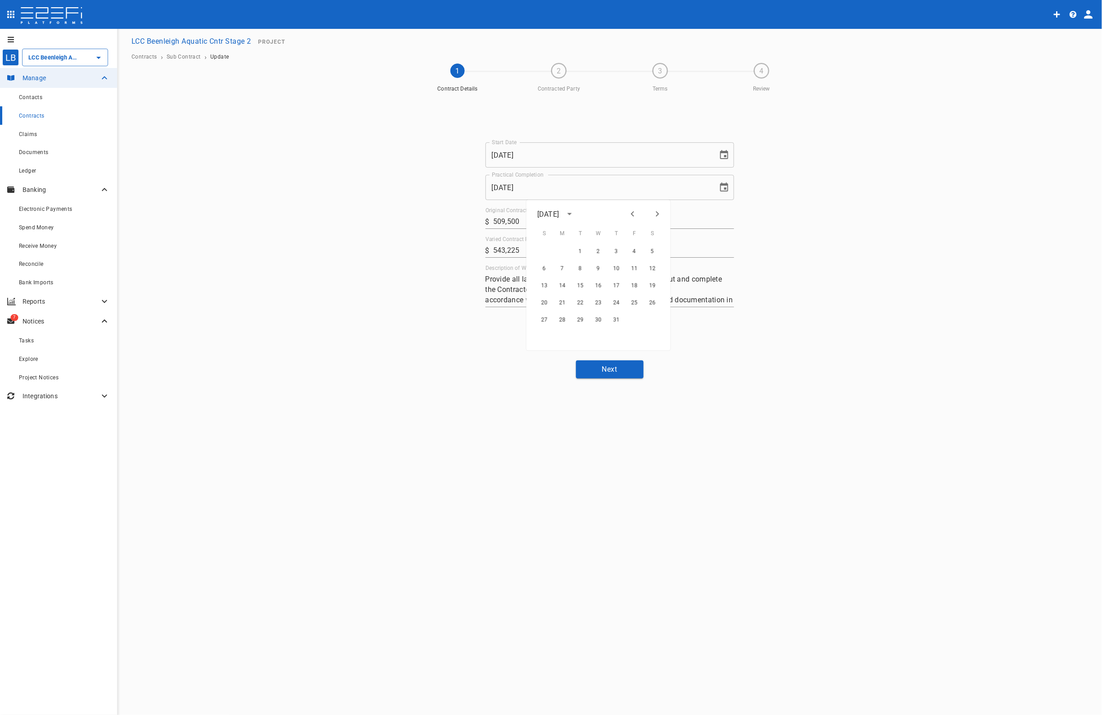
click at [651, 215] on button "Next month" at bounding box center [657, 213] width 15 height 15
click at [650, 216] on button "Next month" at bounding box center [657, 213] width 15 height 15
click at [649, 216] on div at bounding box center [645, 213] width 40 height 15
click at [657, 212] on icon "Next month" at bounding box center [657, 213] width 3 height 5
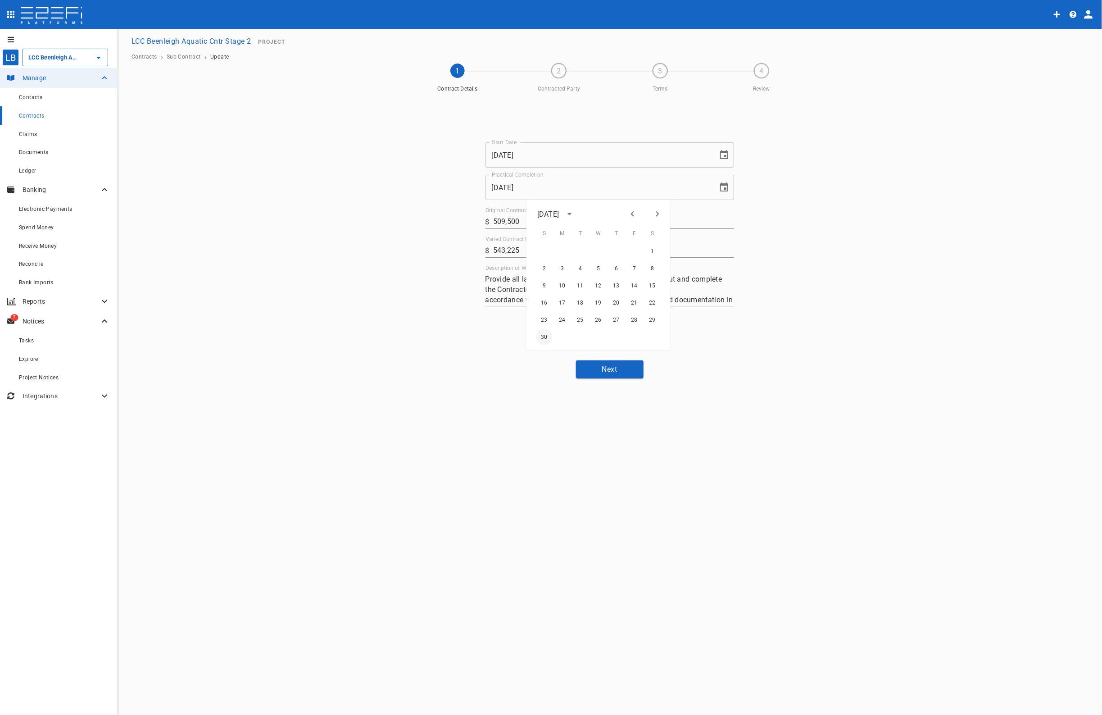
click at [544, 336] on button "30" at bounding box center [544, 337] width 16 height 16
type input "[DATE]"
click at [619, 366] on button "Next" at bounding box center [610, 369] width 68 height 18
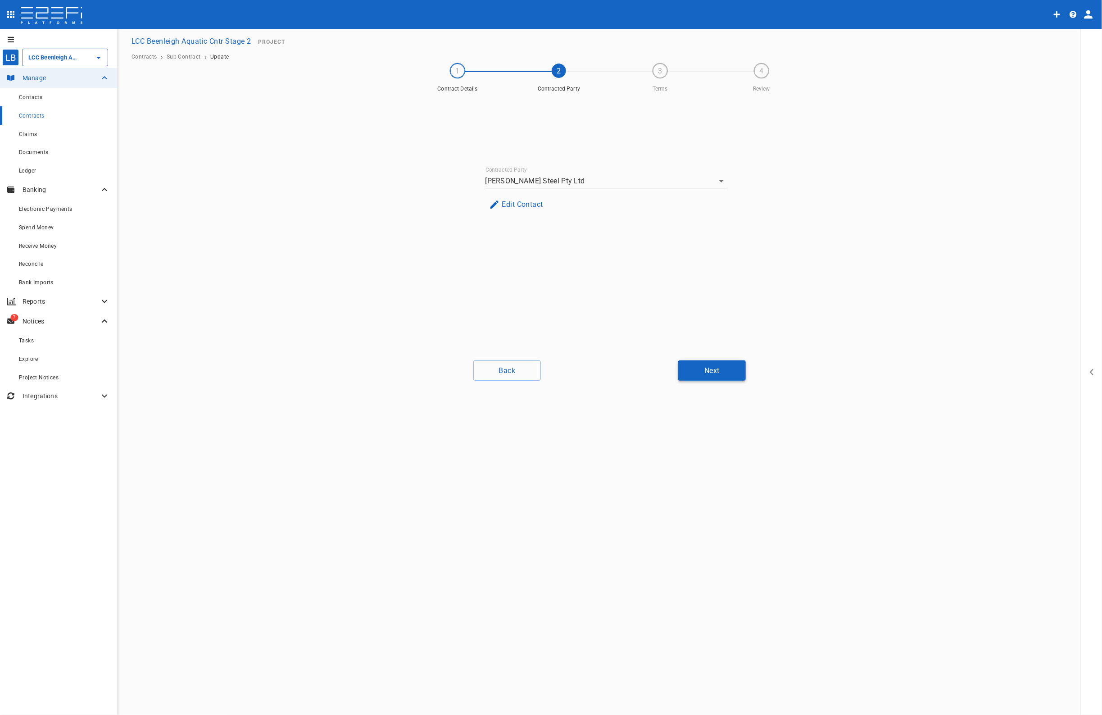
click at [731, 368] on button "Next" at bounding box center [712, 370] width 68 height 20
click at [731, 370] on button "Next" at bounding box center [712, 370] width 68 height 20
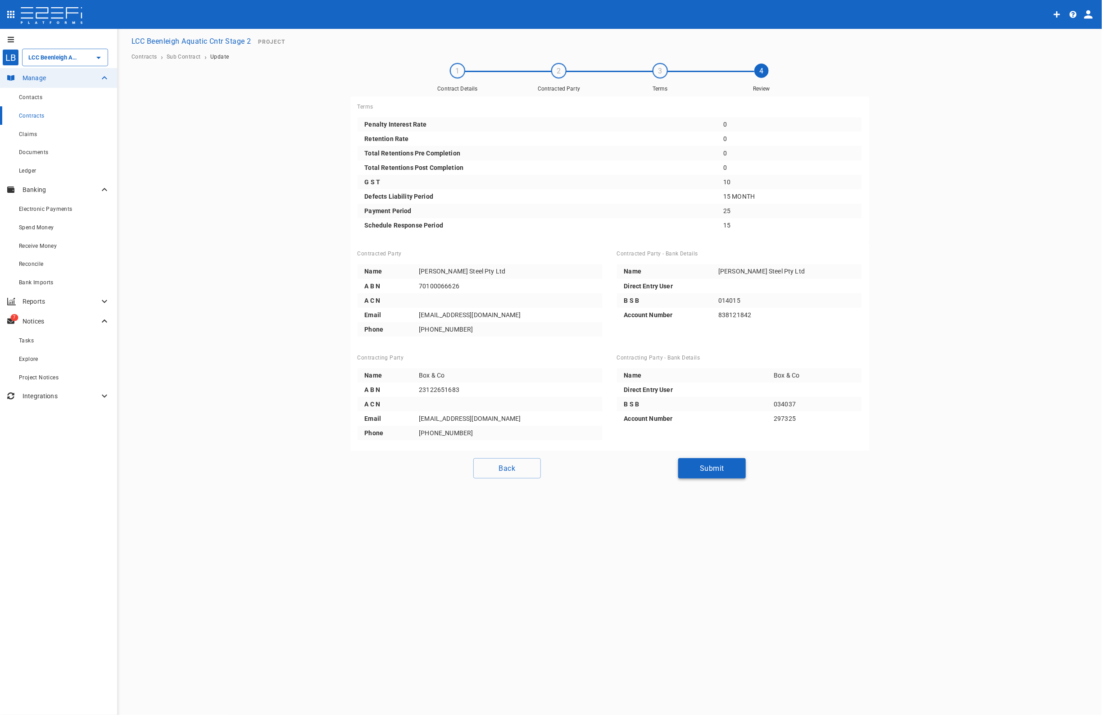
click at [717, 468] on button "Submit" at bounding box center [712, 468] width 68 height 20
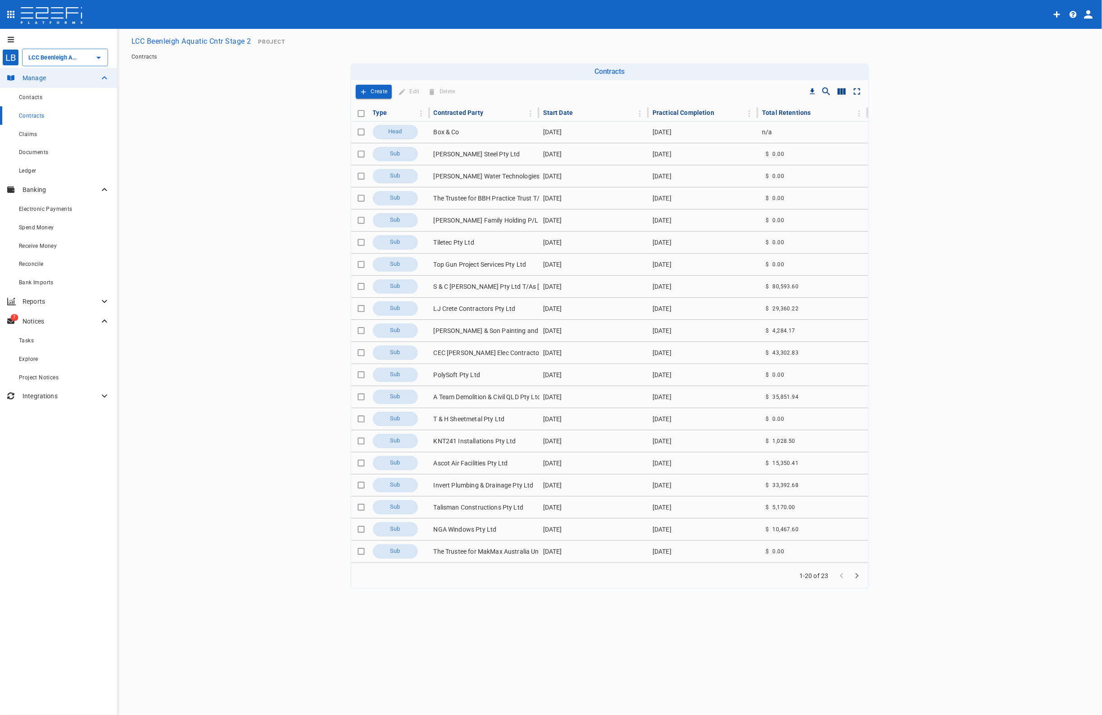
click at [856, 575] on icon "Go to next page" at bounding box center [856, 575] width 3 height 5
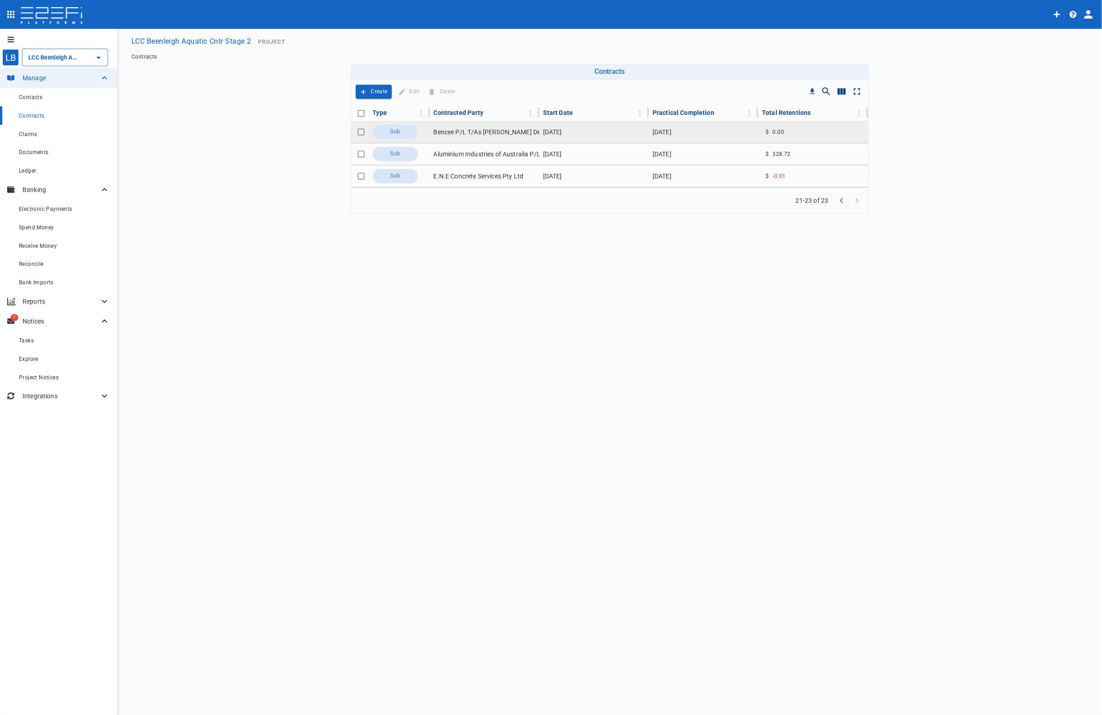
click at [488, 127] on td "Bencee P/L T/As [PERSON_NAME] Detail Cabinet Maker" at bounding box center [484, 132] width 109 height 22
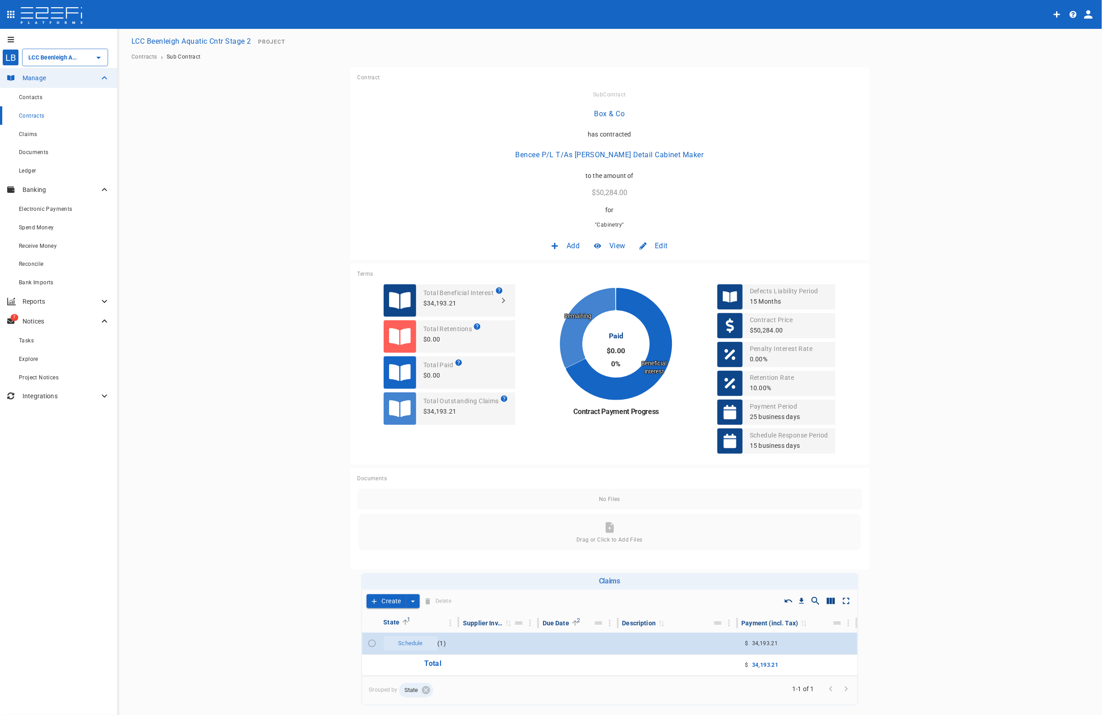
click at [660, 244] on span "Edit" at bounding box center [661, 246] width 13 height 10
click at [648, 264] on span "Contract" at bounding box center [649, 265] width 26 height 10
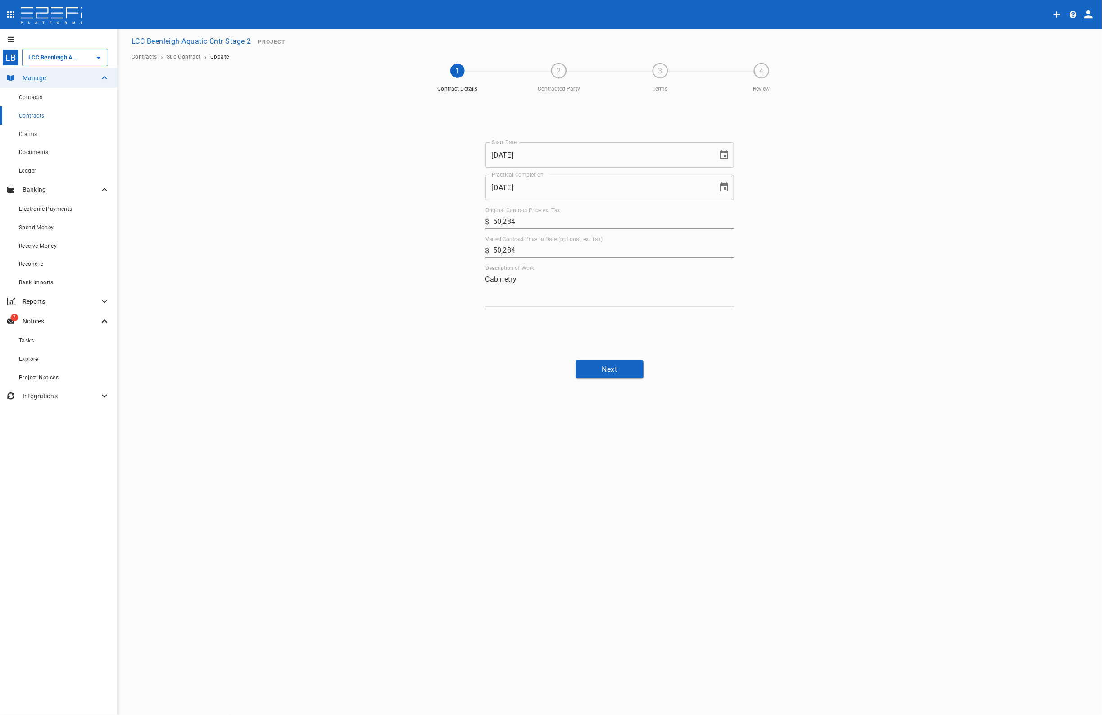
click at [728, 185] on icon "Choose date, selected date is Oct 17, 2025" at bounding box center [724, 186] width 8 height 9
click at [659, 212] on icon "Next month" at bounding box center [657, 214] width 11 height 11
click at [543, 339] on button "30" at bounding box center [544, 337] width 16 height 16
type input "[DATE]"
click at [621, 369] on button "Next" at bounding box center [610, 369] width 68 height 18
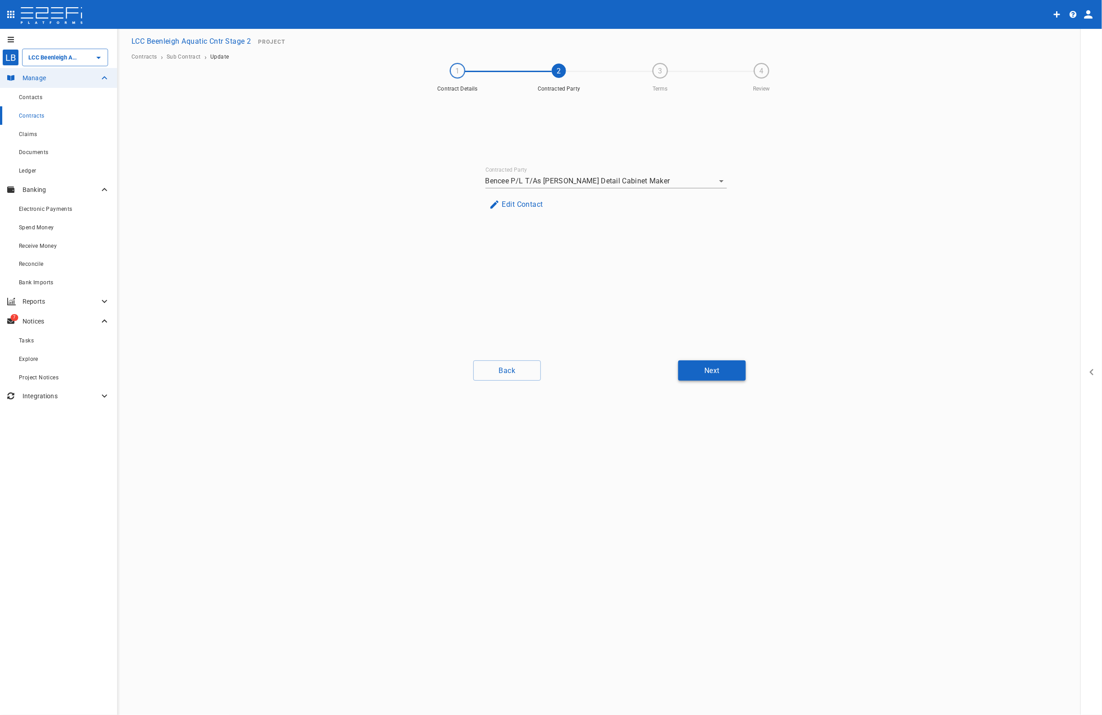
click at [717, 372] on button "Next" at bounding box center [712, 370] width 68 height 20
click at [720, 374] on button "Next" at bounding box center [712, 370] width 68 height 20
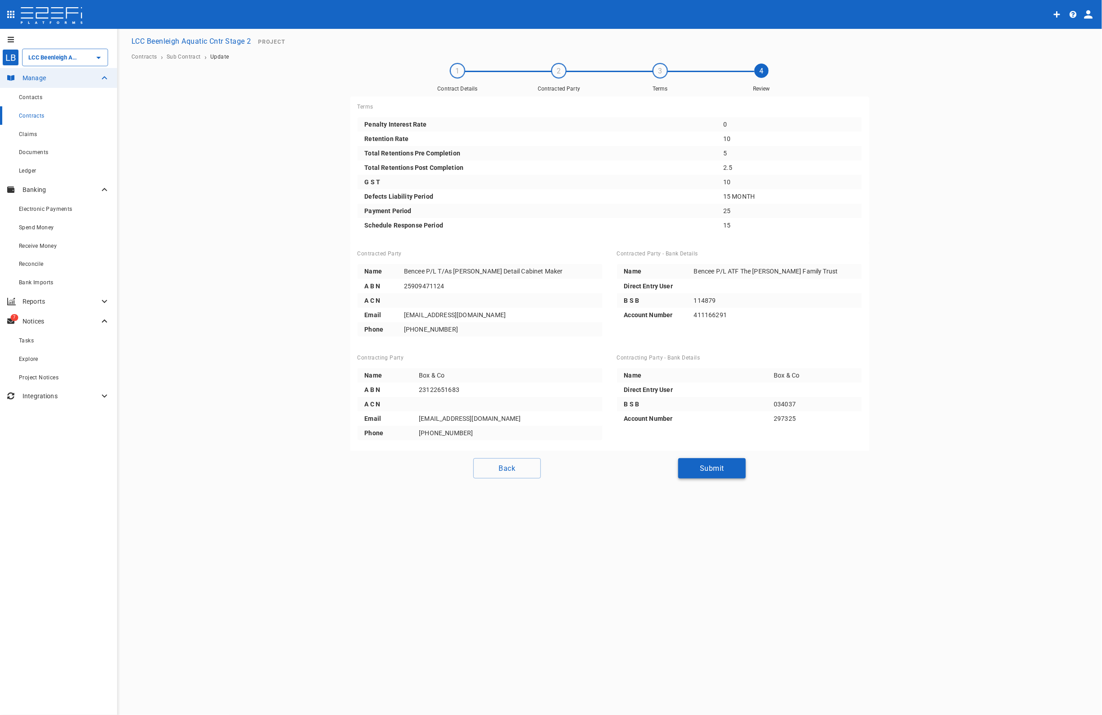
click at [728, 469] on button "Submit" at bounding box center [712, 468] width 68 height 20
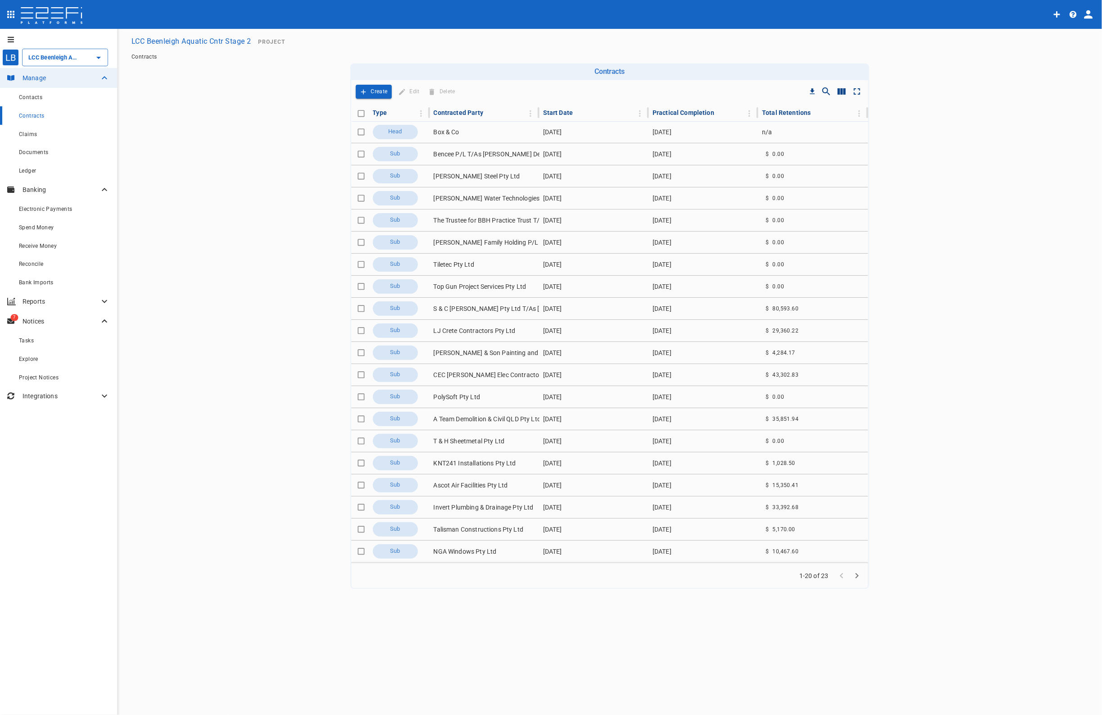
click at [857, 577] on icon "Go to next page" at bounding box center [857, 575] width 11 height 11
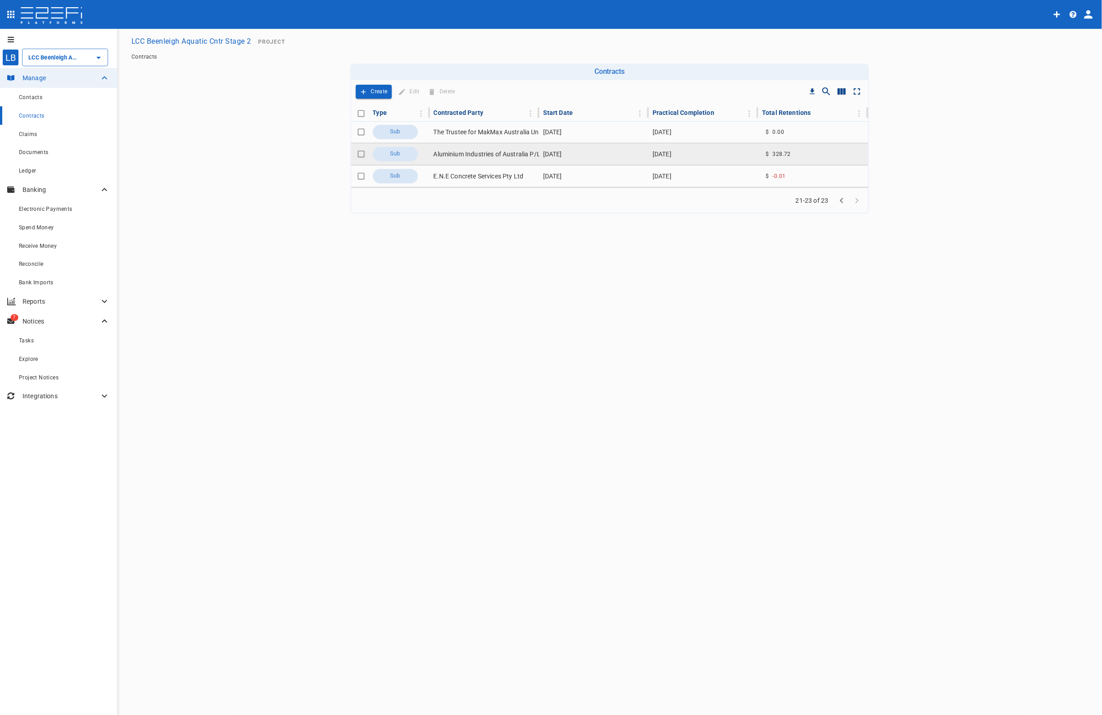
click at [481, 155] on td "Aluminium Industries of Australia P/L" at bounding box center [484, 154] width 109 height 22
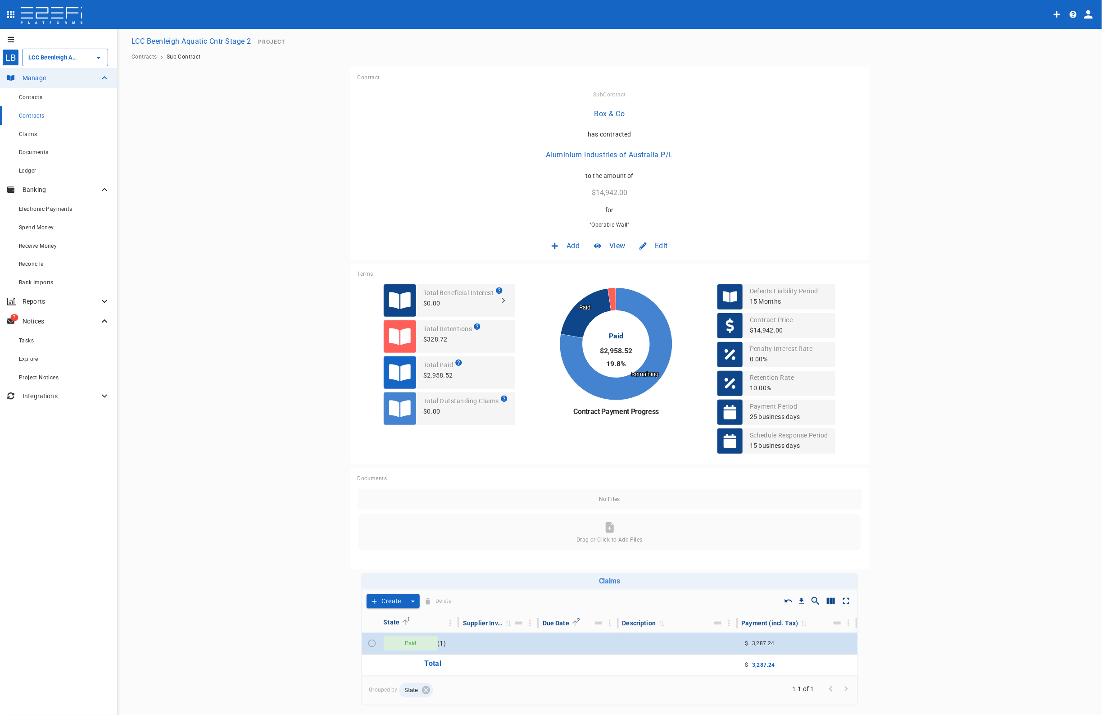
click at [663, 241] on span "Edit" at bounding box center [661, 246] width 13 height 10
click at [653, 266] on span "Contract" at bounding box center [649, 265] width 26 height 10
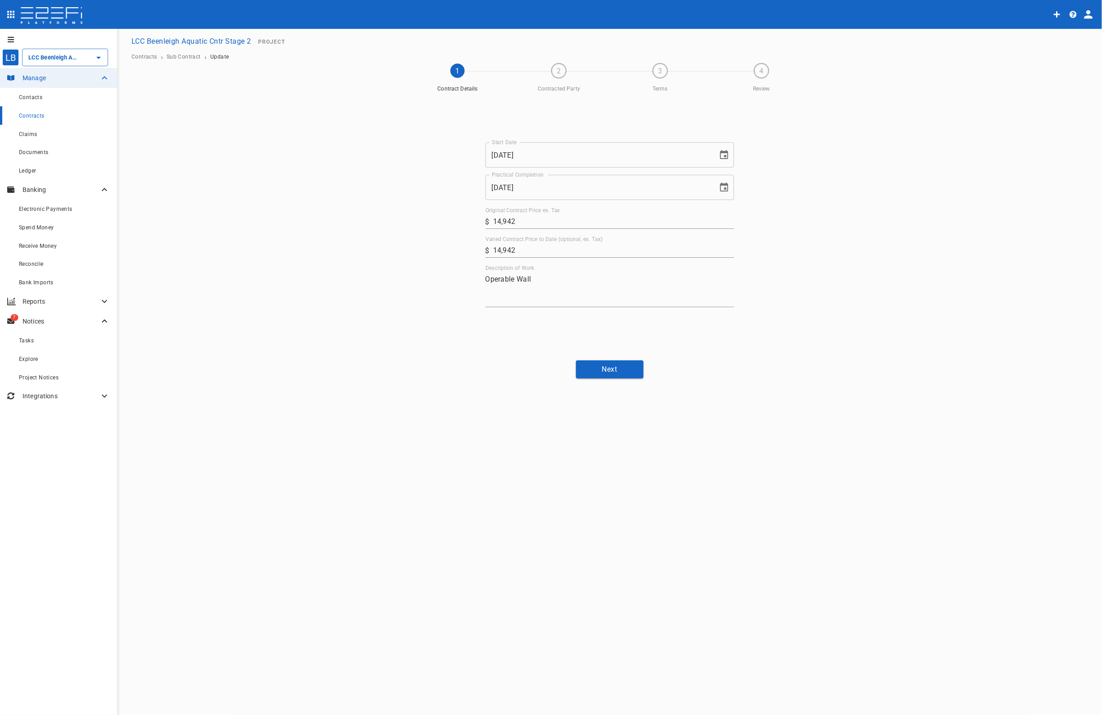
click at [721, 187] on icon "Choose date, selected date is Sep 7, 2025" at bounding box center [724, 187] width 11 height 11
click at [660, 213] on icon "Next month" at bounding box center [657, 214] width 11 height 11
click at [658, 212] on icon "Next month" at bounding box center [657, 214] width 11 height 11
click at [538, 336] on button "30" at bounding box center [544, 337] width 16 height 16
type input "[DATE]"
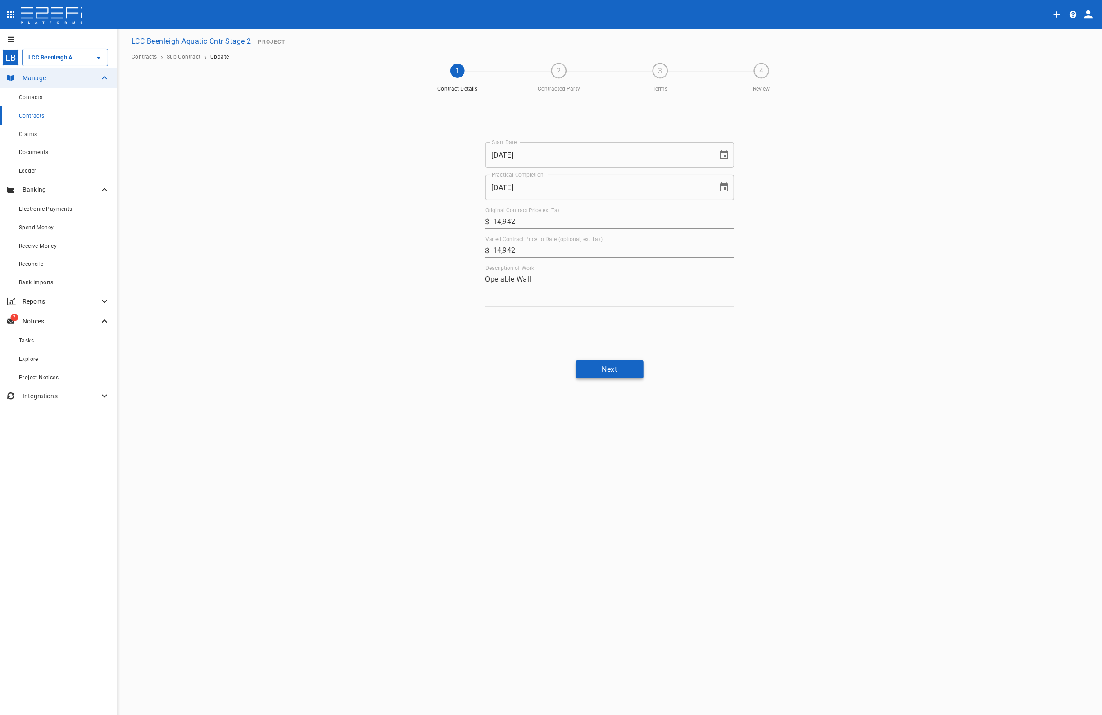
click at [619, 371] on button "Next" at bounding box center [610, 369] width 68 height 18
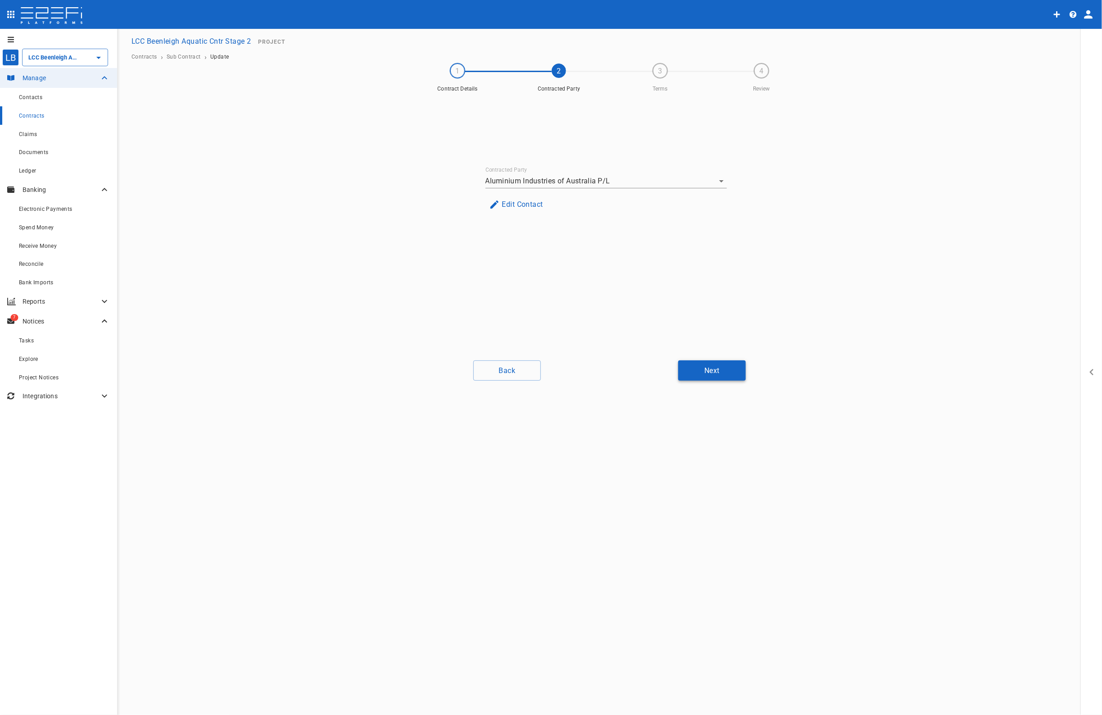
click at [720, 374] on button "Next" at bounding box center [712, 370] width 68 height 20
click at [720, 373] on button "Next" at bounding box center [712, 370] width 68 height 20
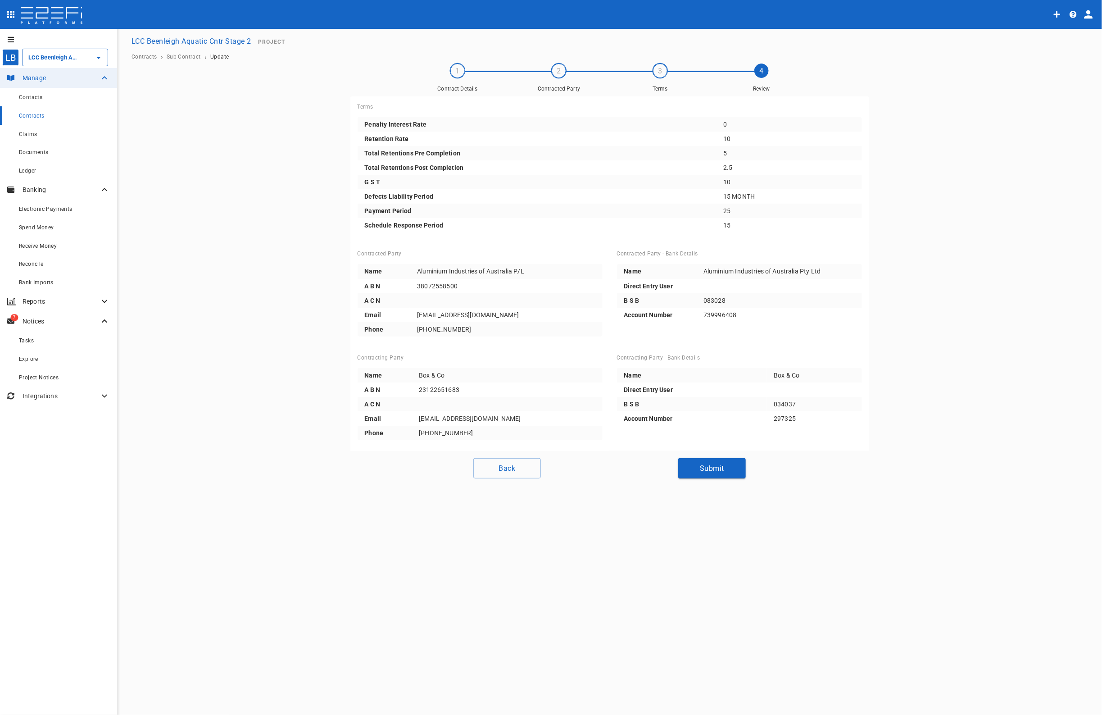
drag, startPoint x: 714, startPoint y: 461, endPoint x: 728, endPoint y: 443, distance: 22.8
click at [715, 462] on button "Submit" at bounding box center [712, 468] width 68 height 20
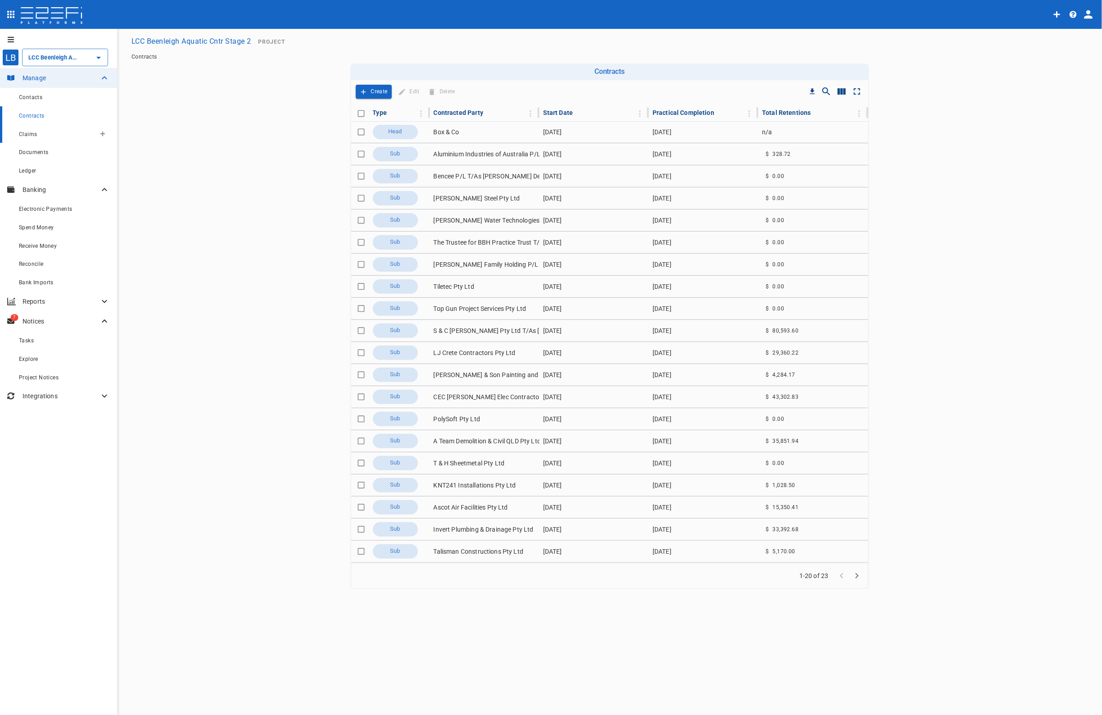
click at [28, 130] on div "Claims" at bounding box center [57, 133] width 77 height 11
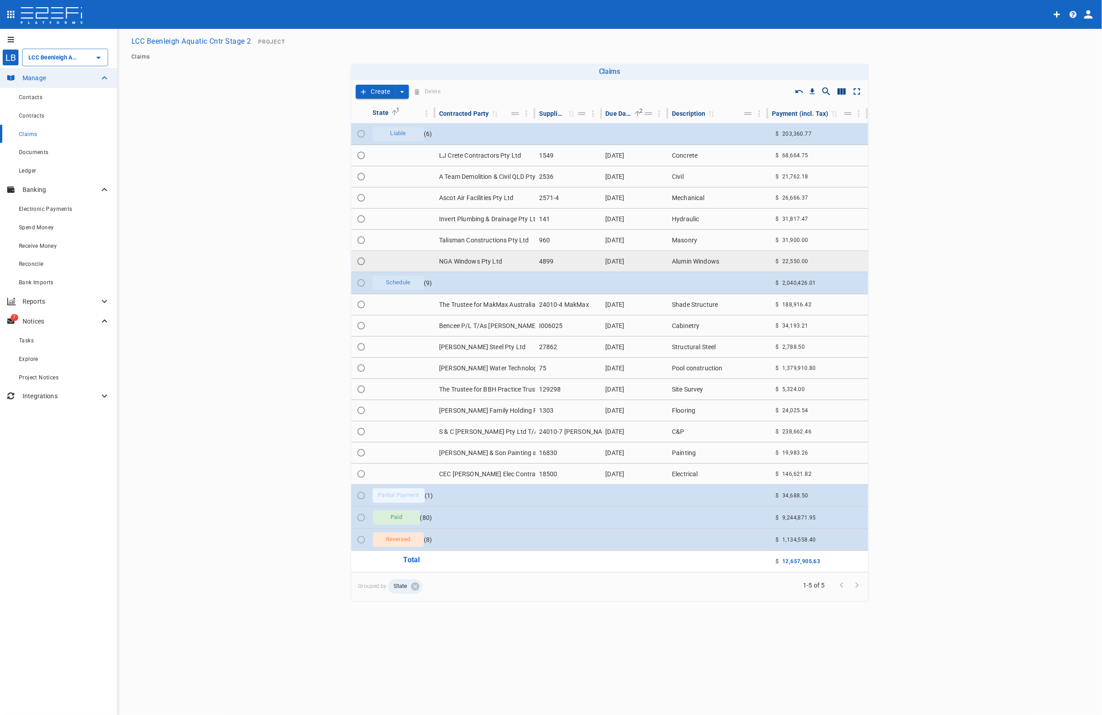
click at [460, 260] on td "NGA Windows Pty Ltd" at bounding box center [486, 261] width 100 height 21
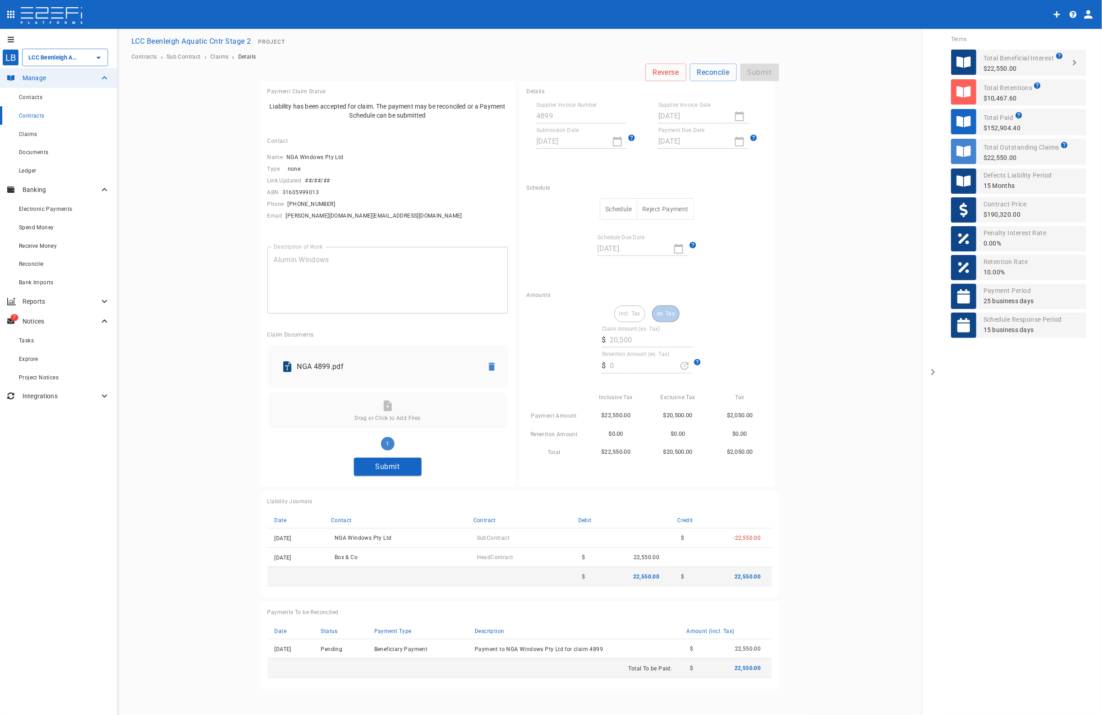
click at [391, 467] on button "Submit" at bounding box center [388, 467] width 68 height 18
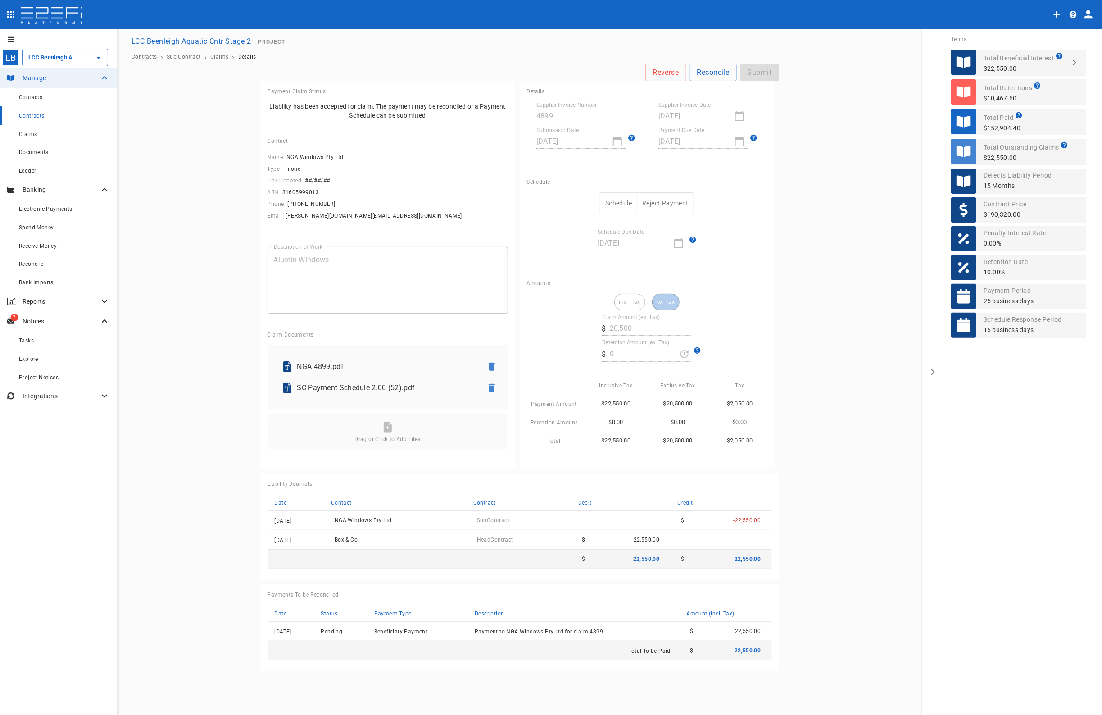
click at [624, 203] on button "Schedule" at bounding box center [618, 203] width 37 height 22
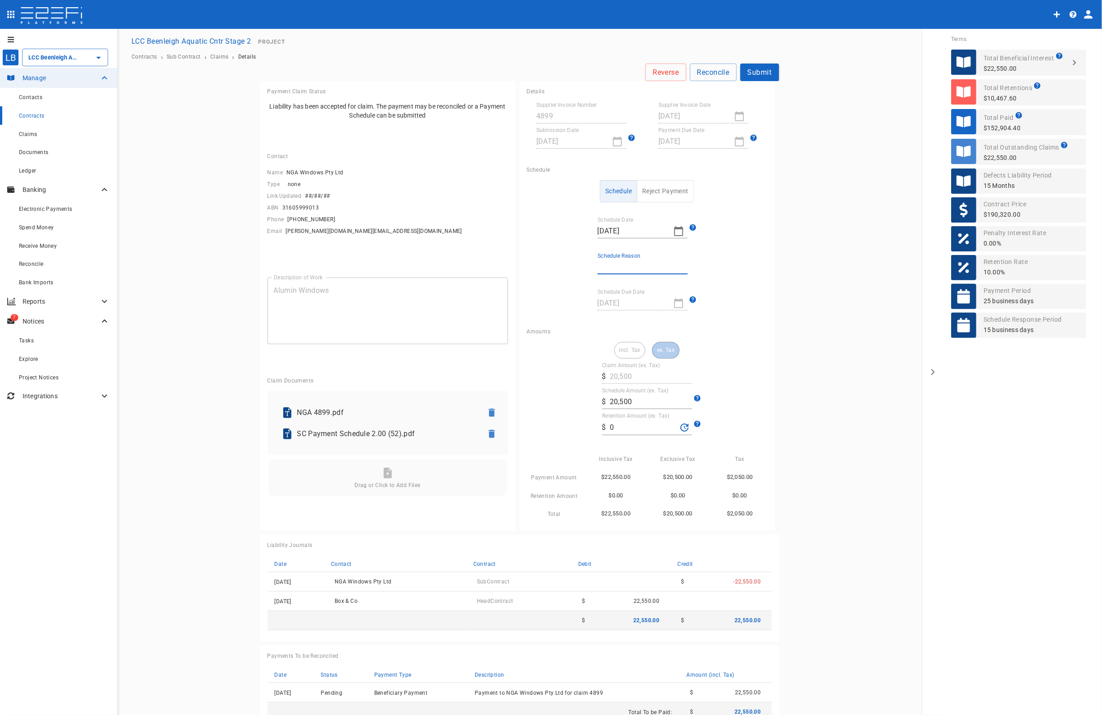
drag, startPoint x: 625, startPoint y: 265, endPoint x: 626, endPoint y: 273, distance: 8.6
click at [625, 265] on input "Schedule Reason" at bounding box center [643, 267] width 90 height 14
type input "Paid in full"
drag, startPoint x: 610, startPoint y: 427, endPoint x: 560, endPoint y: 427, distance: 50.5
click at [561, 427] on div "incl. Tax ex. Tax Claim Amount (ex. Tax) ​ $ 20,500 Schedule Amount (ex. Tax) ​…" at bounding box center [647, 430] width 241 height 177
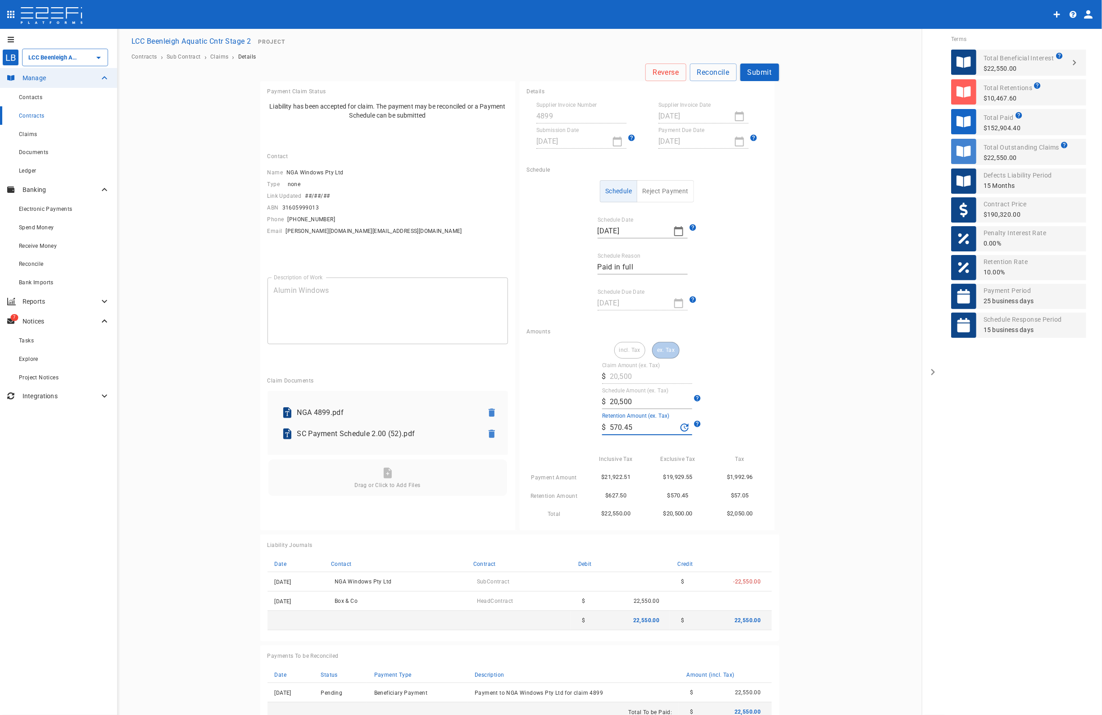
type input "570.45"
click at [636, 402] on input "20,500" at bounding box center [651, 402] width 82 height 14
drag, startPoint x: 616, startPoint y: 401, endPoint x: 650, endPoint y: 403, distance: 33.4
click at [650, 403] on input "20,500" at bounding box center [651, 402] width 82 height 14
click at [845, 438] on main "Reverse Reconcile Submit Payment Claim Status Liability has been accepted for c…" at bounding box center [519, 398] width 783 height 669
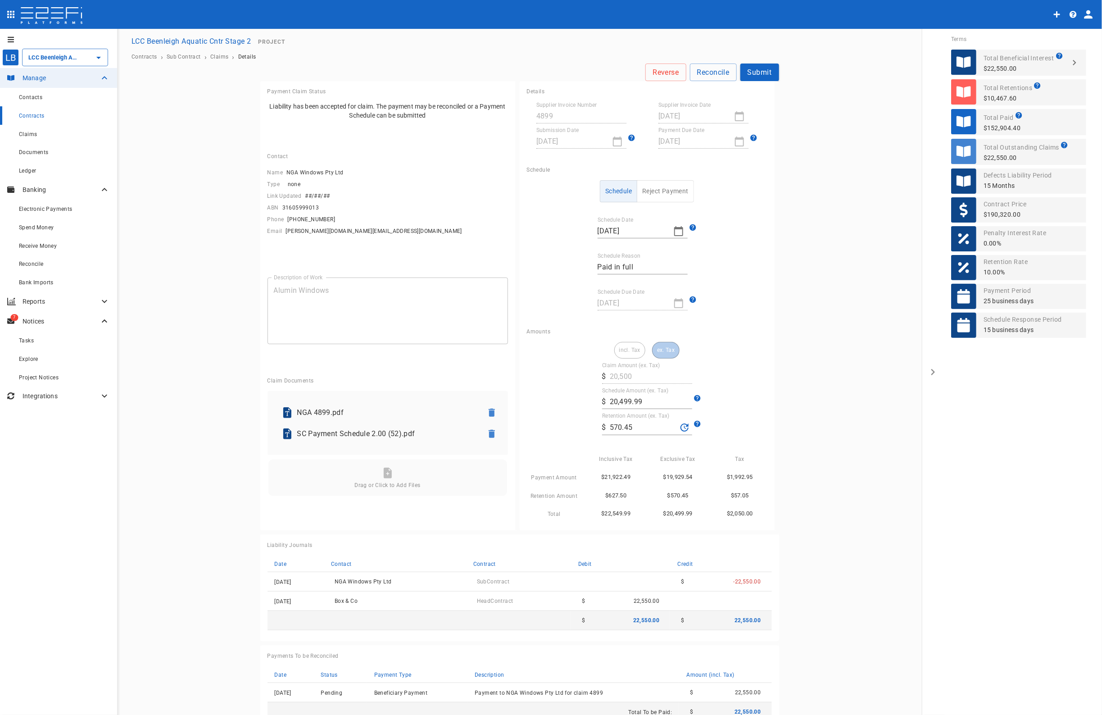
click at [637, 402] on input "20,499.99" at bounding box center [651, 402] width 82 height 14
type input "20,500"
click at [693, 399] on icon at bounding box center [696, 398] width 9 height 9
click at [643, 401] on input "20,500" at bounding box center [651, 402] width 82 height 14
click at [759, 72] on button "Submit" at bounding box center [760, 73] width 39 height 18
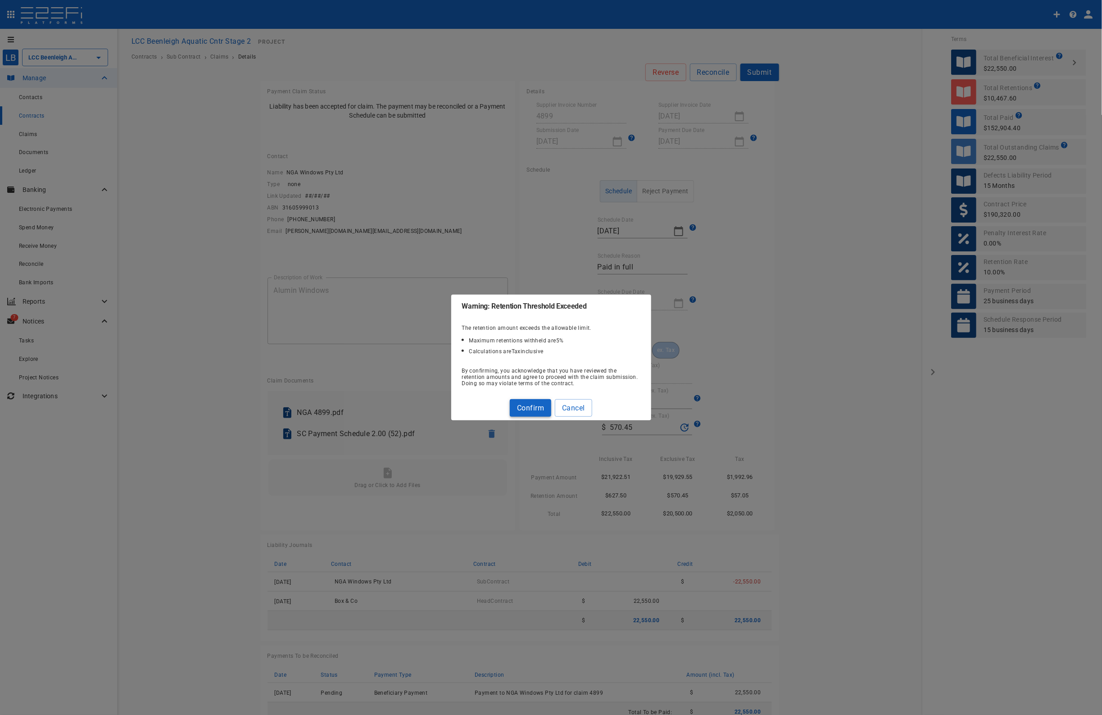
click at [531, 406] on button "Confirm" at bounding box center [530, 408] width 41 height 18
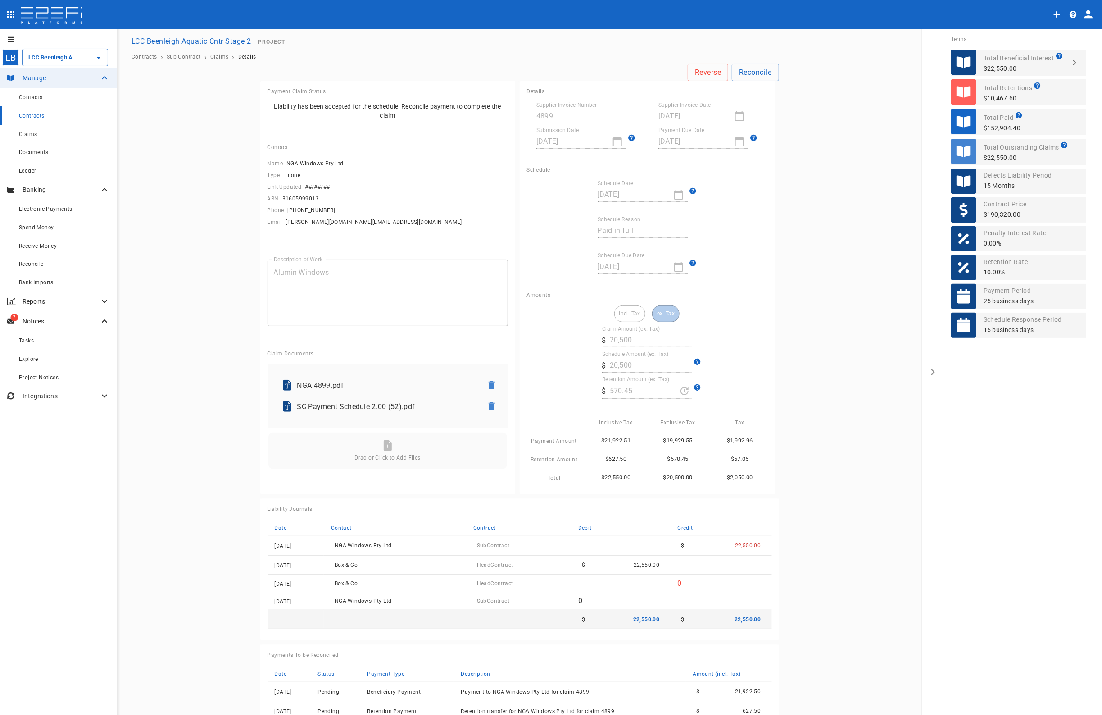
click at [27, 114] on span "Contracts" at bounding box center [32, 116] width 26 height 6
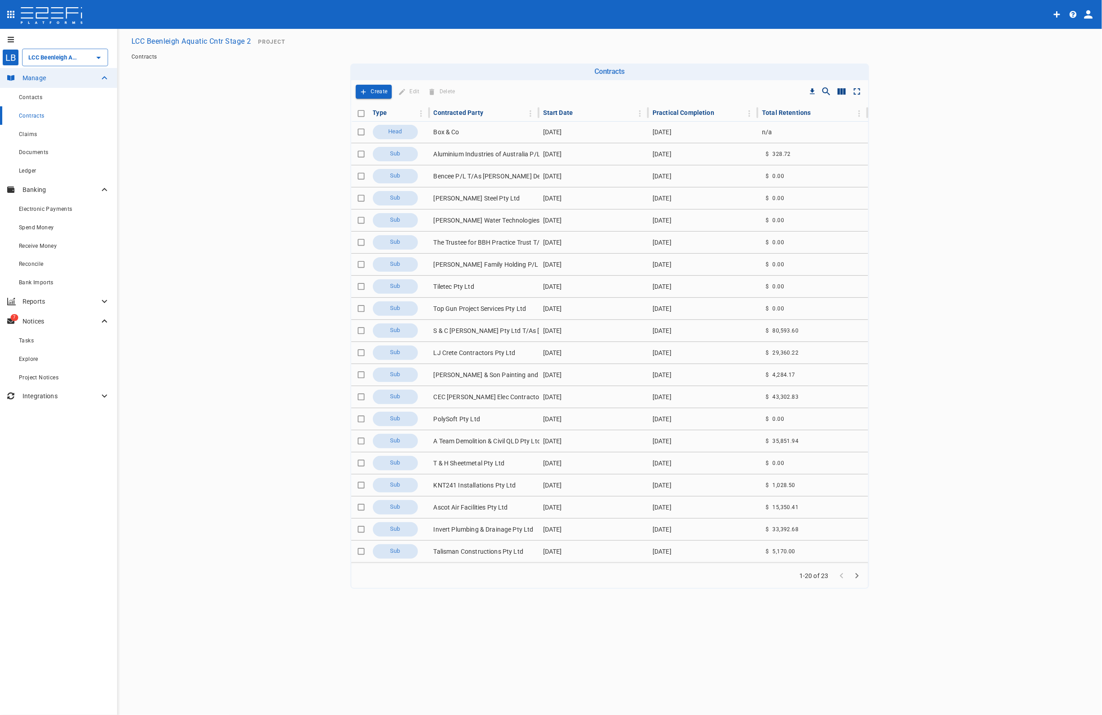
click at [859, 577] on icon "Go to next page" at bounding box center [856, 575] width 3 height 5
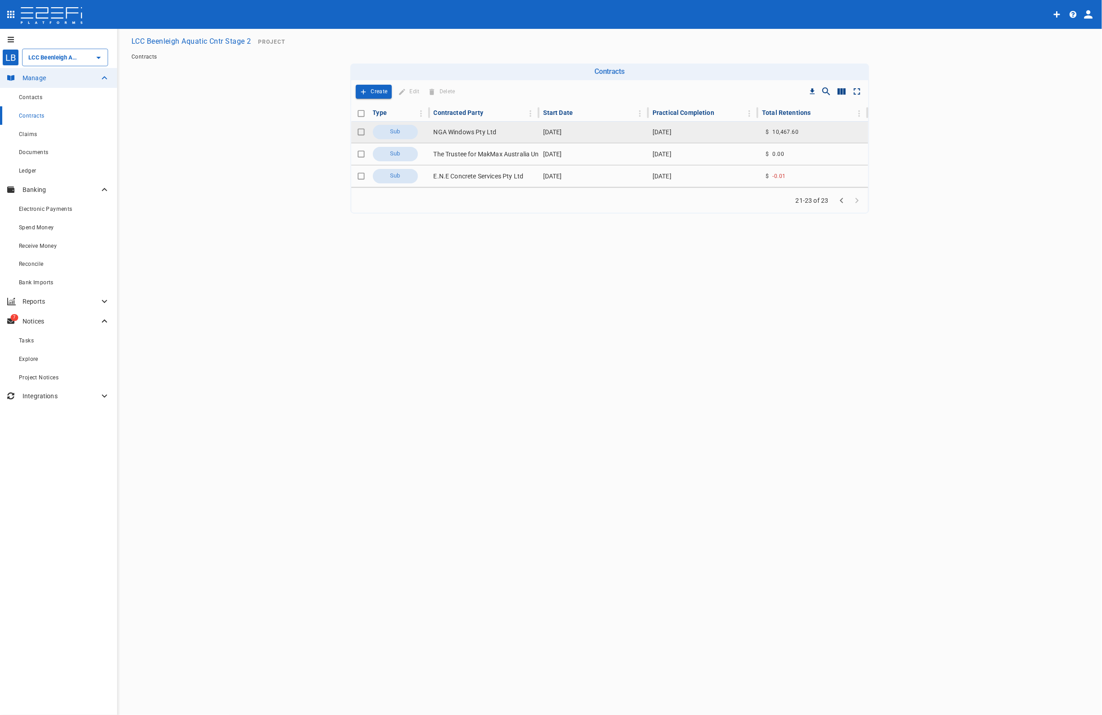
click at [462, 129] on td "NGA Windows Pty Ltd" at bounding box center [484, 132] width 109 height 22
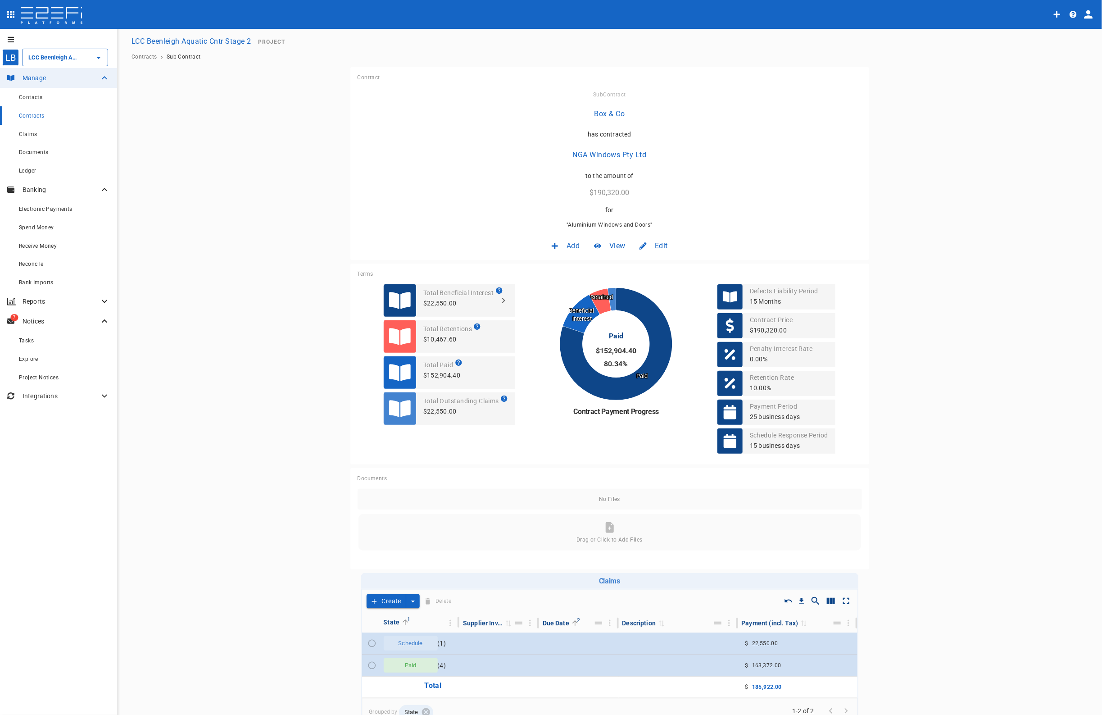
click at [658, 243] on span "Edit" at bounding box center [661, 246] width 13 height 10
click at [648, 267] on span "Contract" at bounding box center [649, 265] width 26 height 10
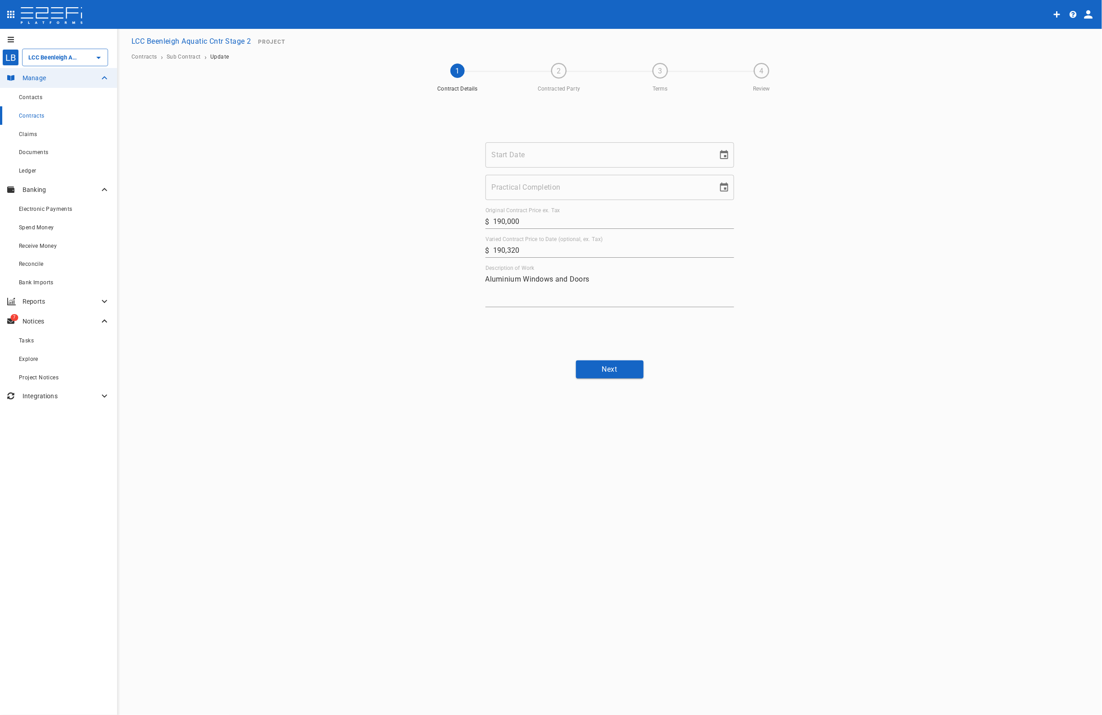
type input "[DATE]"
drag, startPoint x: 542, startPoint y: 244, endPoint x: 402, endPoint y: 243, distance: 139.6
click at [404, 243] on div "Start Date [DATE] Start Date Practical Completion [DATE] Practical Completion O…" at bounding box center [610, 224] width 541 height 257
type input "251,670"
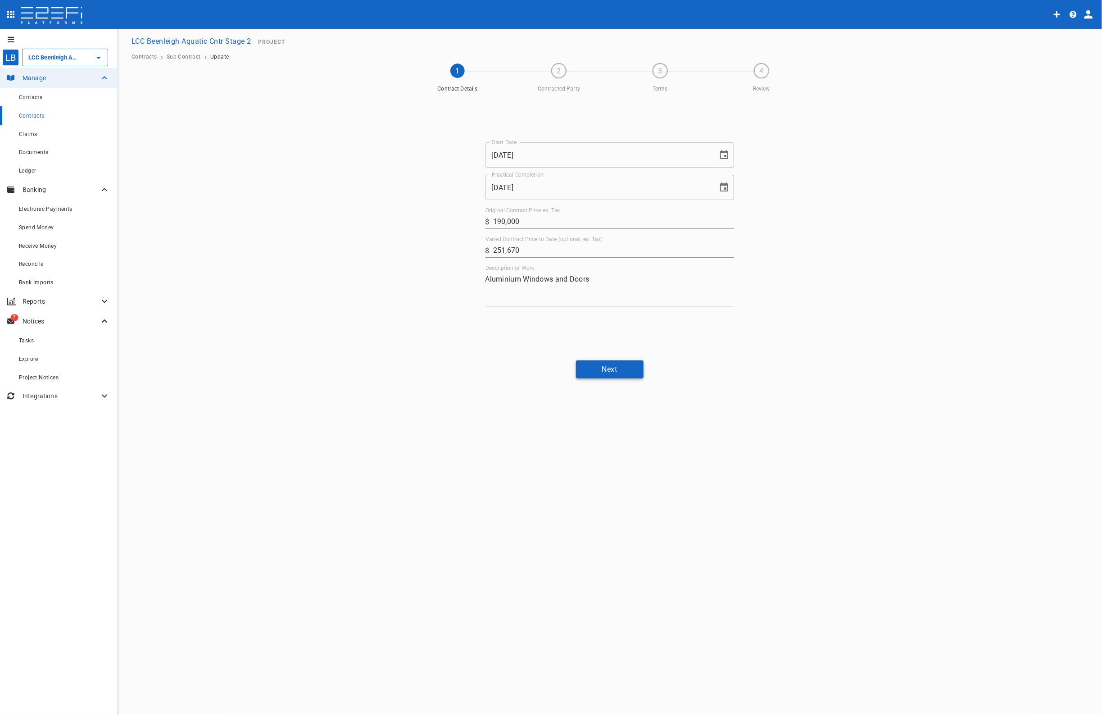
click at [606, 368] on button "Next" at bounding box center [610, 369] width 68 height 18
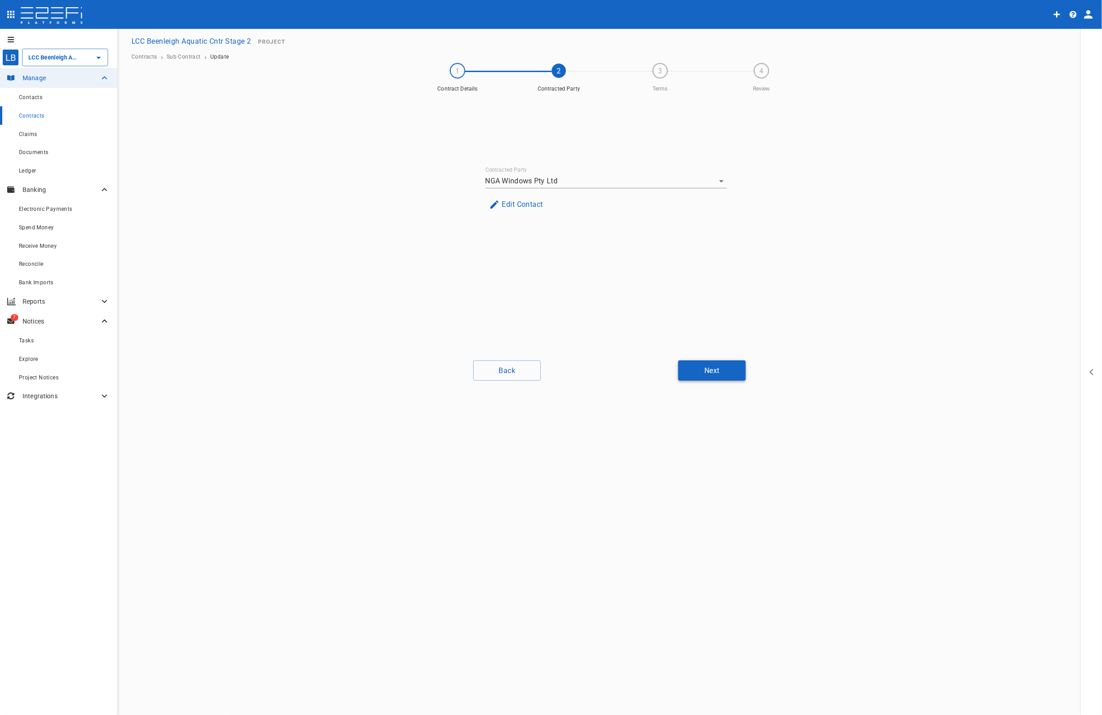
click at [707, 373] on button "Next" at bounding box center [712, 370] width 68 height 20
click at [711, 372] on button "Next" at bounding box center [712, 370] width 68 height 20
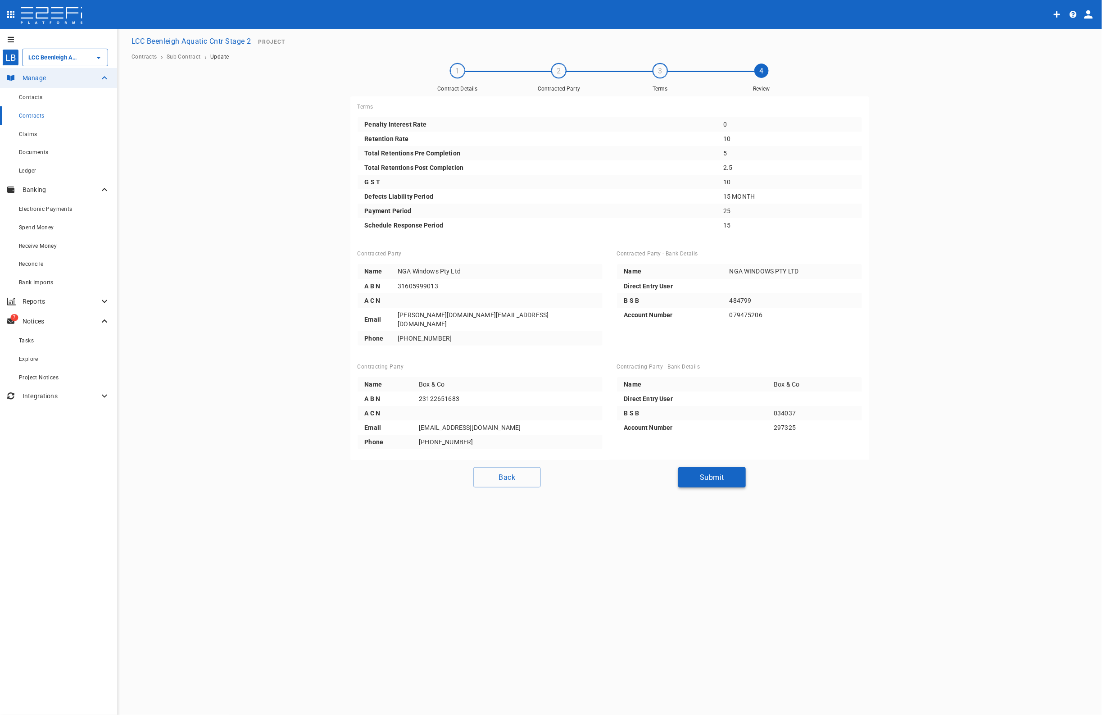
click at [724, 467] on button "Submit" at bounding box center [712, 477] width 68 height 20
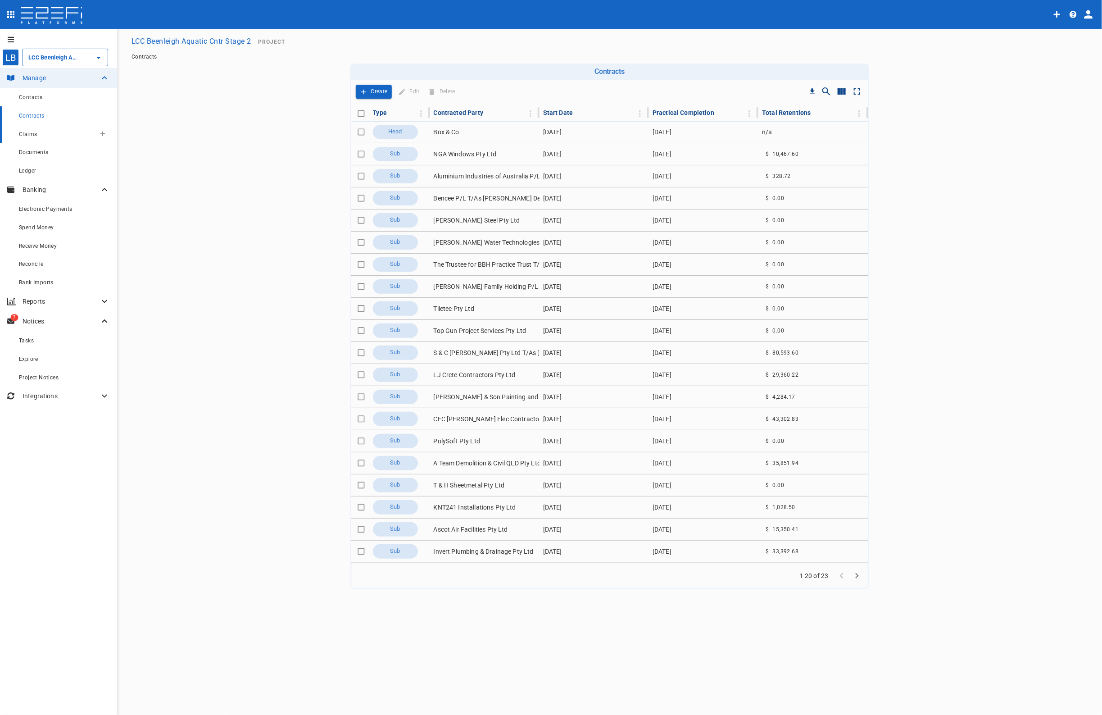
click at [35, 135] on span "Claims" at bounding box center [28, 134] width 18 height 6
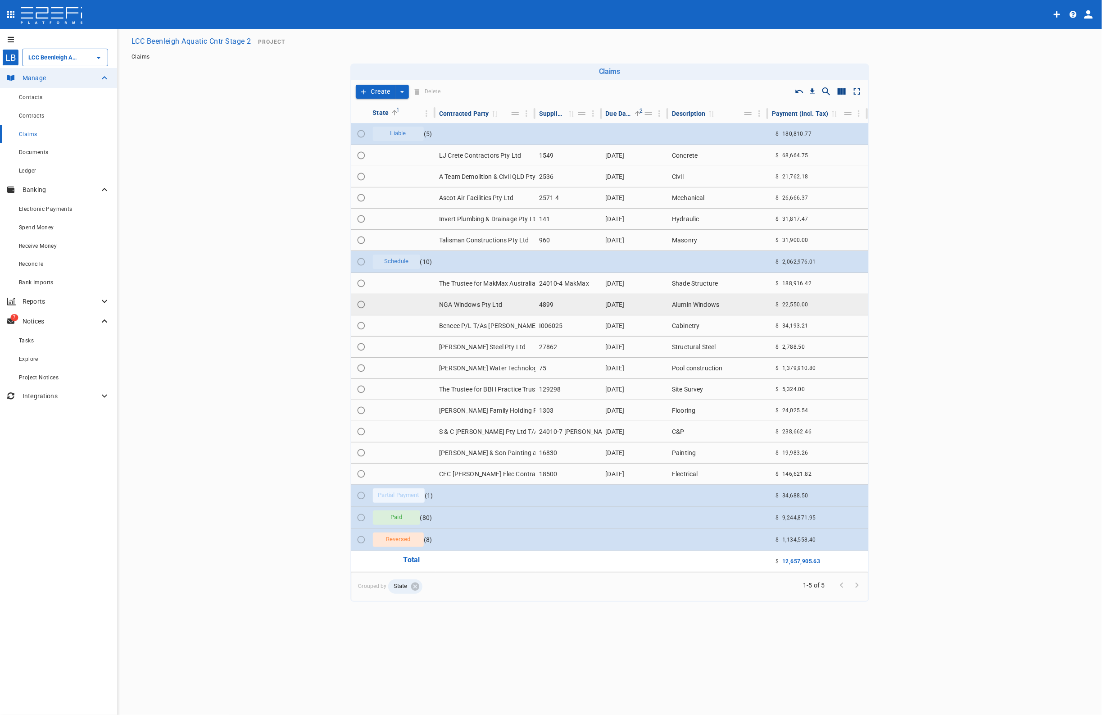
click at [482, 303] on td "NGA Windows Pty Ltd" at bounding box center [486, 304] width 100 height 21
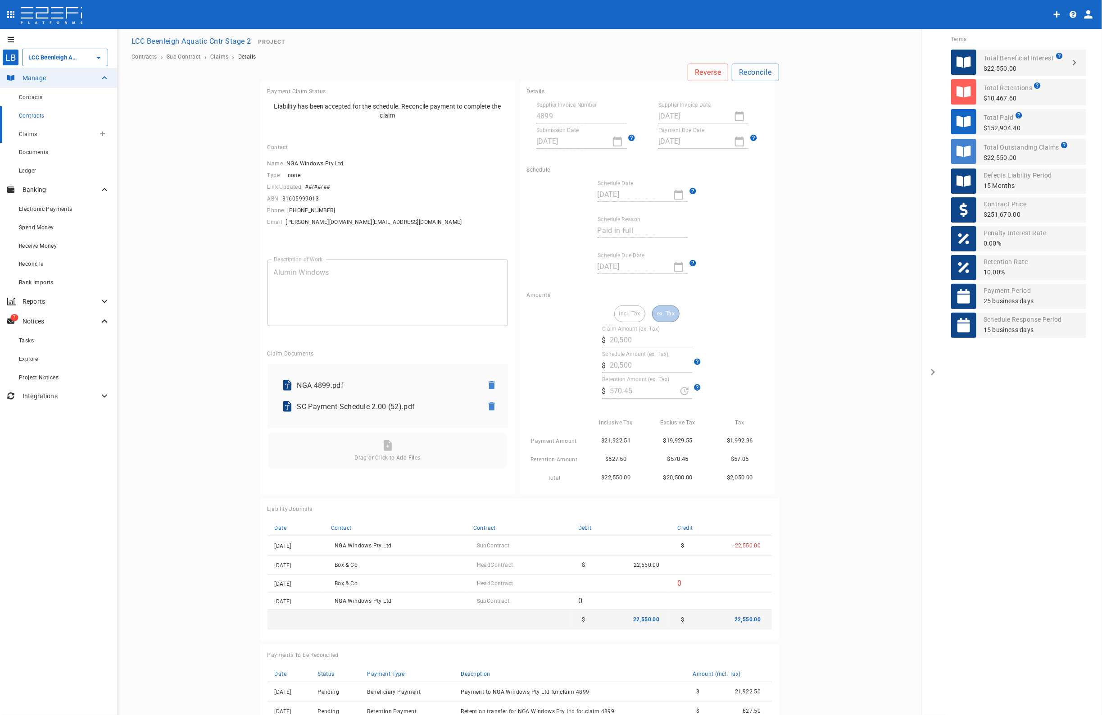
click at [27, 134] on span "Claims" at bounding box center [28, 134] width 18 height 6
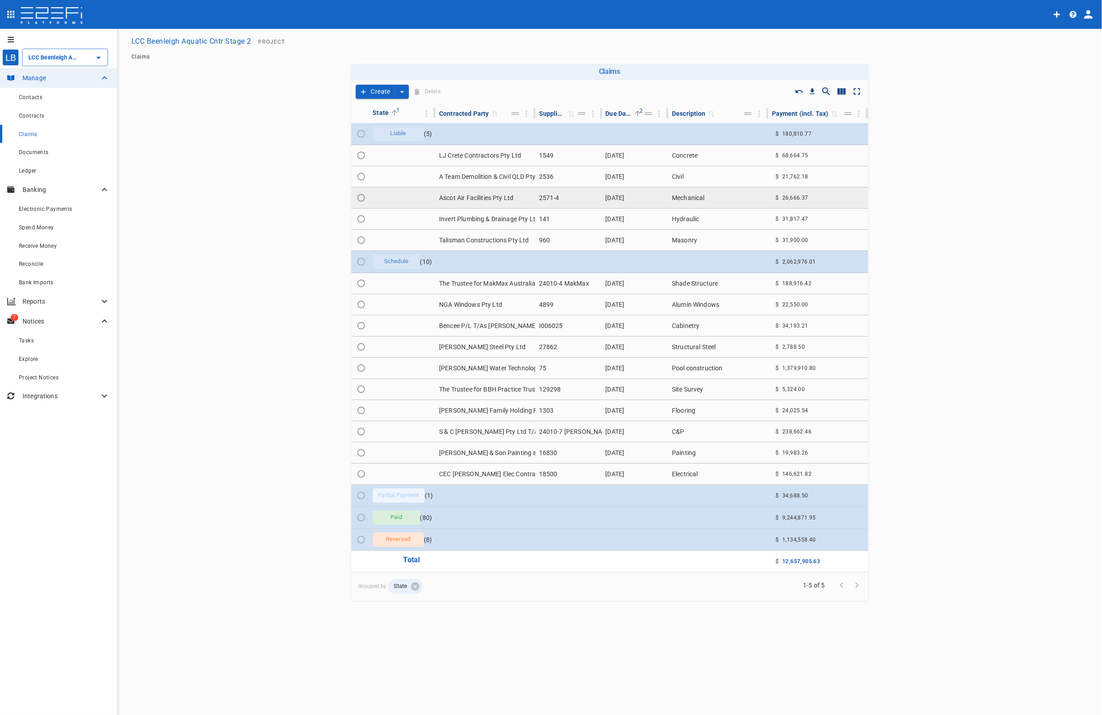
click at [473, 198] on td "Ascot Air Facilities Pty Ltd" at bounding box center [486, 197] width 100 height 21
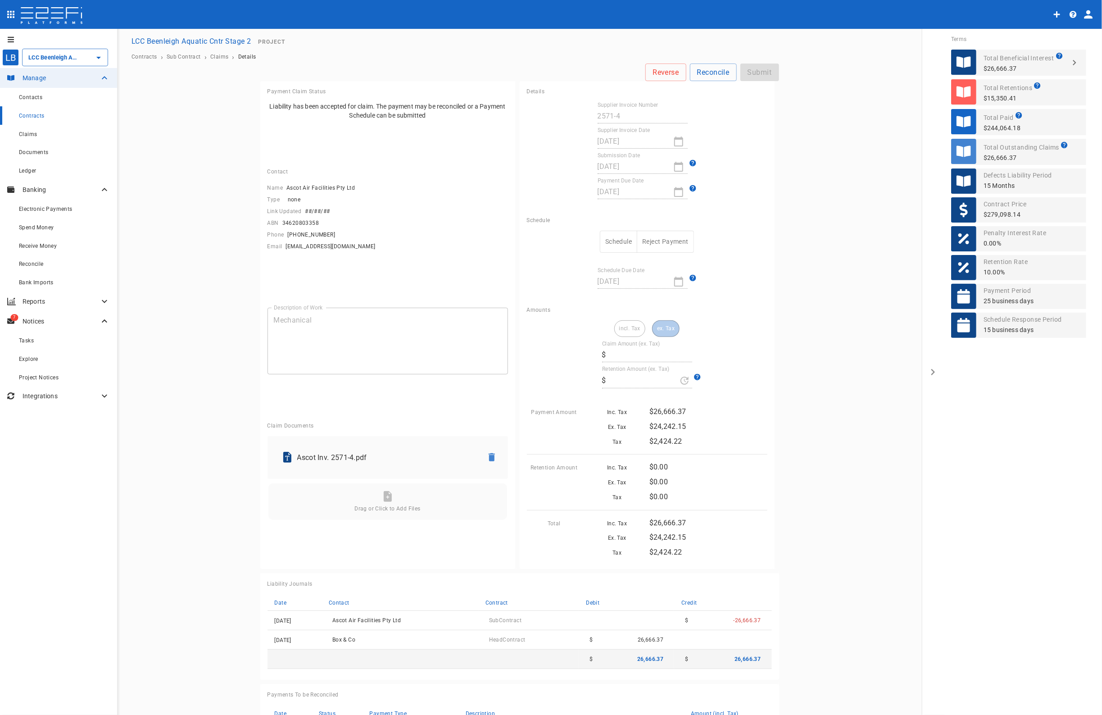
type input "24,242.15"
type input "0"
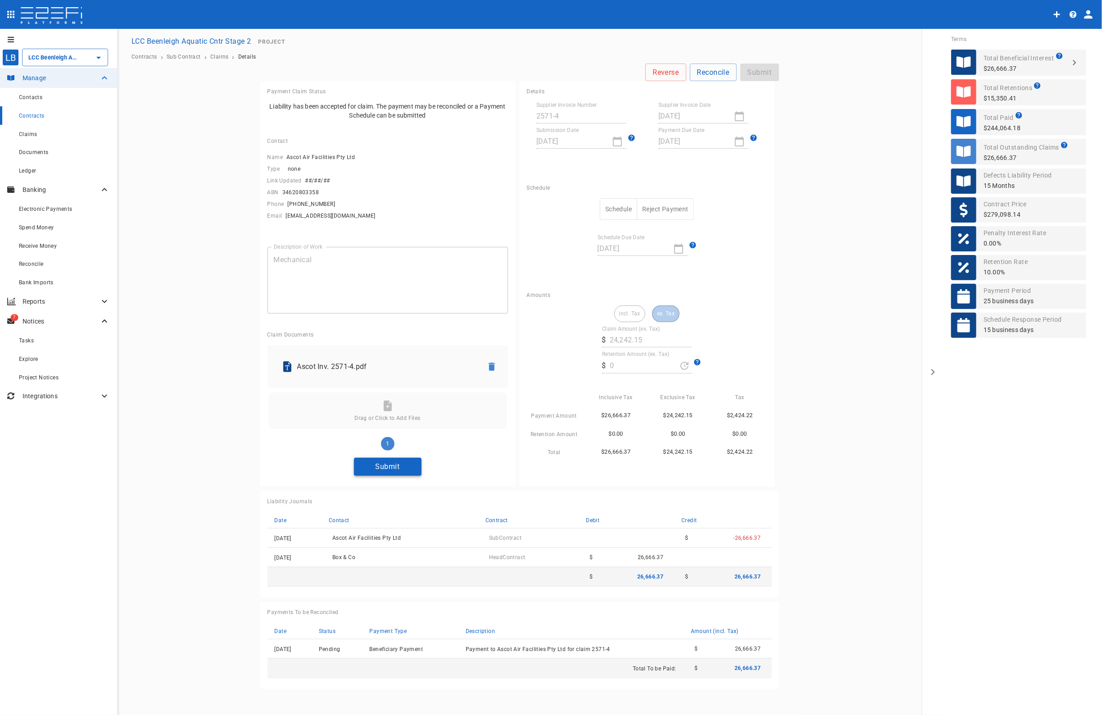
click at [393, 467] on button "Submit" at bounding box center [388, 467] width 68 height 18
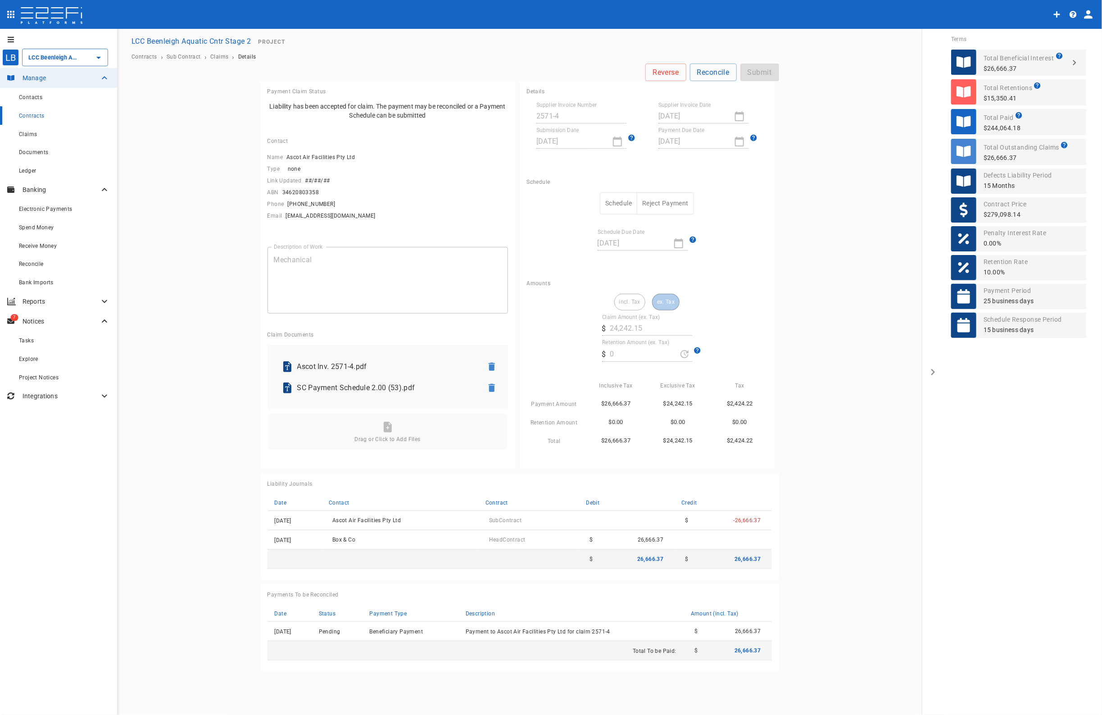
click at [627, 204] on button "Schedule" at bounding box center [618, 203] width 37 height 22
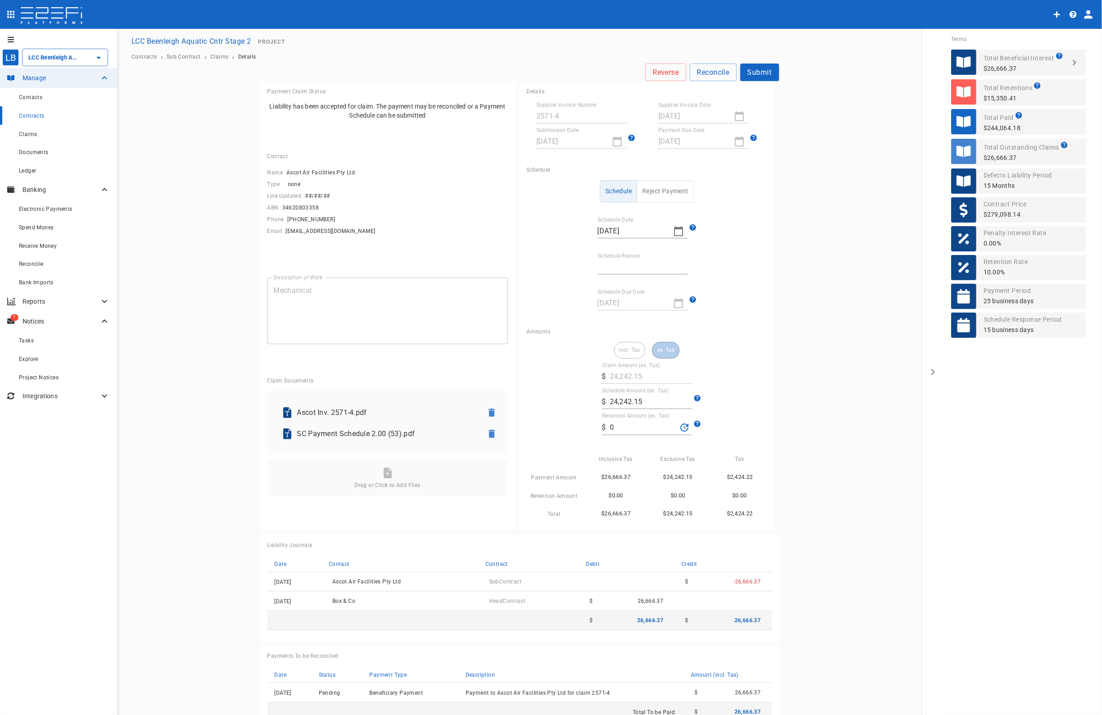
click at [619, 266] on input "Schedule Reason" at bounding box center [643, 267] width 90 height 14
type input "Paid in full"
drag, startPoint x: 634, startPoint y: 422, endPoint x: 605, endPoint y: 427, distance: 29.6
click at [610, 427] on input "0" at bounding box center [643, 427] width 67 height 14
type input "235"
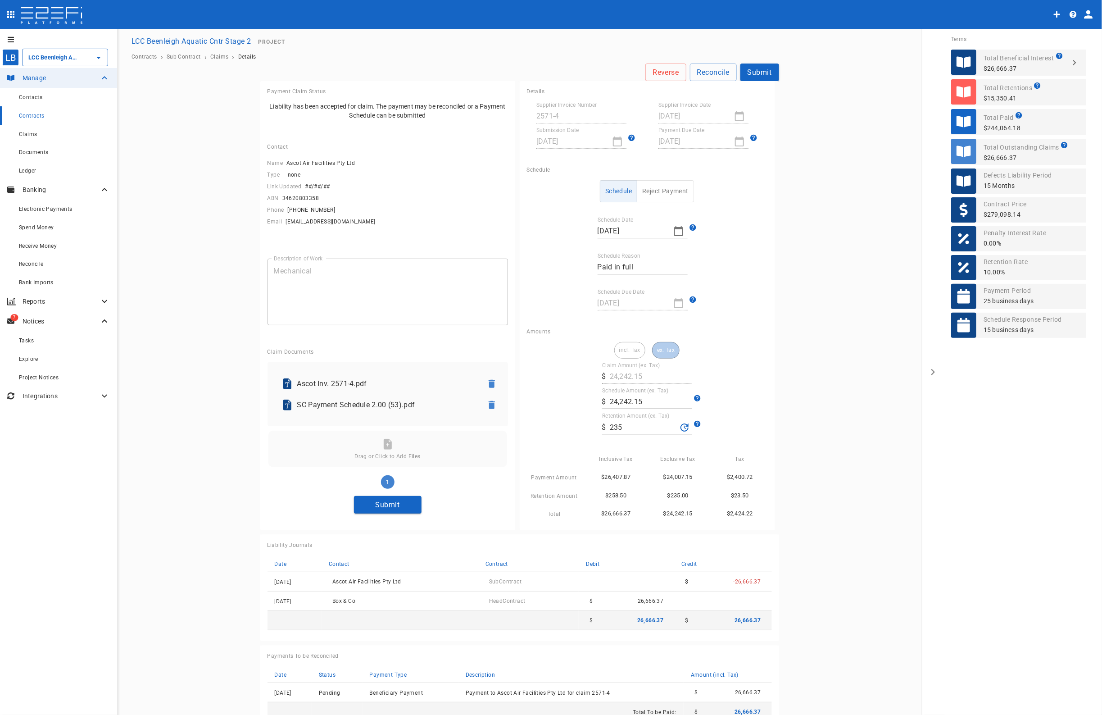
click at [489, 406] on icon "button" at bounding box center [492, 405] width 6 height 8
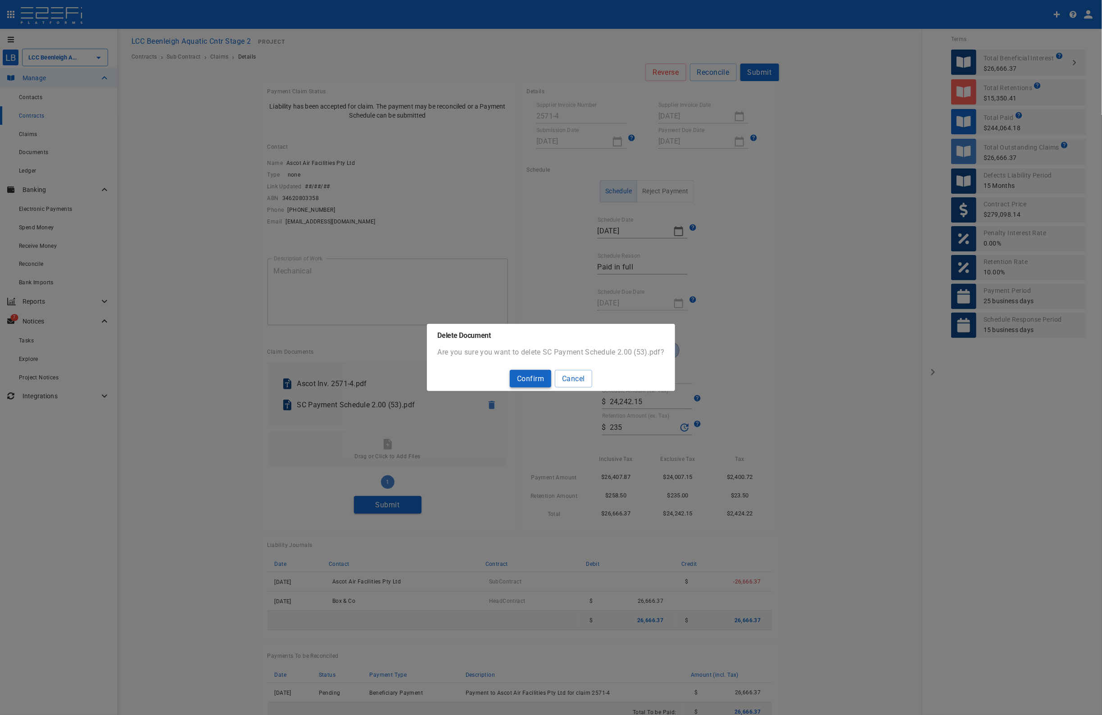
click at [530, 381] on button "Confirm" at bounding box center [530, 379] width 41 height 18
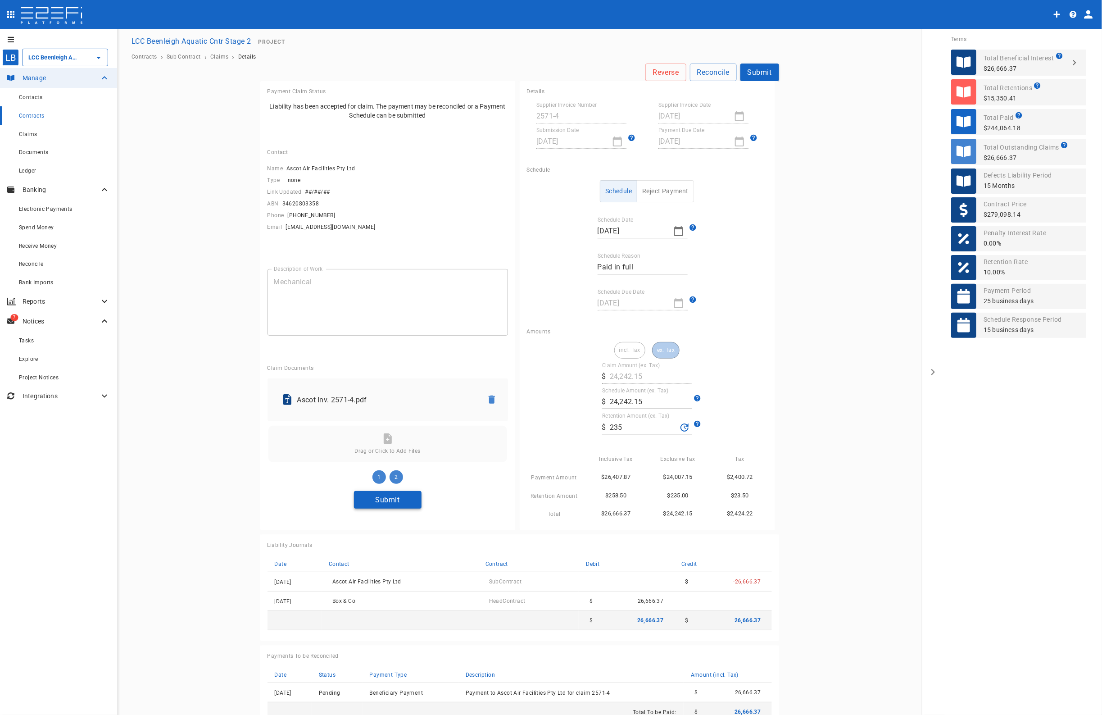
click at [381, 501] on button "Submit" at bounding box center [388, 500] width 68 height 18
click at [490, 417] on icon "button" at bounding box center [492, 418] width 6 height 8
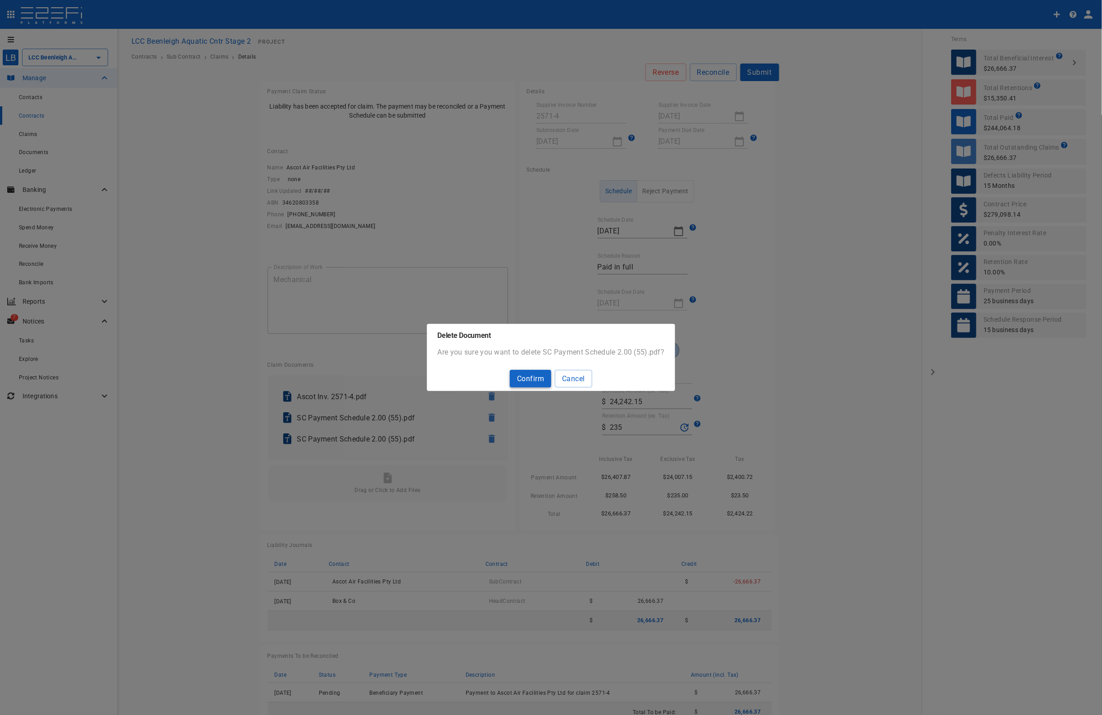
click at [530, 378] on button "Confirm" at bounding box center [530, 379] width 41 height 18
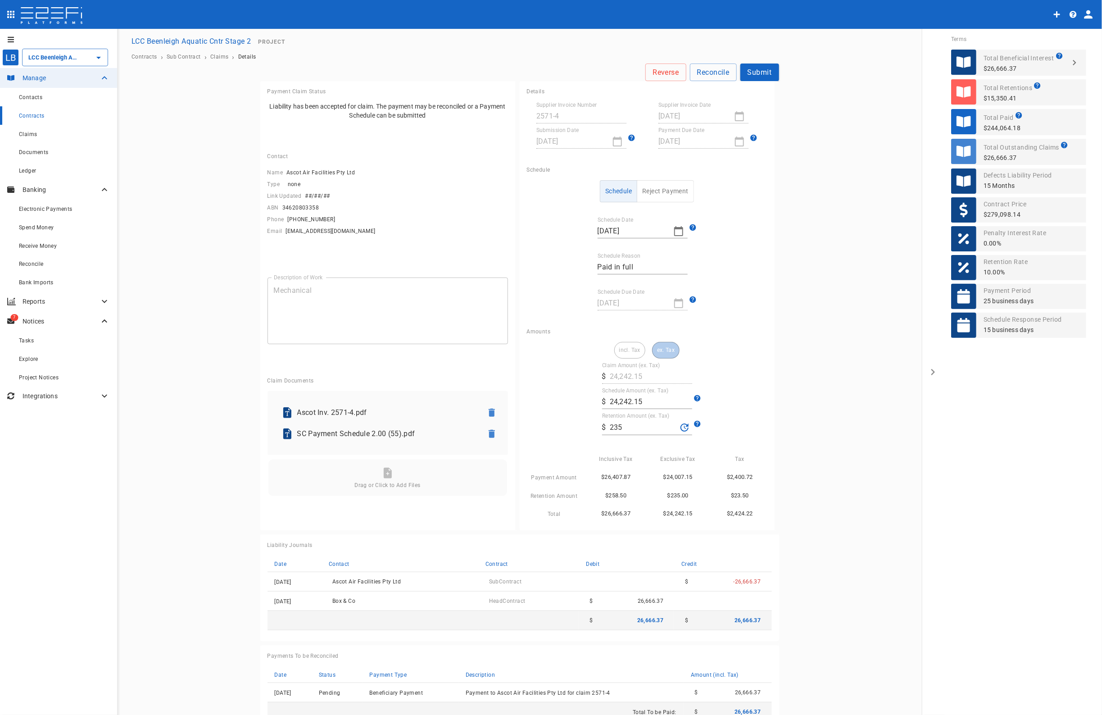
click at [841, 496] on main "Reverse Reconcile Submit Payment Claim Status Liability has been accepted for c…" at bounding box center [519, 398] width 783 height 669
click at [755, 70] on button "Submit" at bounding box center [760, 73] width 39 height 18
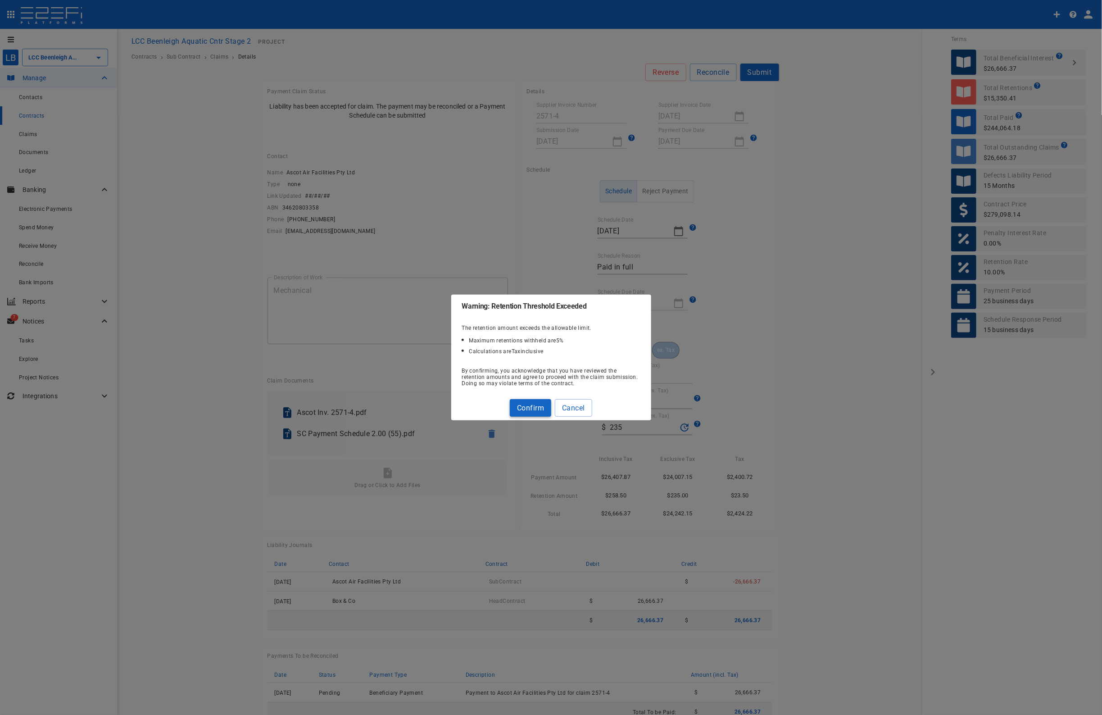
click at [534, 407] on button "Confirm" at bounding box center [530, 408] width 41 height 18
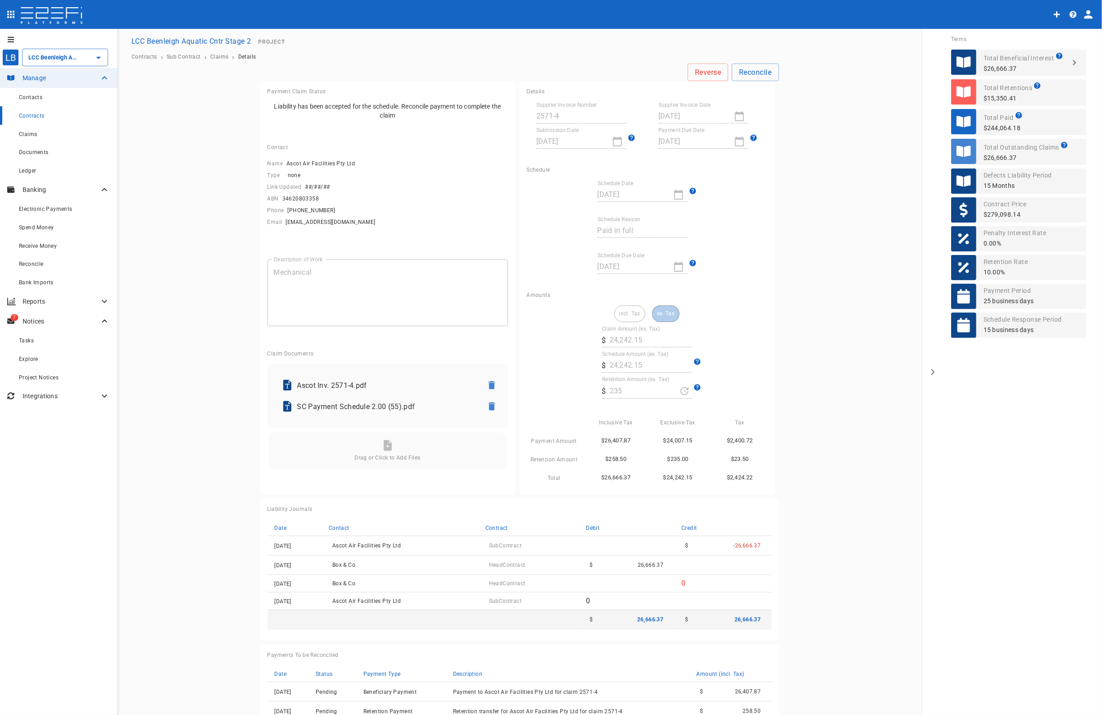
click at [35, 116] on span "Contracts" at bounding box center [32, 116] width 26 height 6
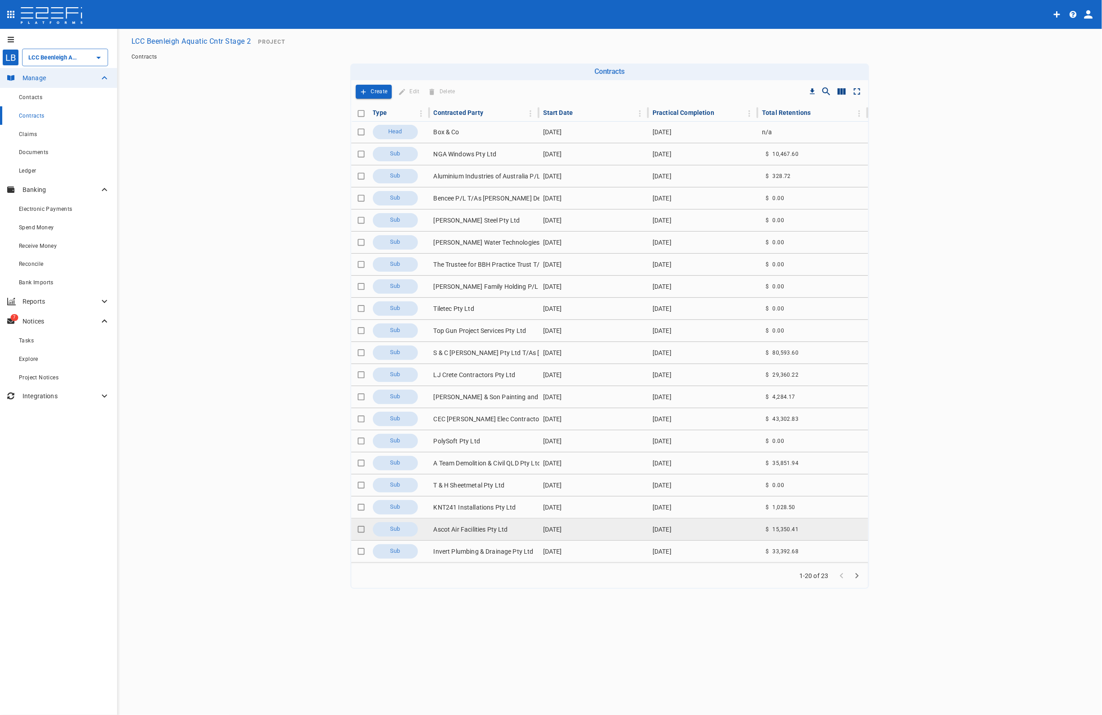
click at [464, 529] on td "Ascot Air Facilities Pty Ltd" at bounding box center [484, 529] width 109 height 22
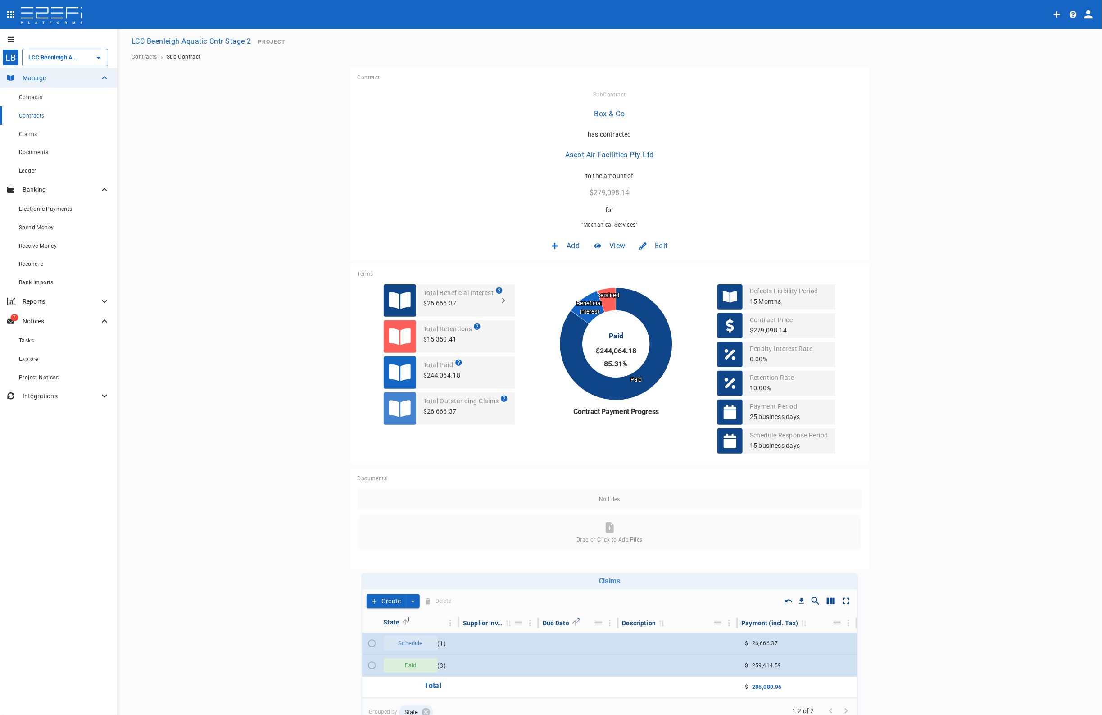
click at [655, 246] on span "Edit" at bounding box center [661, 246] width 13 height 10
click at [649, 270] on div "Contract" at bounding box center [649, 265] width 40 height 18
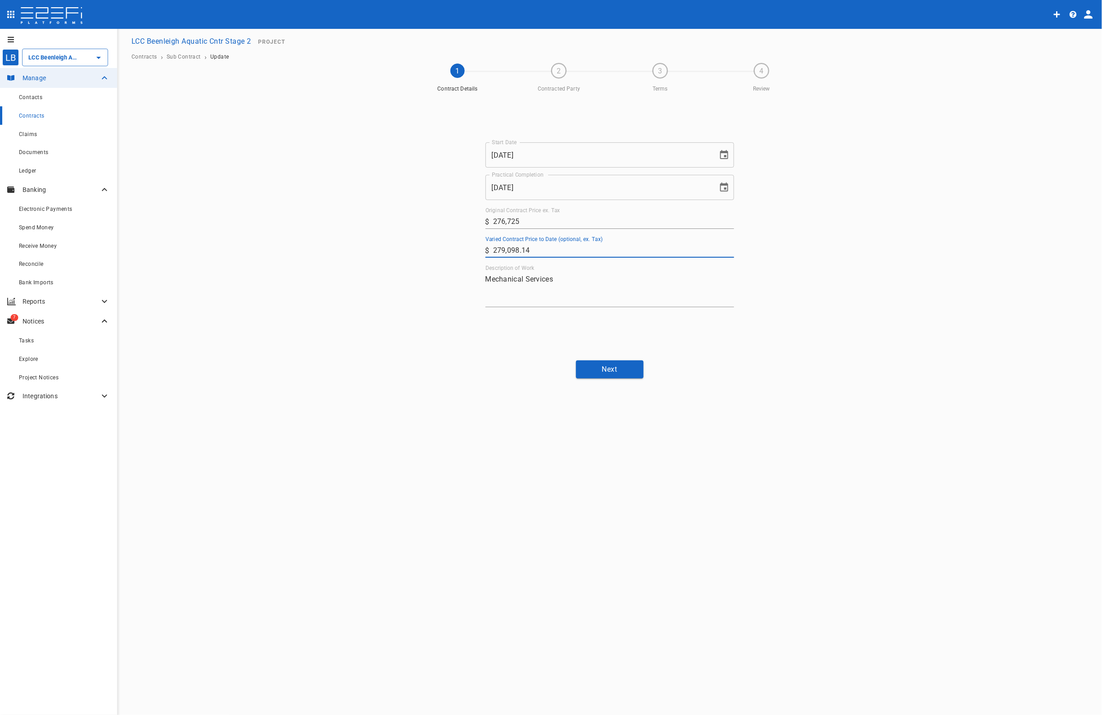
drag, startPoint x: 547, startPoint y: 251, endPoint x: 403, endPoint y: 240, distance: 144.6
click at [410, 236] on div "Start Date [DATE] Start Date Practical Completion [DATE] Practical Completion O…" at bounding box center [610, 224] width 541 height 257
type input "283,798.14"
click at [606, 367] on button "Next" at bounding box center [610, 369] width 68 height 18
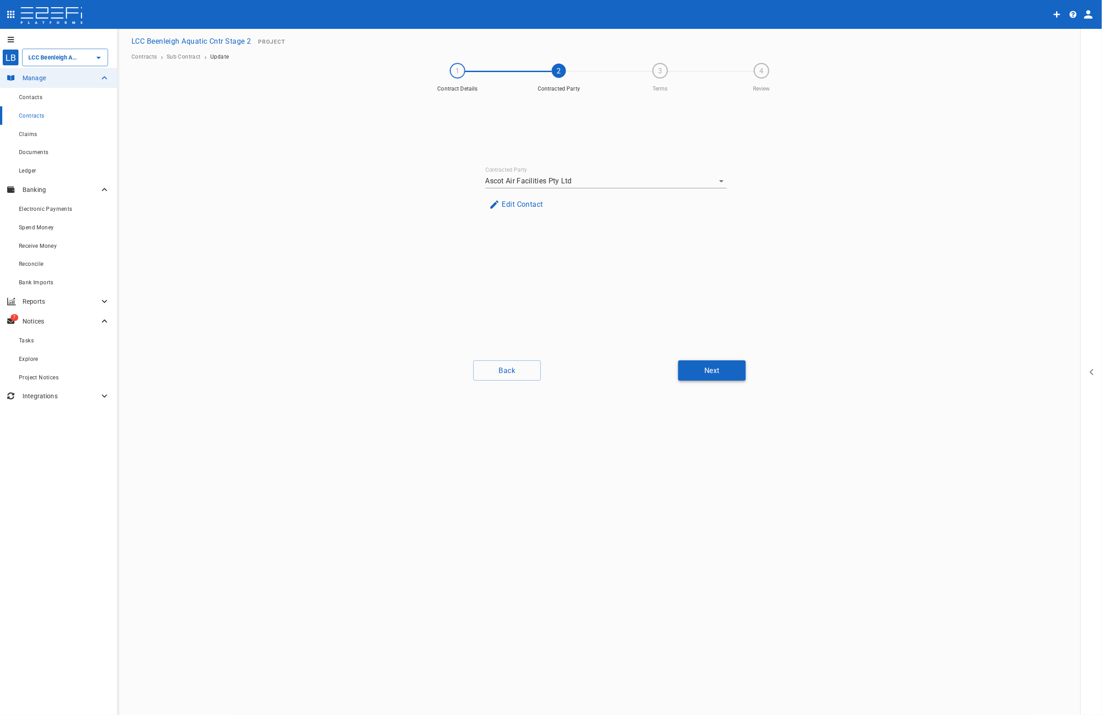
click at [721, 375] on button "Next" at bounding box center [712, 370] width 68 height 20
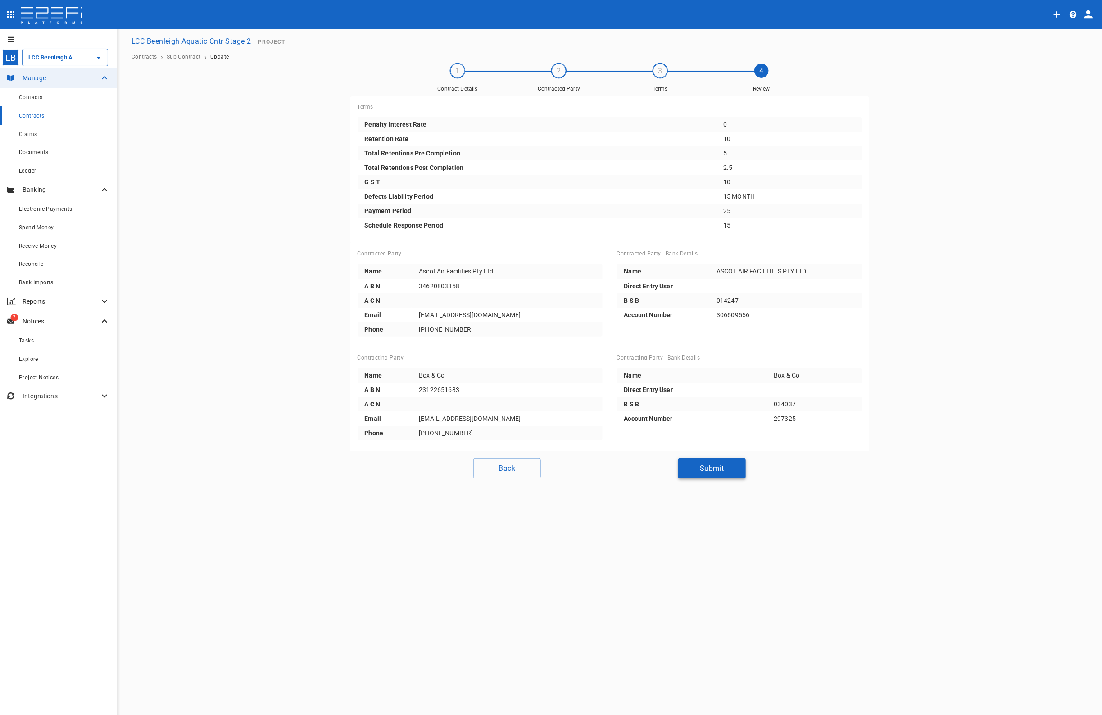
click at [723, 467] on button "Submit" at bounding box center [712, 468] width 68 height 20
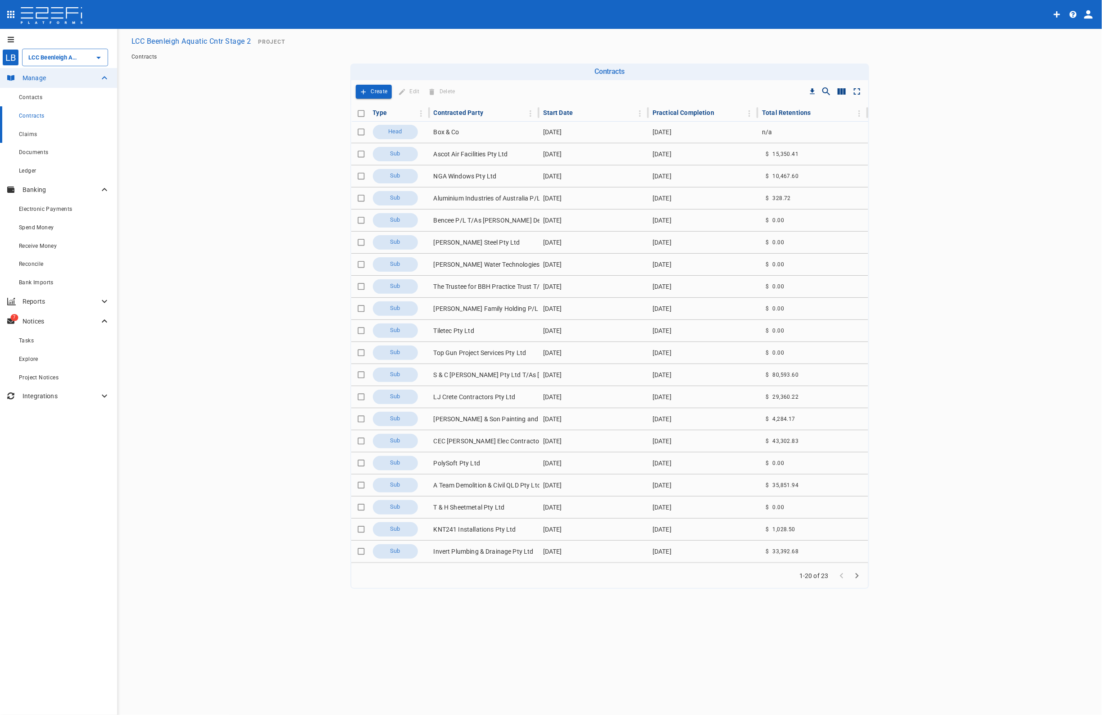
click at [28, 133] on span "Claims" at bounding box center [28, 134] width 18 height 6
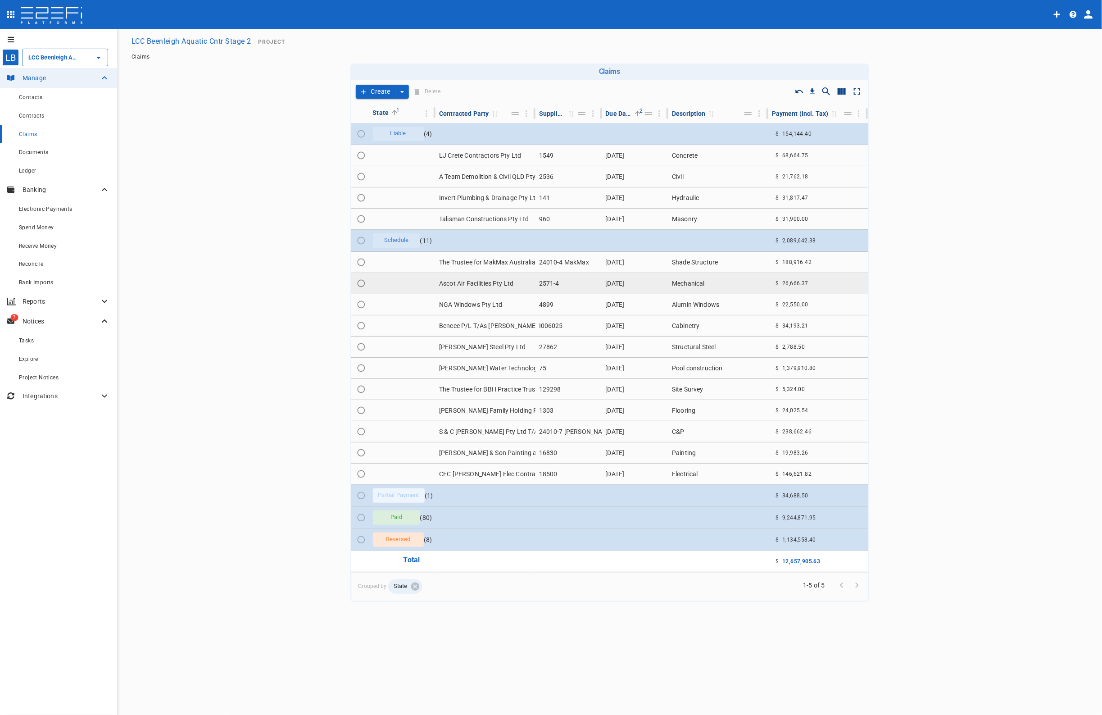
click at [456, 280] on td "Ascot Air Facilities Pty Ltd" at bounding box center [486, 283] width 100 height 21
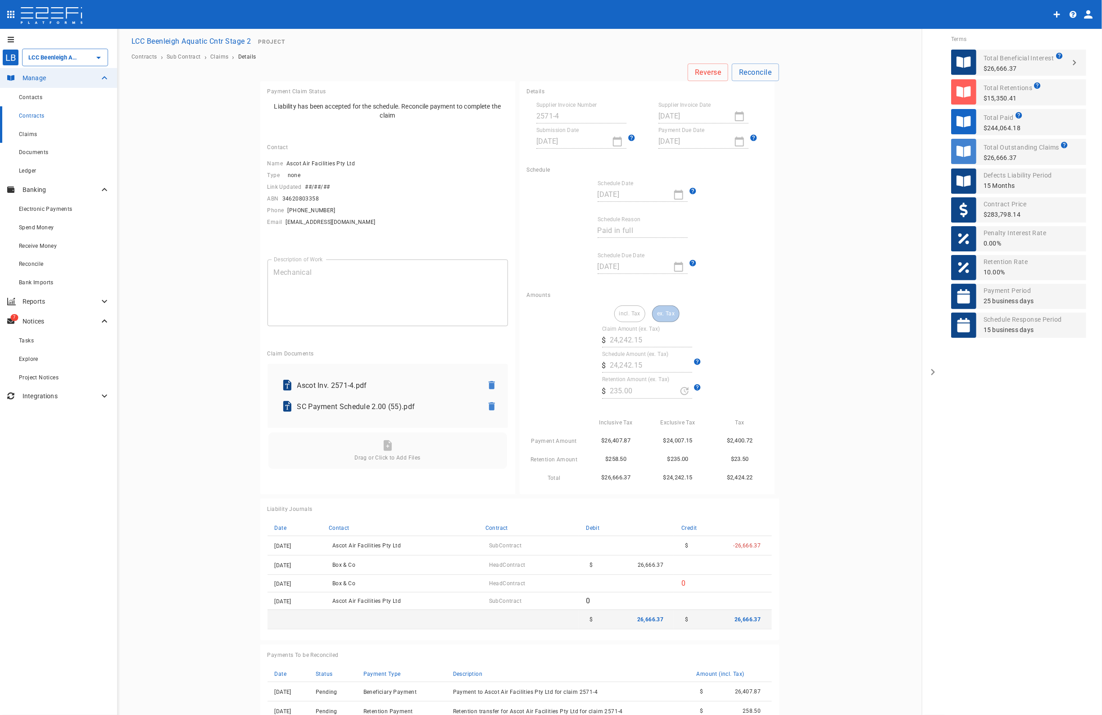
click at [23, 132] on span "Claims" at bounding box center [28, 134] width 18 height 6
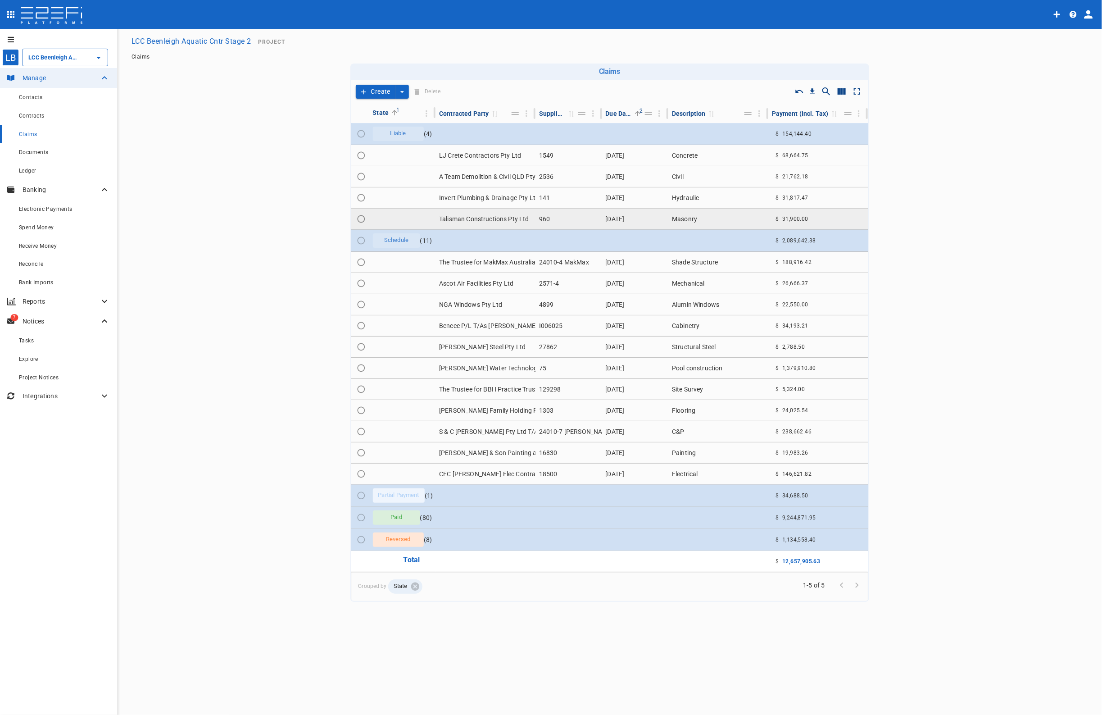
click at [488, 218] on td "Talisman Constructions Pty Ltd" at bounding box center [486, 219] width 100 height 21
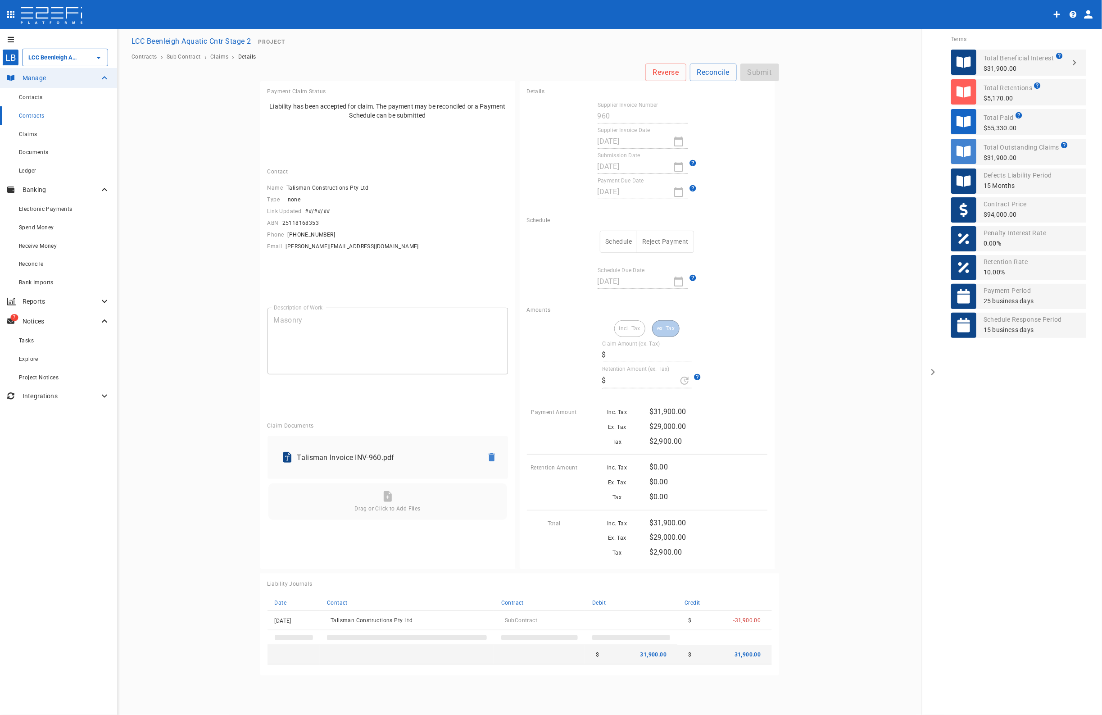
type input "29,000.00"
type input "0"
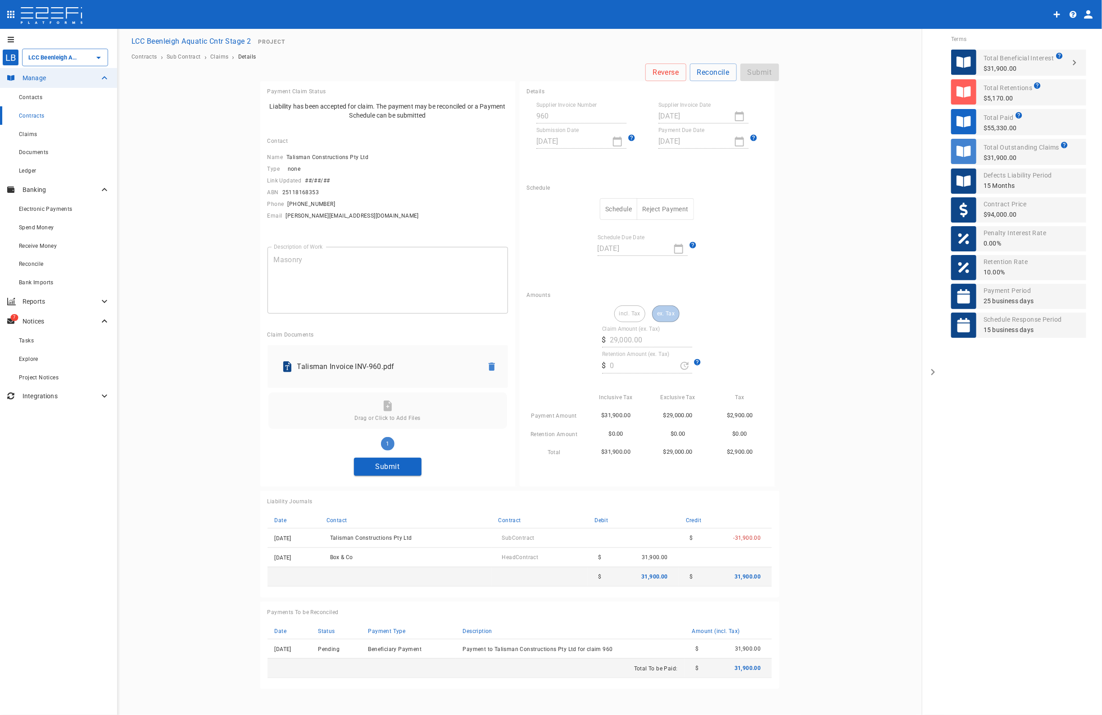
click at [385, 466] on button "Submit" at bounding box center [388, 467] width 68 height 18
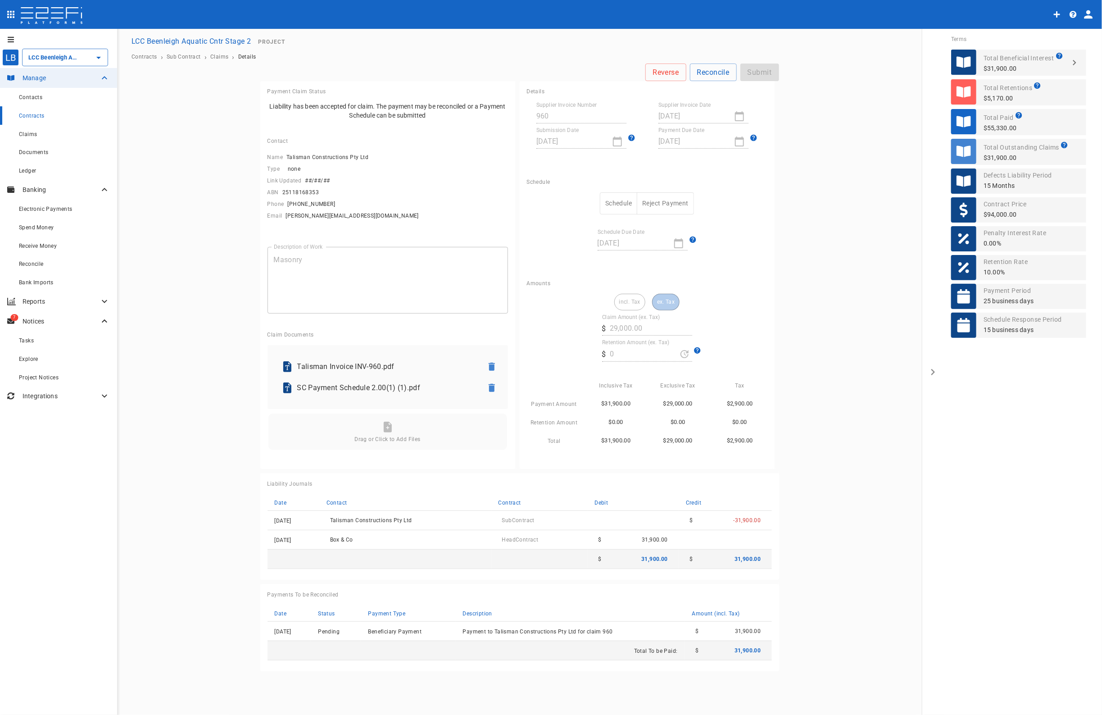
click at [622, 204] on button "Schedule" at bounding box center [618, 203] width 37 height 22
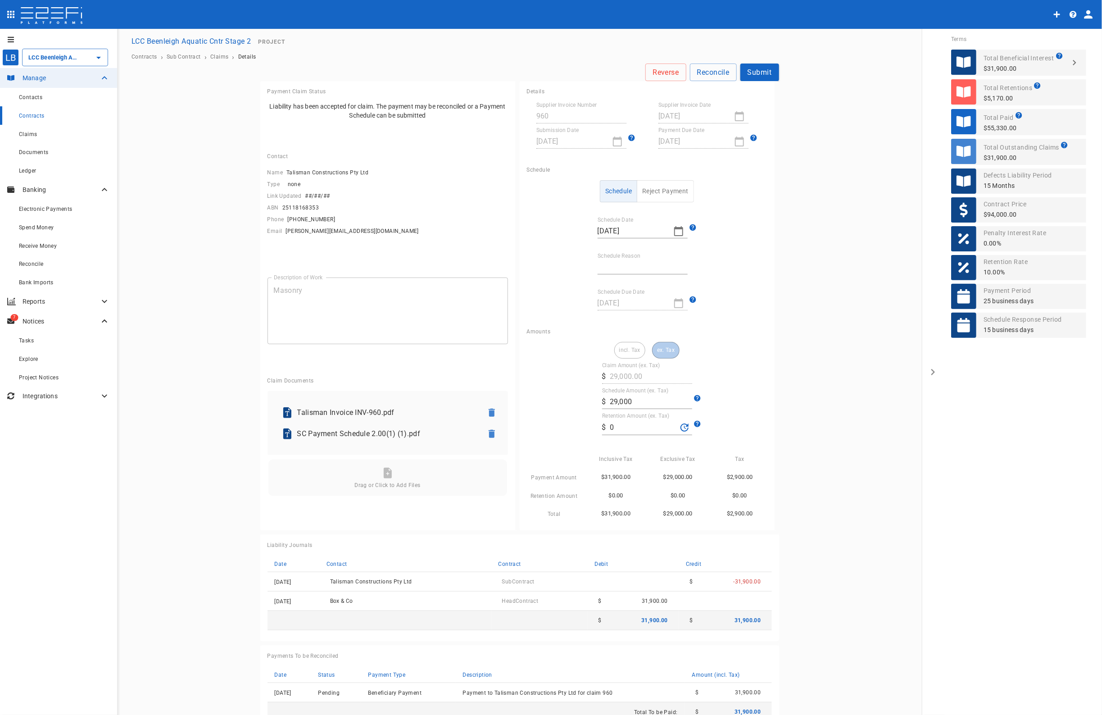
click at [615, 260] on input "Schedule Reason" at bounding box center [643, 267] width 90 height 14
type input "Paid in full"
drag, startPoint x: 588, startPoint y: 429, endPoint x: 541, endPoint y: 434, distance: 47.1
click at [544, 433] on div "incl. Tax ex. Tax Claim Amount (ex. Tax) ​ $ 29,000.00 Schedule Amount (ex. Tax…" at bounding box center [647, 430] width 241 height 177
click at [619, 428] on input "0" at bounding box center [643, 427] width 67 height 14
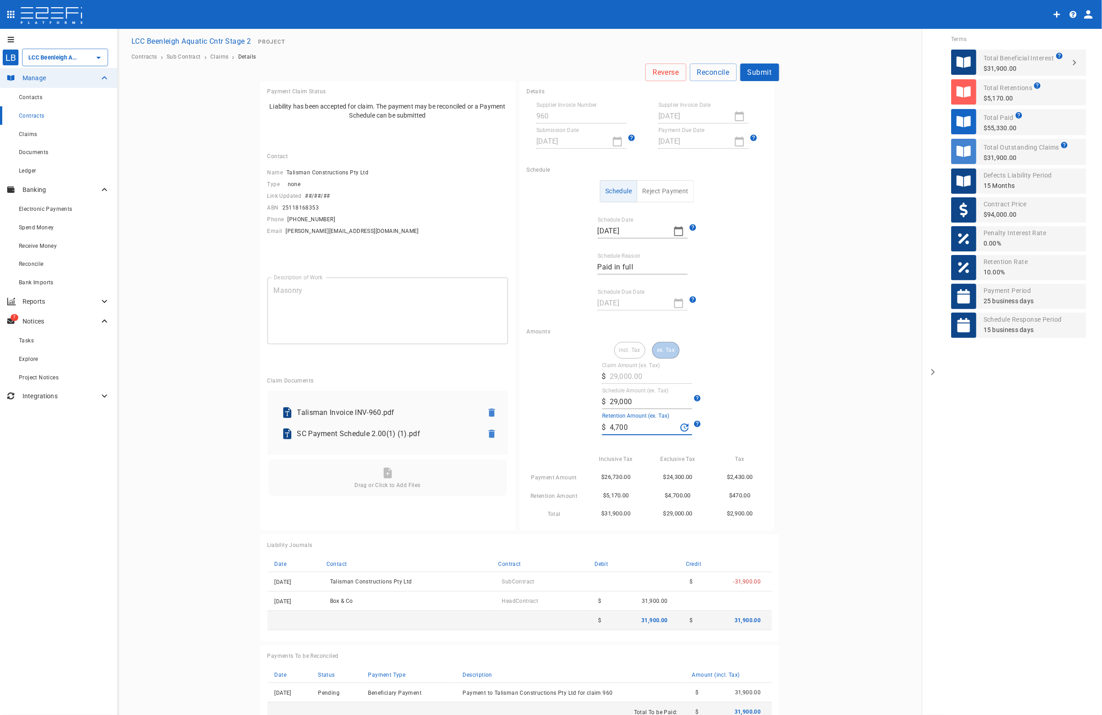
drag, startPoint x: 624, startPoint y: 428, endPoint x: 518, endPoint y: 427, distance: 106.3
click at [520, 427] on div "Amounts incl. Tax ex. Tax Claim Amount (ex. Tax) ​ $ 29,000.00 Schedule Amount …" at bounding box center [647, 425] width 255 height 209
type input "0"
click at [615, 403] on input "29,000" at bounding box center [651, 402] width 82 height 14
click at [640, 406] on input "29,000" at bounding box center [651, 402] width 82 height 14
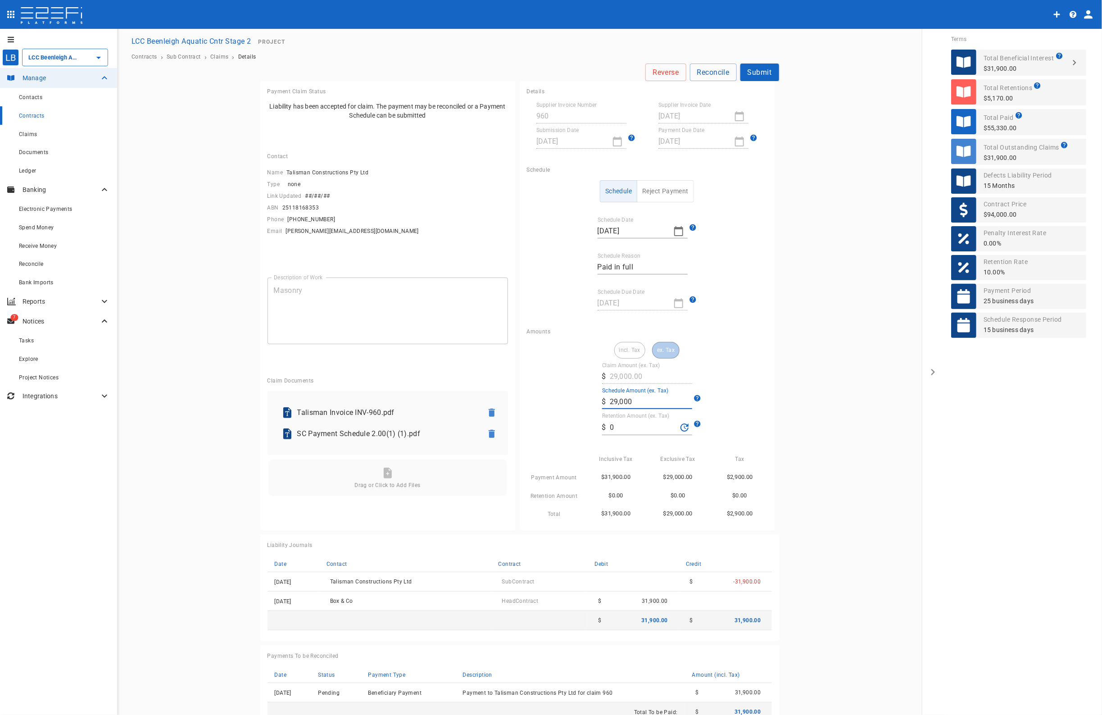
drag, startPoint x: 550, startPoint y: 406, endPoint x: 451, endPoint y: 406, distance: 99.1
click at [489, 406] on div "Payment Claim Status Liability has been accepted for claim. The payment may be …" at bounding box center [519, 406] width 519 height 651
type input "5,800"
click at [758, 75] on button "Submit" at bounding box center [760, 73] width 39 height 18
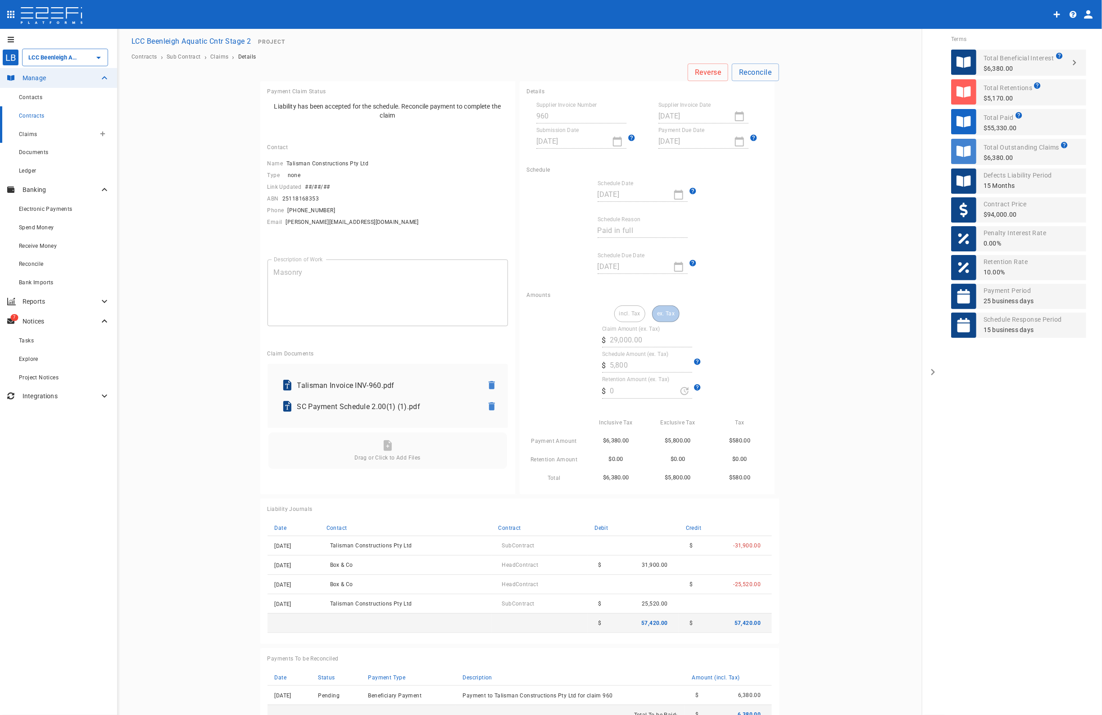
click at [32, 134] on span "Claims" at bounding box center [28, 134] width 18 height 6
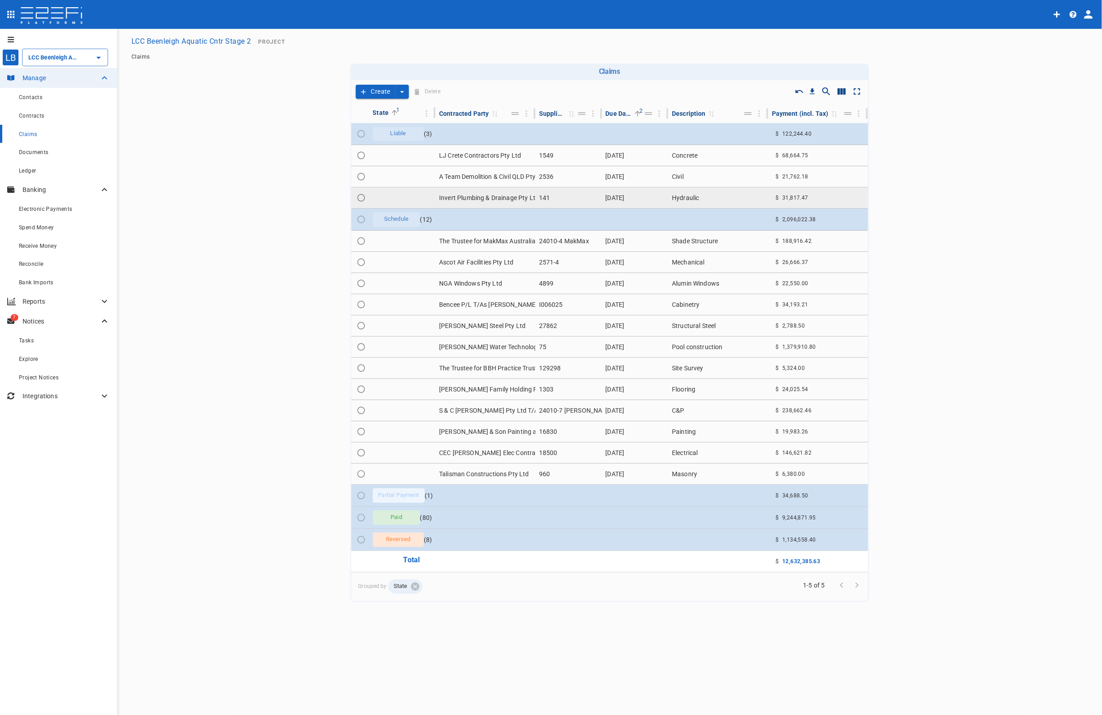
click at [464, 196] on td "Invert Plumbing & Drainage Pty Ltd" at bounding box center [486, 197] width 100 height 21
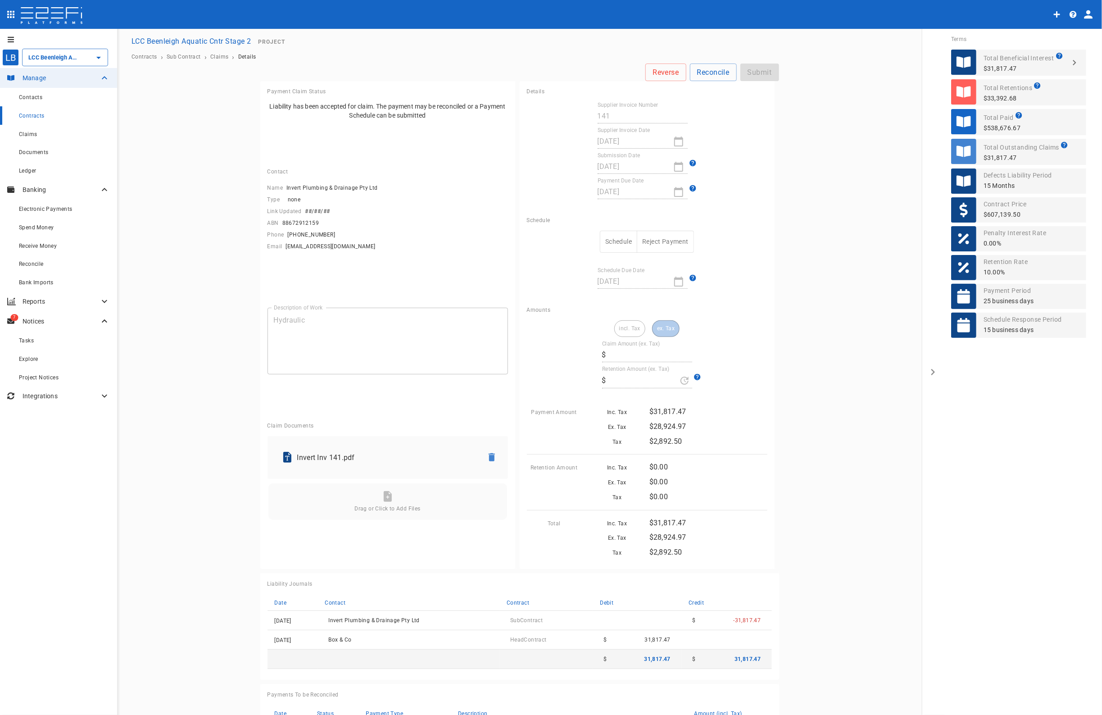
type input "28,924.97"
type input "0"
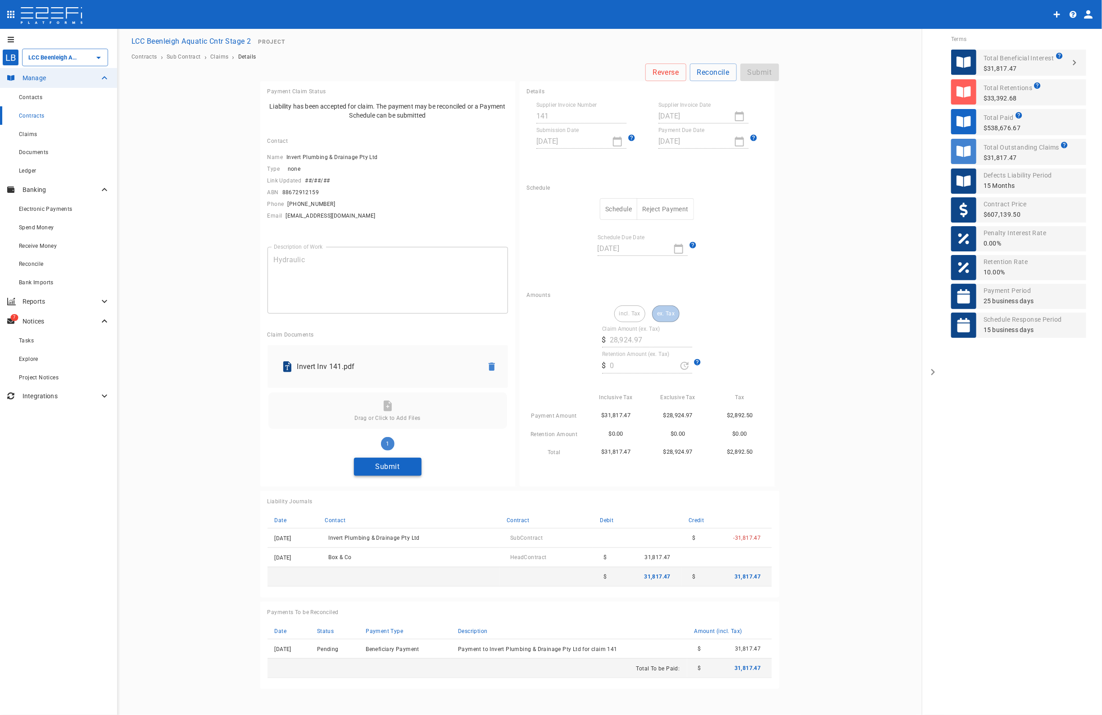
click at [374, 464] on button "Submit" at bounding box center [388, 467] width 68 height 18
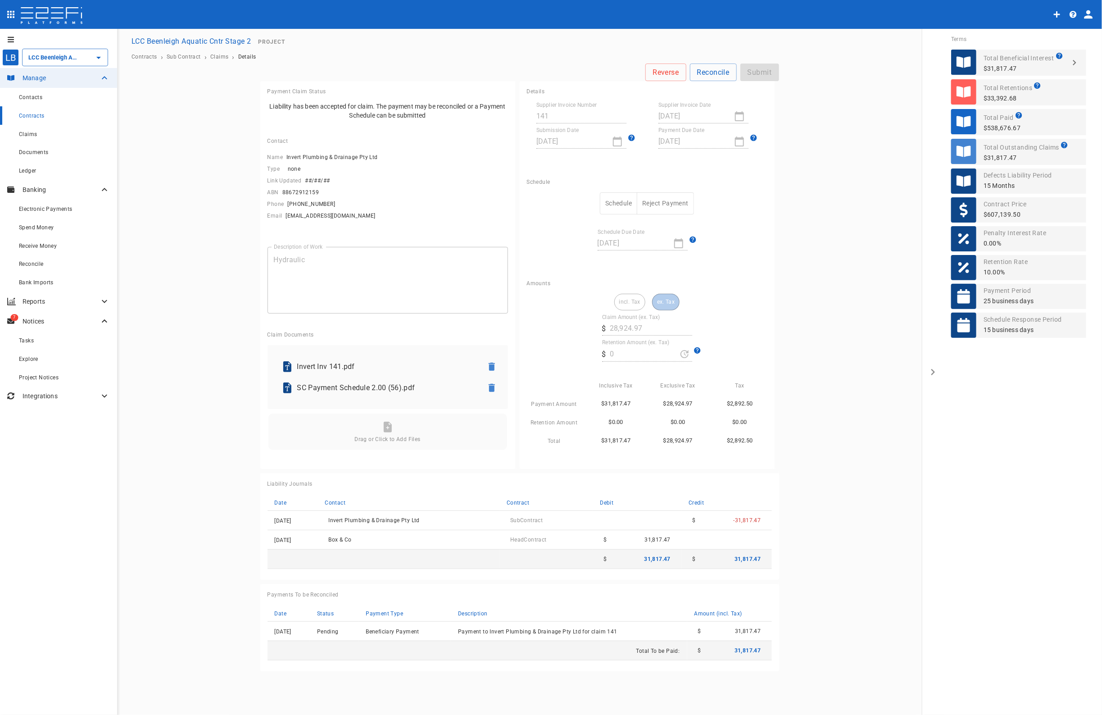
click at [618, 201] on button "Schedule" at bounding box center [618, 203] width 37 height 22
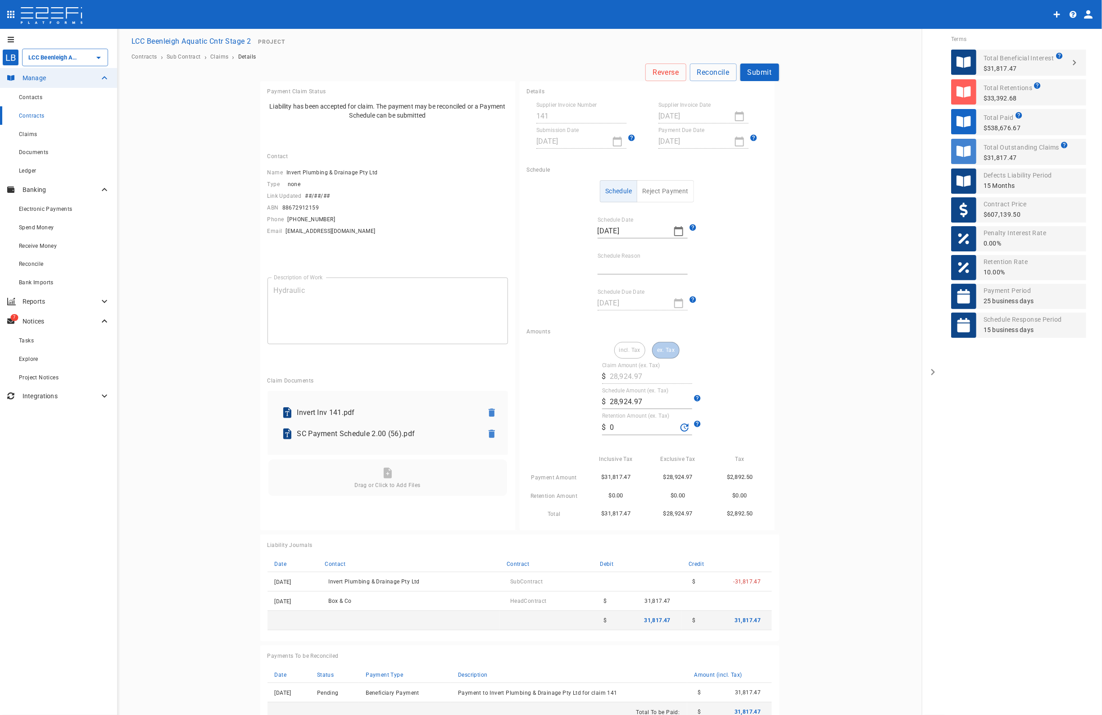
click at [616, 259] on label "Schedule Reason" at bounding box center [619, 256] width 43 height 8
click at [616, 260] on input "Schedule Reason" at bounding box center [643, 267] width 90 height 14
click at [613, 267] on input "Schedule Reason" at bounding box center [643, 267] width 90 height 14
type input "Paid in full"
